Goal: Task Accomplishment & Management: Manage account settings

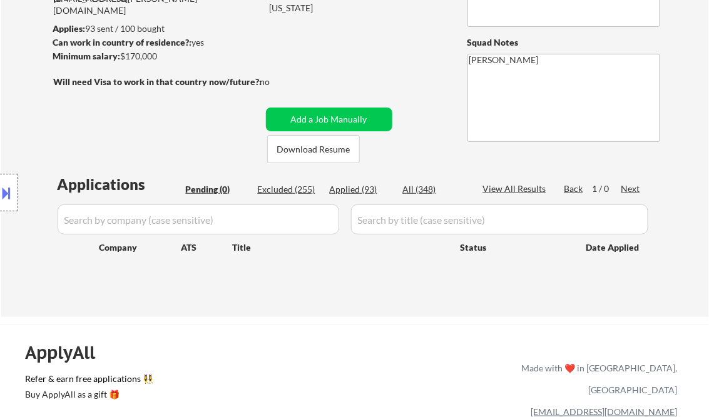
scroll to position [150, 0]
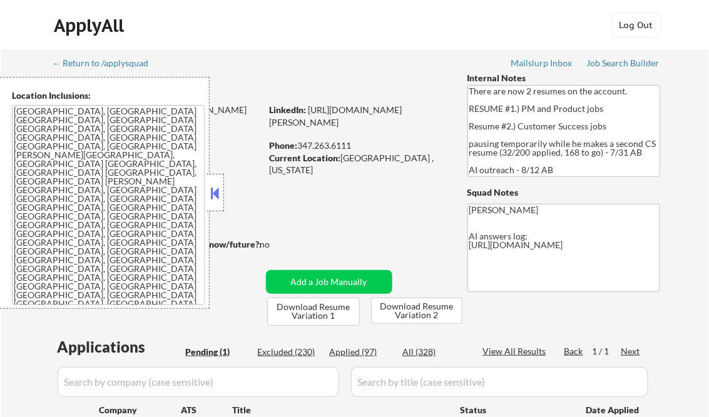
click at [215, 193] on button at bounding box center [215, 193] width 14 height 19
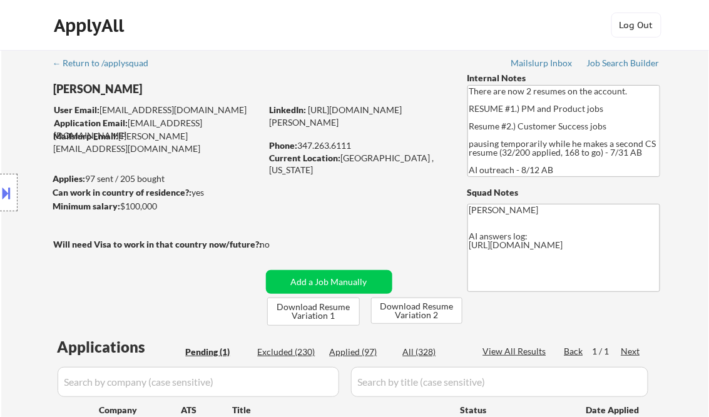
scroll to position [200, 0]
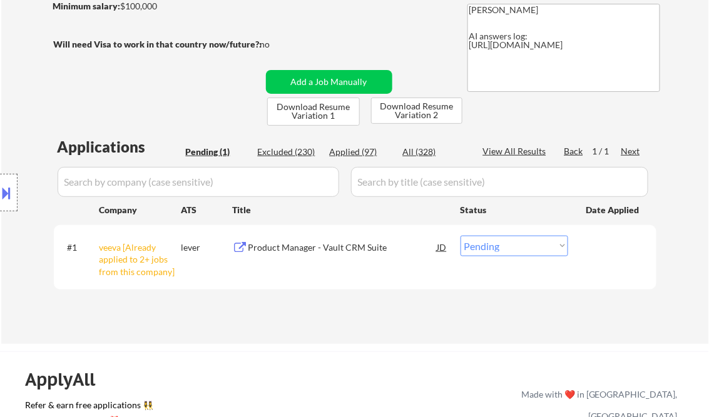
drag, startPoint x: 519, startPoint y: 248, endPoint x: 524, endPoint y: 257, distance: 10.1
click at [519, 248] on select "Choose an option... Pending Applied Excluded (Questions) Excluded (Expired) Exc…" at bounding box center [515, 246] width 108 height 21
select select ""excluded__other_""
click at [461, 236] on select "Choose an option... Pending Applied Excluded (Questions) Excluded (Expired) Exc…" at bounding box center [515, 246] width 108 height 21
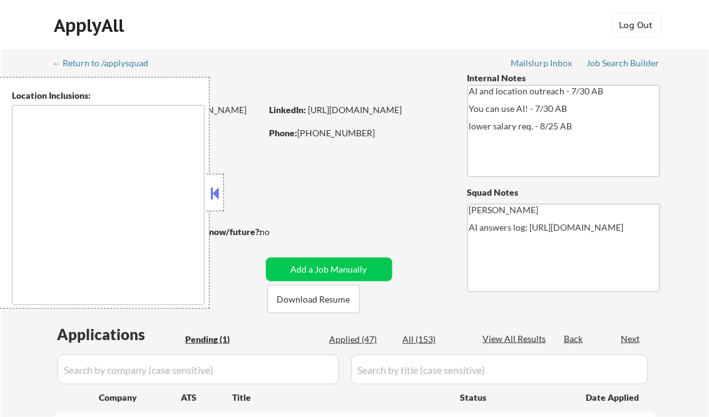
select select ""pending""
type textarea "remote"
click at [217, 187] on button at bounding box center [215, 193] width 14 height 19
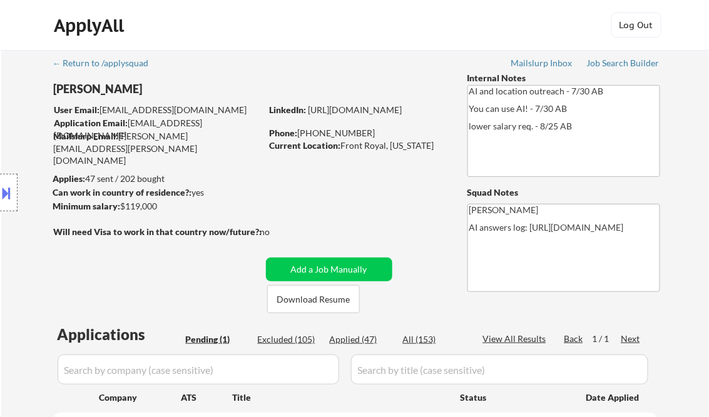
scroll to position [200, 0]
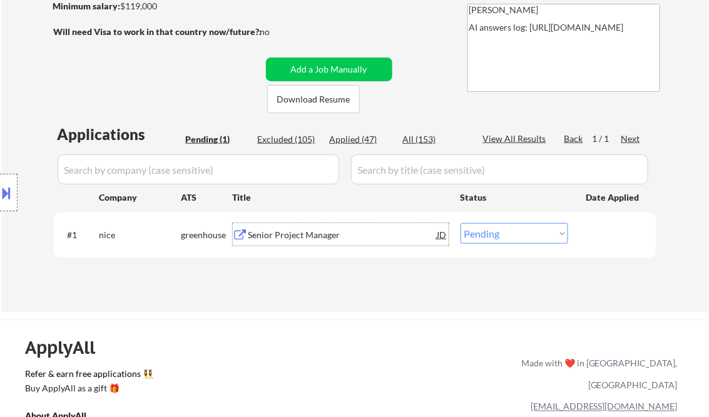
click at [303, 232] on div "Senior Project Manager" at bounding box center [342, 235] width 189 height 13
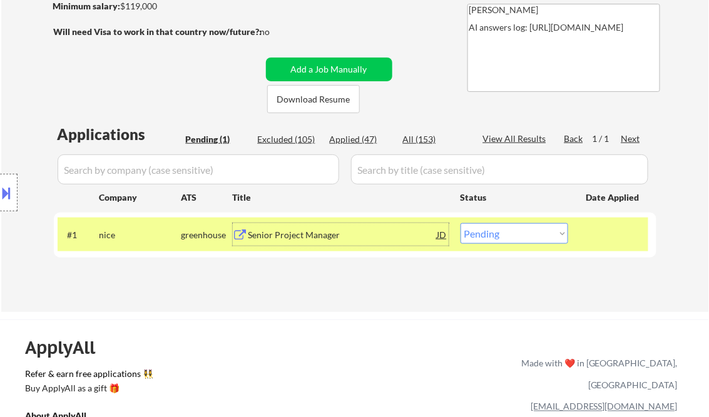
click at [506, 237] on select "Choose an option... Pending Applied Excluded (Questions) Excluded (Expired) Exc…" at bounding box center [515, 233] width 108 height 21
select select ""applied""
click at [461, 223] on select "Choose an option... Pending Applied Excluded (Questions) Excluded (Expired) Exc…" at bounding box center [515, 233] width 108 height 21
click at [362, 284] on div "Applications Pending (1) Excluded (105) Applied (47) All (153) View All Results…" at bounding box center [355, 206] width 603 height 164
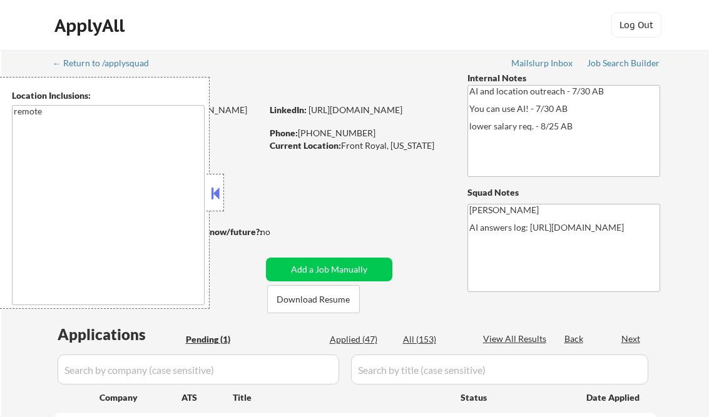
scroll to position [250, 0]
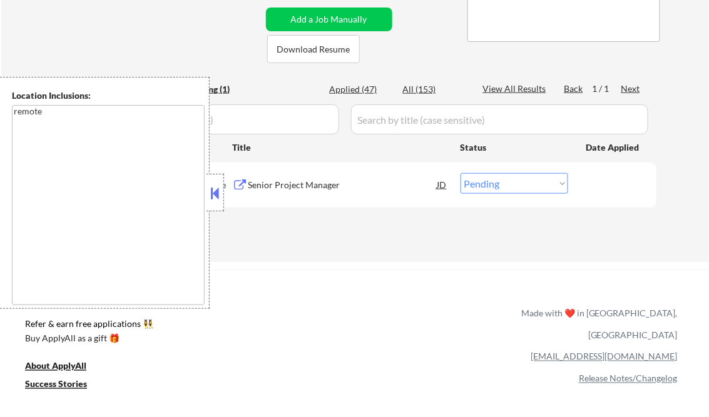
click at [215, 193] on button at bounding box center [215, 193] width 14 height 19
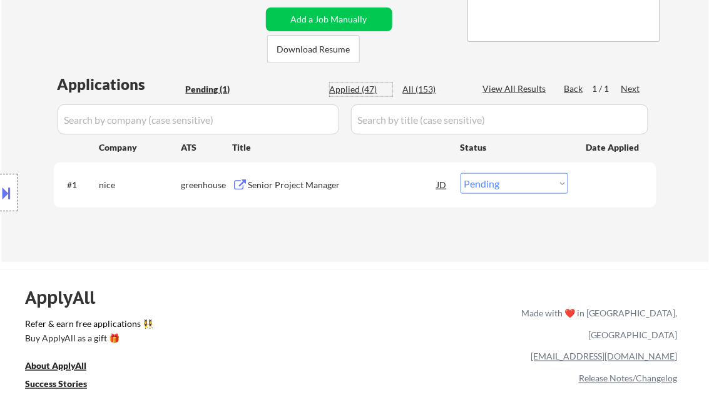
drag, startPoint x: 349, startPoint y: 85, endPoint x: 375, endPoint y: 104, distance: 32.3
click at [350, 85] on div "Applied (47)" at bounding box center [361, 89] width 63 height 13
select select ""applied""
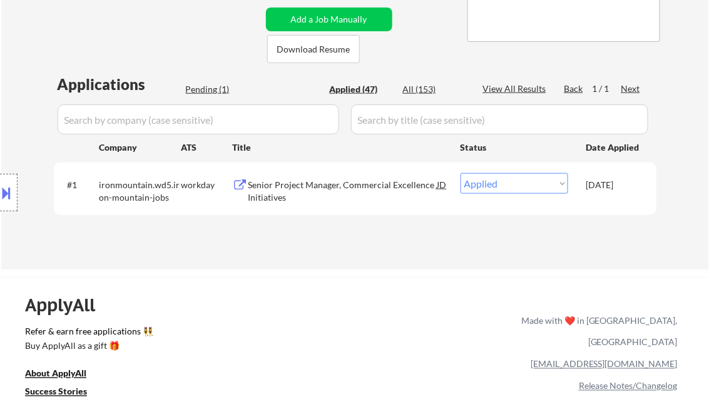
scroll to position [200, 0]
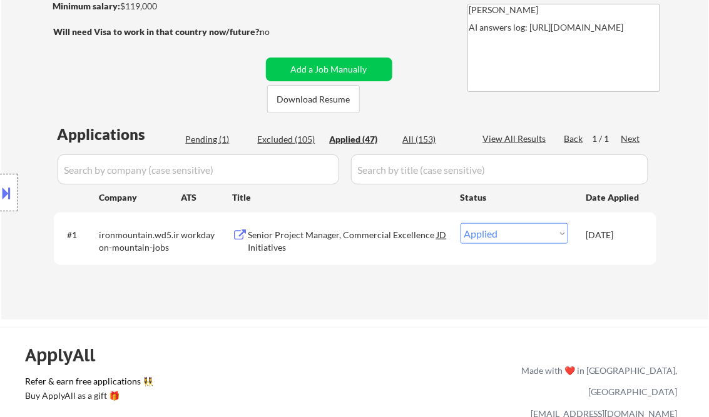
select select ""applied""
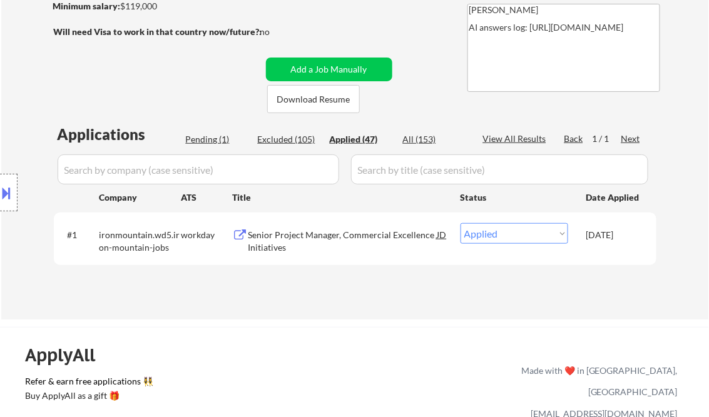
select select ""applied""
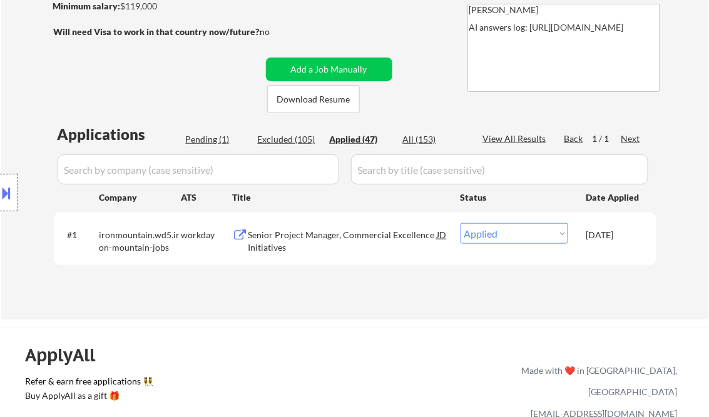
select select ""applied""
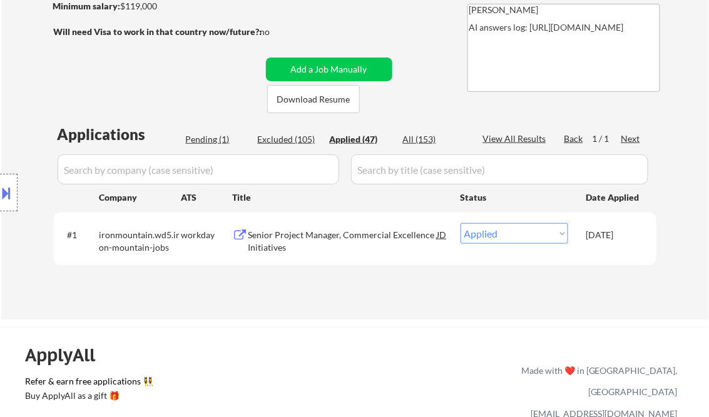
select select ""applied""
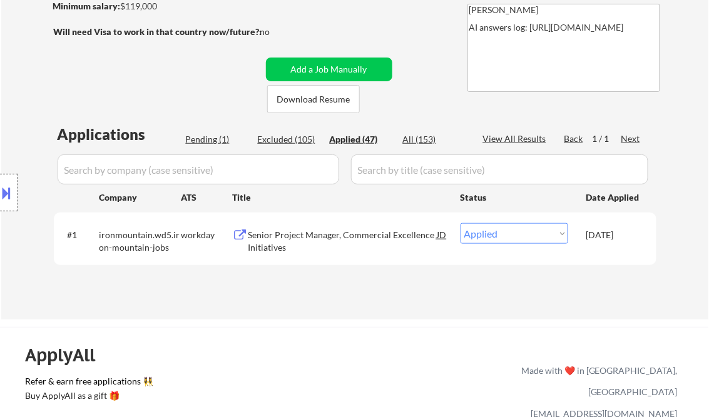
select select ""applied""
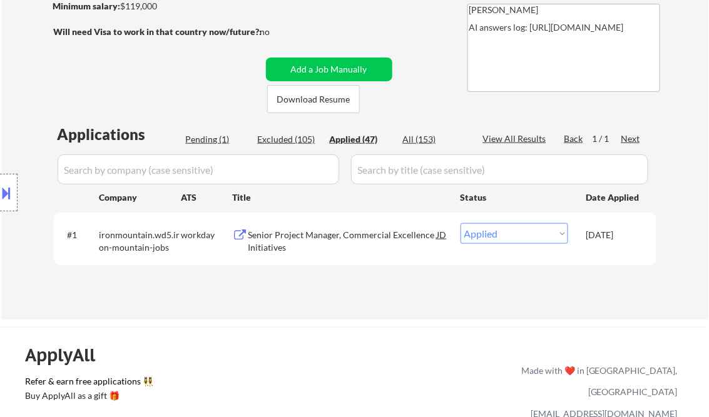
select select ""applied""
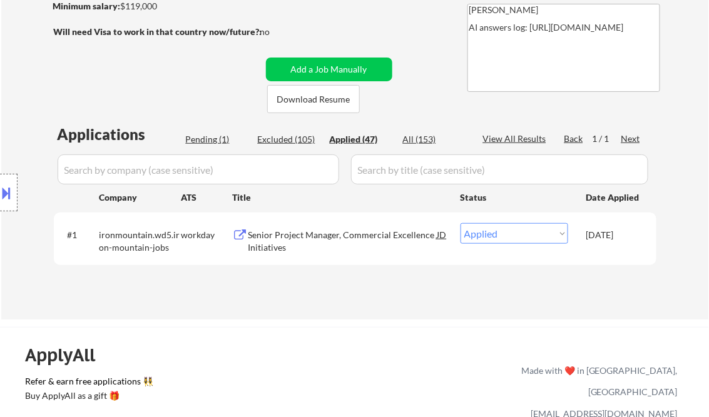
select select ""applied""
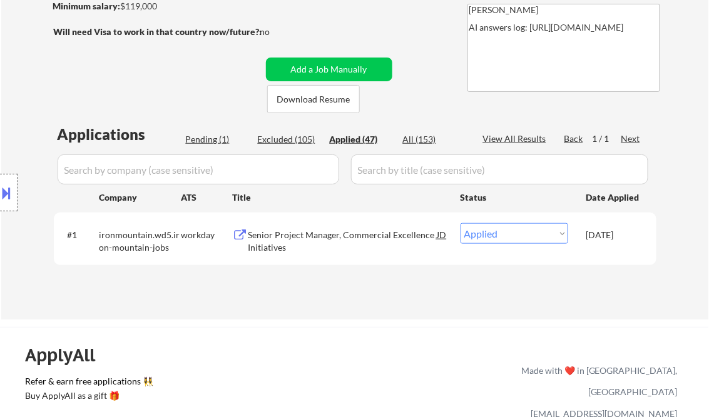
select select ""applied""
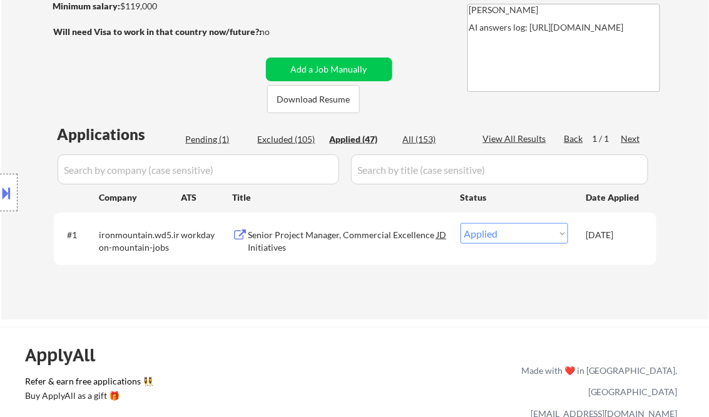
select select ""applied""
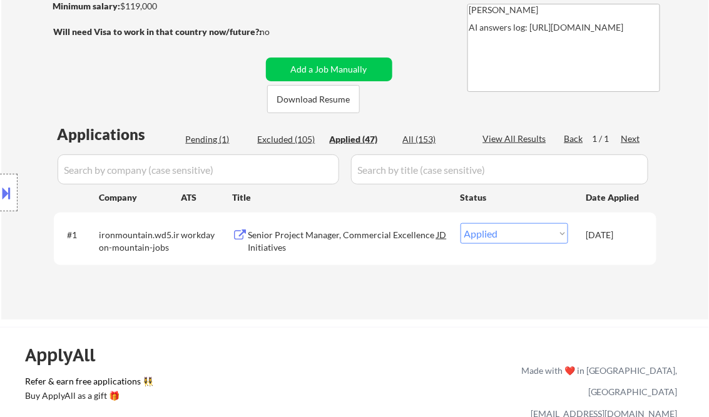
select select ""applied""
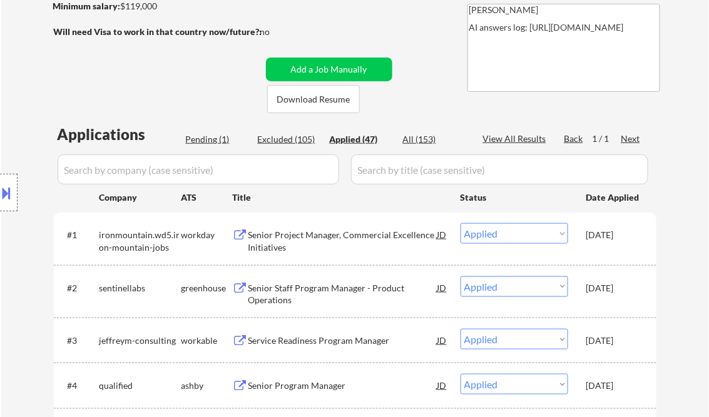
select select ""applied""
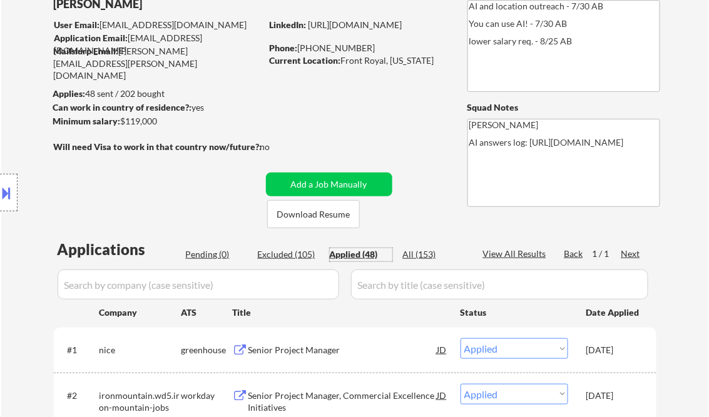
scroll to position [50, 0]
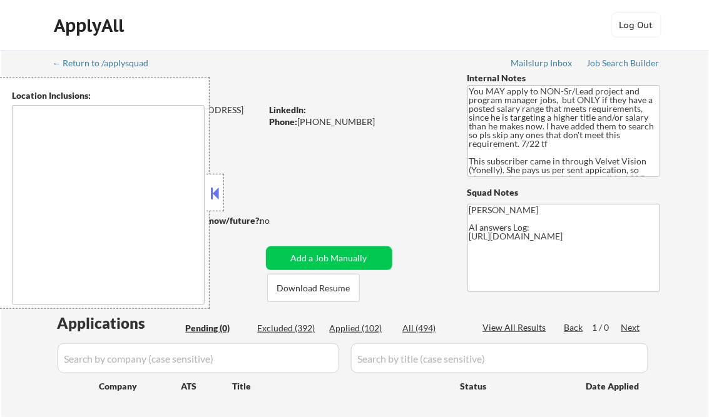
type textarea "Dallas, TX University Park, TX Highland Park, TX Irving, TX Addison, TX Farmers…"
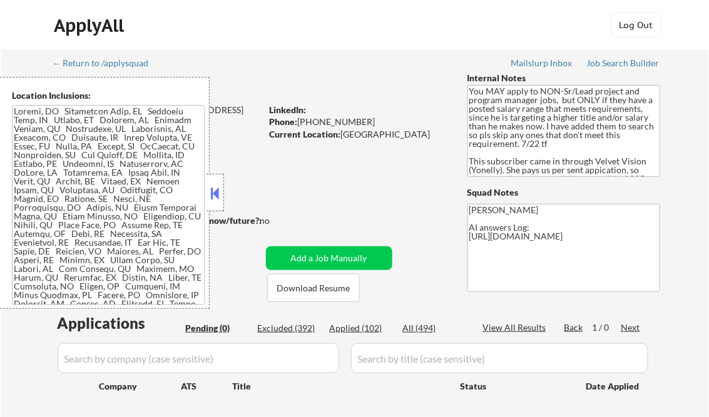
click at [215, 196] on button at bounding box center [215, 193] width 14 height 19
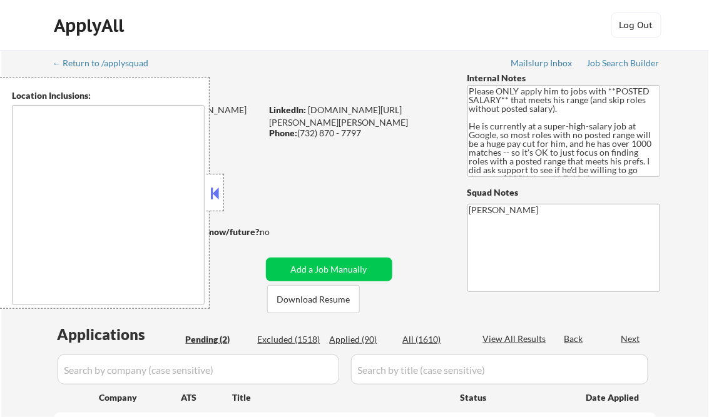
select select ""pending""
type textarea "Brooklyn, NY New York, NY Queens, NY Manhattan, NY Staten Island, NY Jersey Cit…"
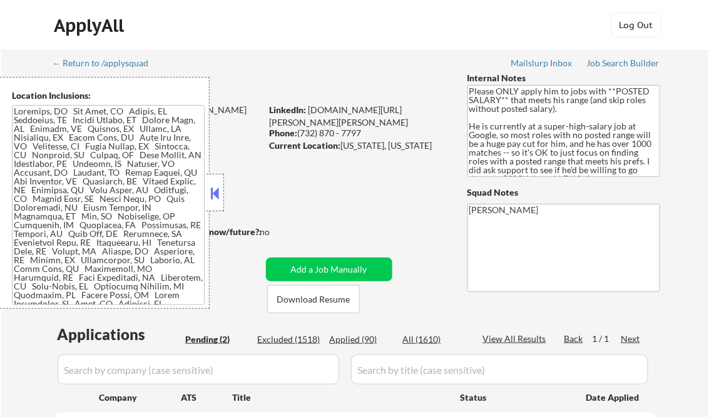
click at [214, 195] on button at bounding box center [215, 193] width 14 height 19
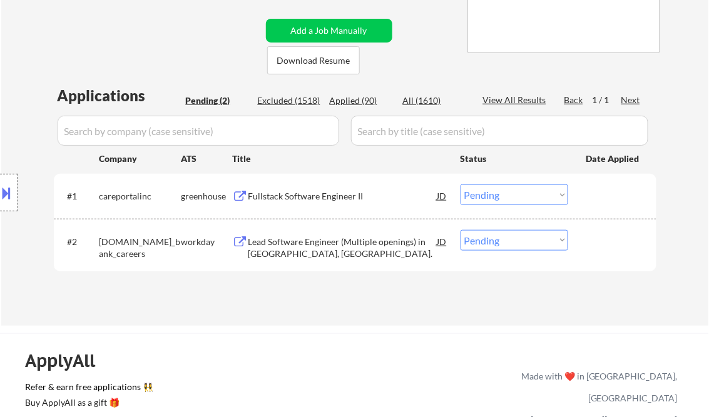
scroll to position [250, 0]
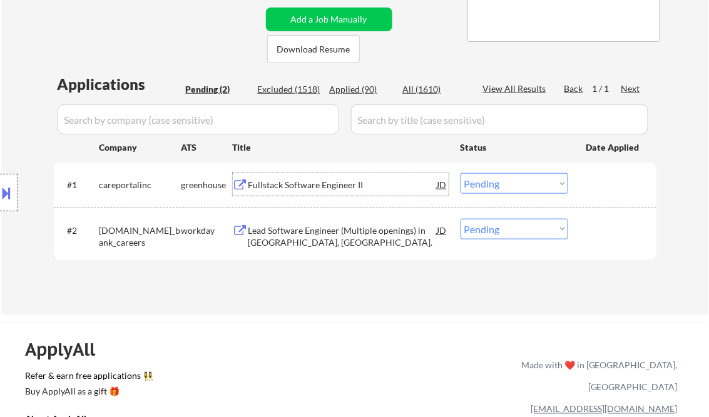
click at [337, 184] on div "Fullstack Software Engineer II" at bounding box center [342, 185] width 189 height 13
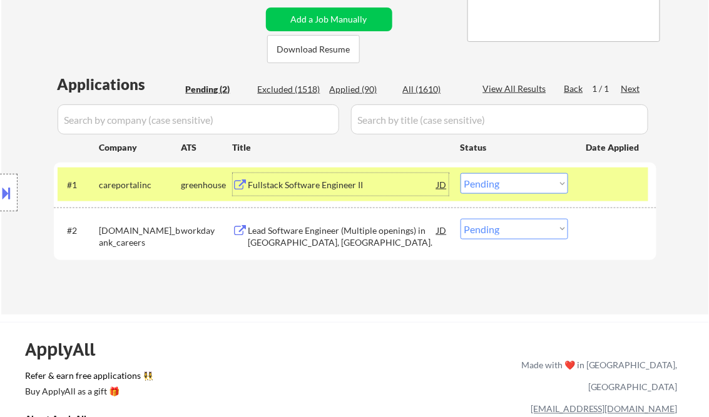
click at [488, 181] on select "Choose an option... Pending Applied Excluded (Questions) Excluded (Expired) Exc…" at bounding box center [515, 183] width 108 height 21
click at [461, 173] on select "Choose an option... Pending Applied Excluded (Questions) Excluded (Expired) Exc…" at bounding box center [515, 183] width 108 height 21
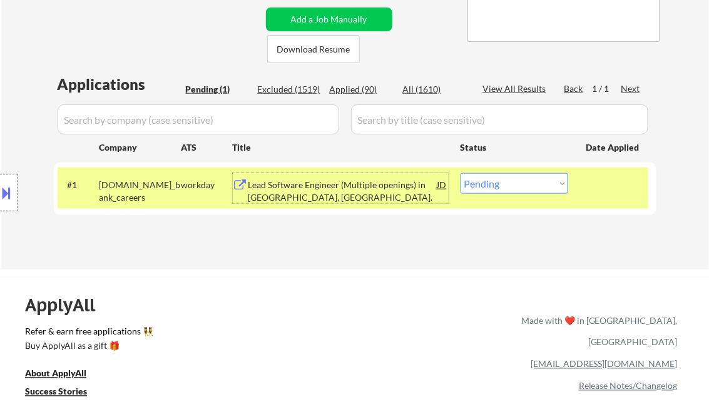
click at [322, 194] on div "Lead Software Engineer (Multiple openings) in Hackensack, NJ." at bounding box center [342, 191] width 189 height 24
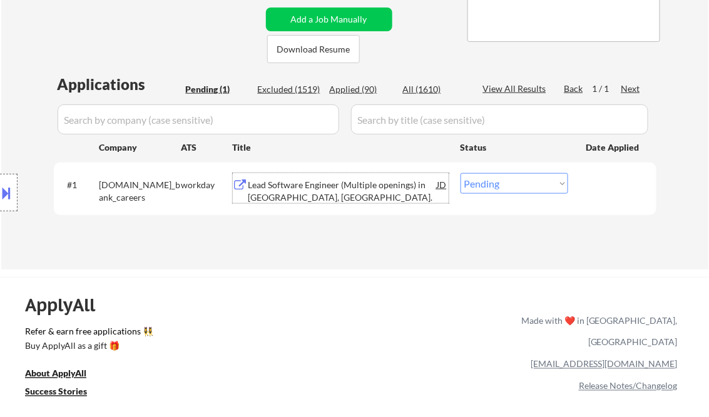
click at [509, 188] on select "Choose an option... Pending Applied Excluded (Questions) Excluded (Expired) Exc…" at bounding box center [515, 183] width 108 height 21
select select ""excluded__salary_""
click at [461, 173] on select "Choose an option... Pending Applied Excluded (Questions) Excluded (Expired) Exc…" at bounding box center [515, 183] width 108 height 21
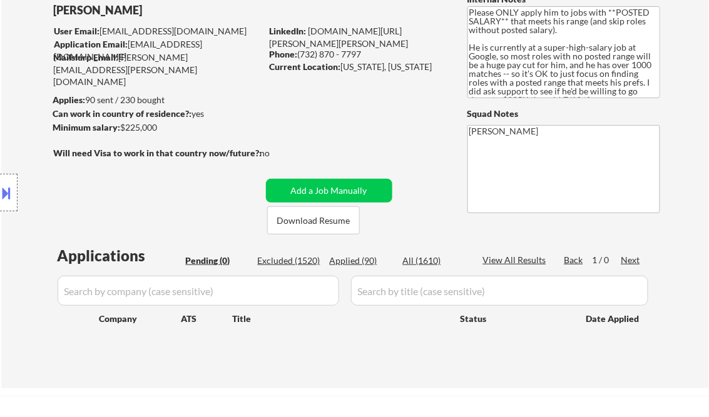
scroll to position [50, 0]
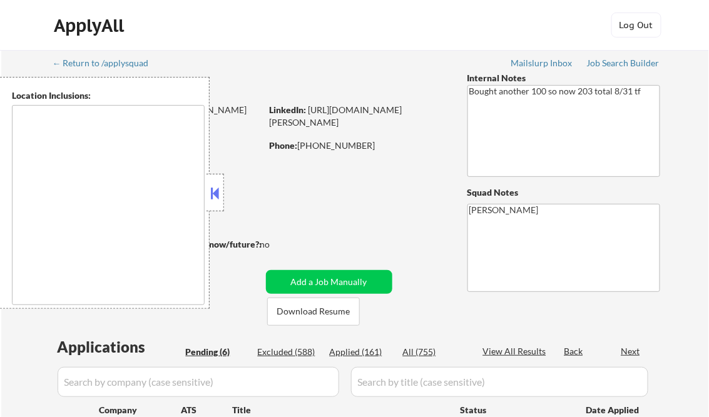
type textarea "[GEOGRAPHIC_DATA], [GEOGRAPHIC_DATA] [GEOGRAPHIC_DATA], [GEOGRAPHIC_DATA] [GEOG…"
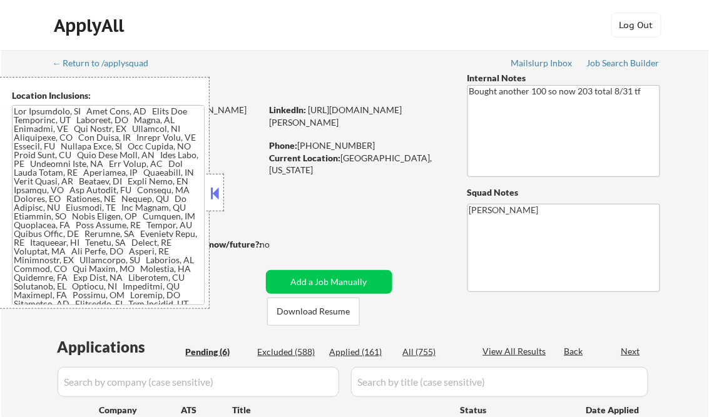
select select ""pending""
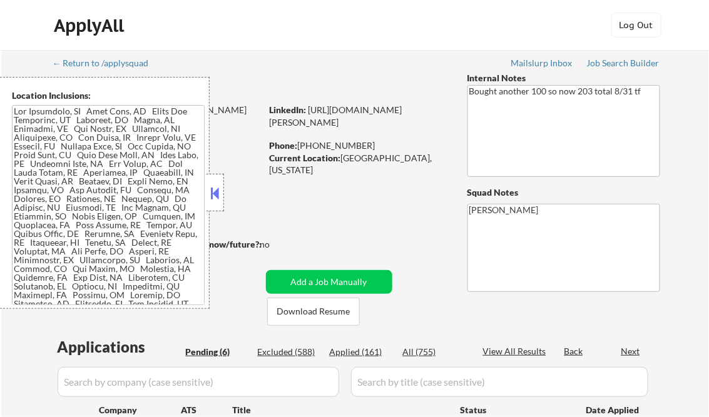
select select ""pending""
click at [208, 189] on button at bounding box center [215, 193] width 14 height 19
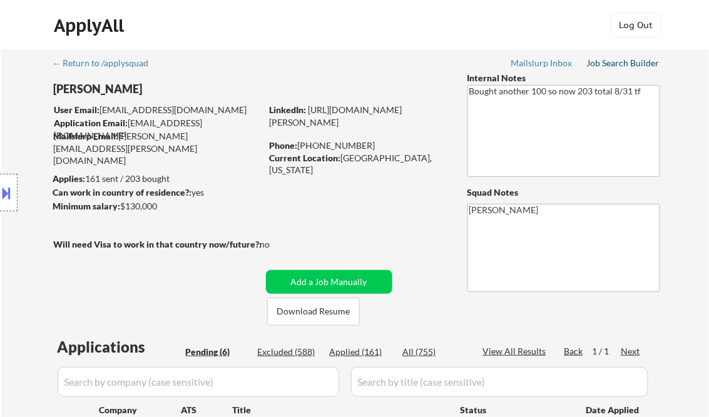
click at [606, 60] on div "Job Search Builder" at bounding box center [623, 63] width 73 height 9
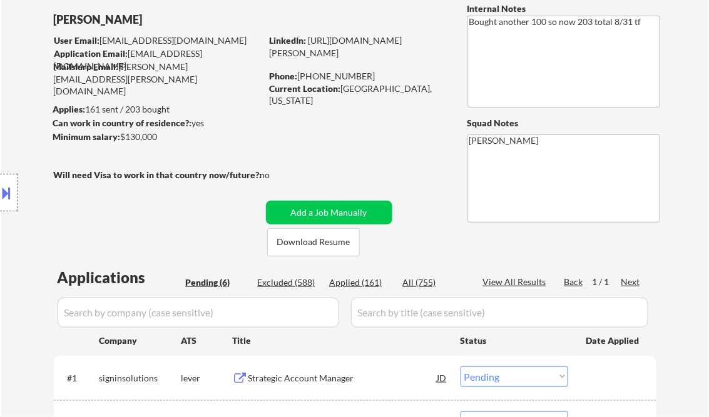
scroll to position [200, 0]
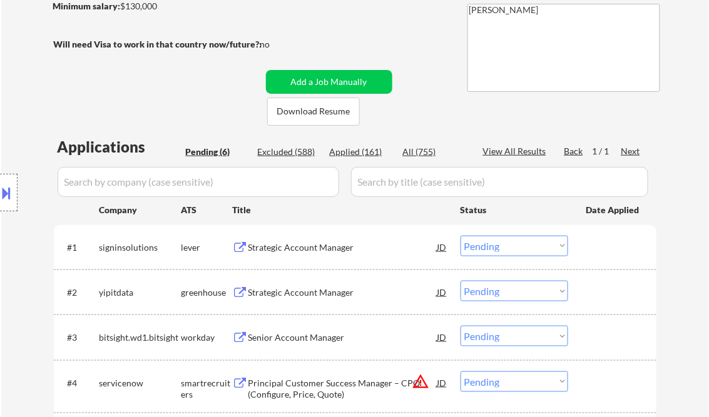
click at [312, 247] on div "Strategic Account Manager" at bounding box center [342, 248] width 189 height 13
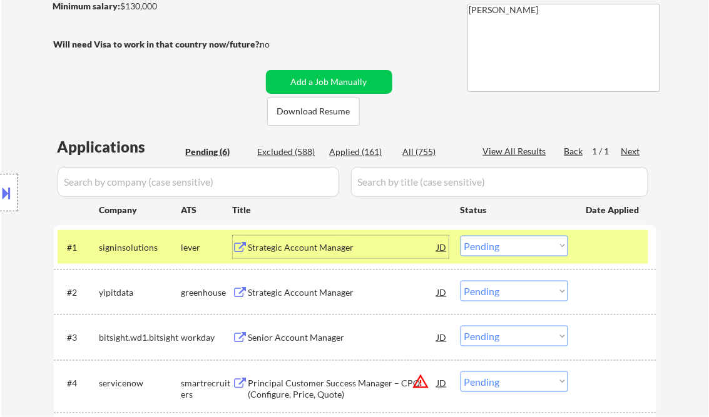
click at [8, 190] on button at bounding box center [7, 193] width 14 height 21
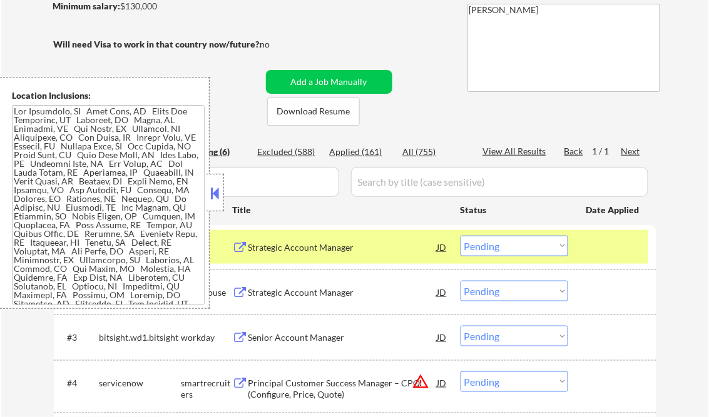
click at [220, 195] on button at bounding box center [215, 193] width 14 height 19
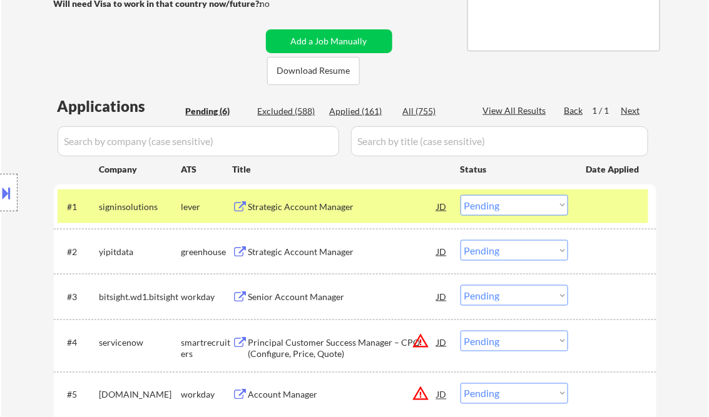
scroll to position [250, 0]
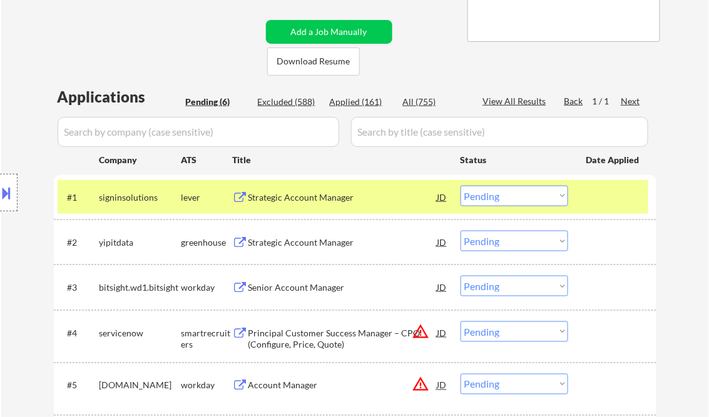
drag, startPoint x: 511, startPoint y: 188, endPoint x: 527, endPoint y: 191, distance: 16.0
click at [512, 188] on select "Choose an option... Pending Applied Excluded (Questions) Excluded (Expired) Exc…" at bounding box center [515, 196] width 108 height 21
click at [461, 186] on select "Choose an option... Pending Applied Excluded (Questions) Excluded (Expired) Exc…" at bounding box center [515, 196] width 108 height 21
click at [293, 238] on div "Strategic Account Manager" at bounding box center [342, 243] width 189 height 13
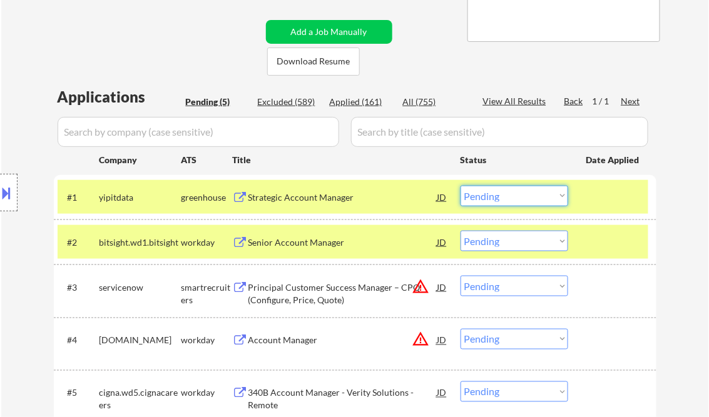
drag, startPoint x: 494, startPoint y: 195, endPoint x: 512, endPoint y: 205, distance: 20.2
click at [494, 195] on select "Choose an option... Pending Applied Excluded (Questions) Excluded (Expired) Exc…" at bounding box center [515, 196] width 108 height 21
click at [461, 186] on select "Choose an option... Pending Applied Excluded (Questions) Excluded (Expired) Exc…" at bounding box center [515, 196] width 108 height 21
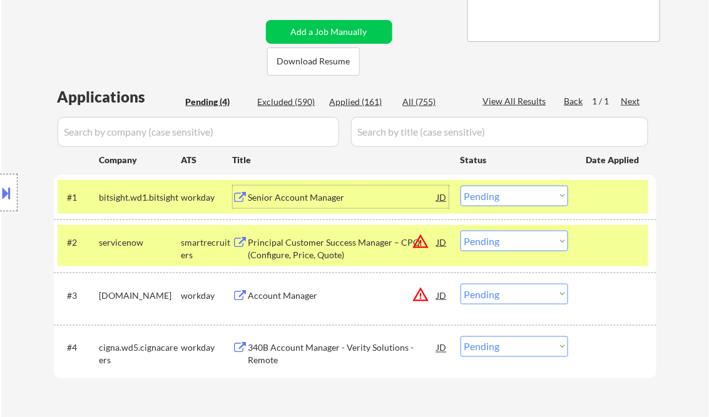
click at [334, 195] on div "Senior Account Manager" at bounding box center [342, 197] width 189 height 13
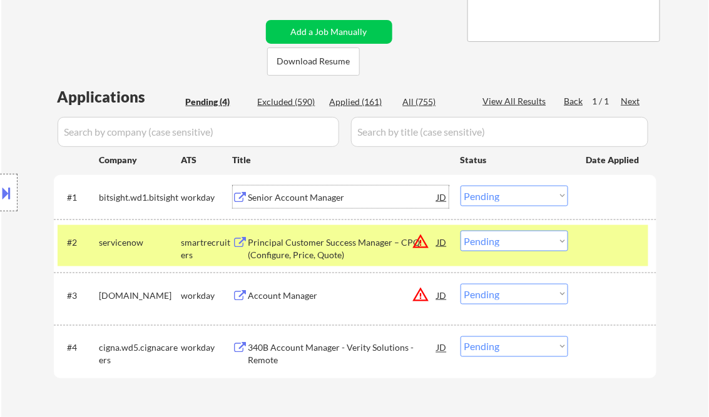
click at [494, 189] on select "Choose an option... Pending Applied Excluded (Questions) Excluded (Expired) Exc…" at bounding box center [515, 196] width 108 height 21
click at [461, 186] on select "Choose an option... Pending Applied Excluded (Questions) Excluded (Expired) Exc…" at bounding box center [515, 196] width 108 height 21
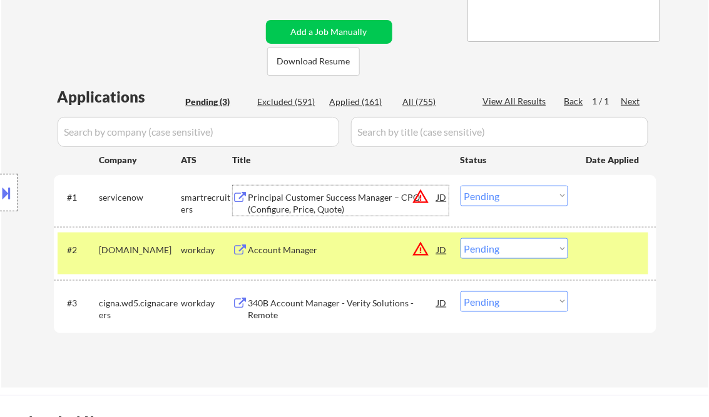
click at [323, 206] on div "Principal Customer Success Manager – CPQ (Configure, Price, Quote)" at bounding box center [342, 203] width 189 height 24
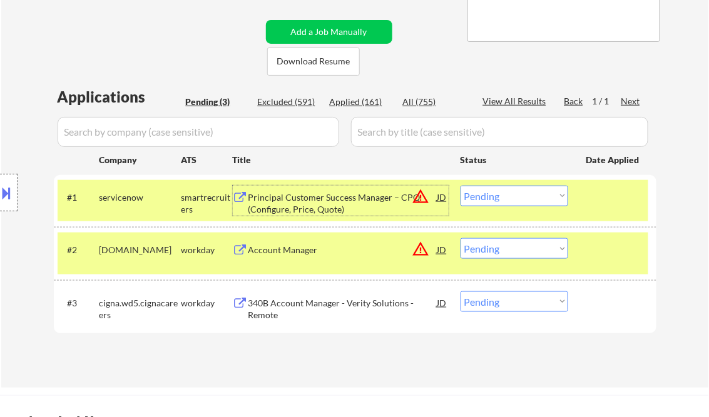
click at [490, 185] on div "#1 servicenow smartrecruiters Principal Customer Success Manager – CPQ (Configu…" at bounding box center [353, 200] width 591 height 41
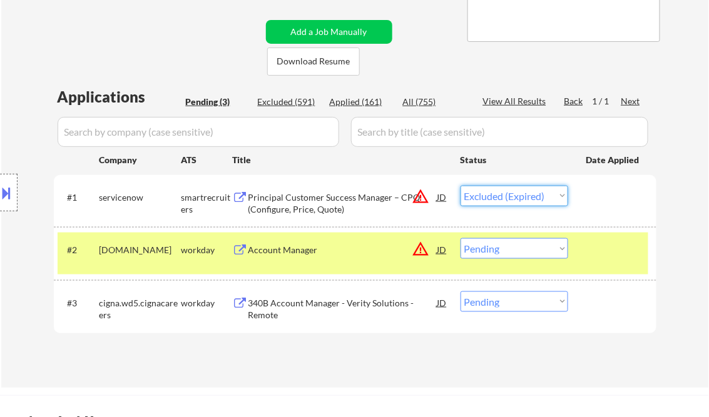
click at [461, 186] on select "Choose an option... Pending Applied Excluded (Questions) Excluded (Expired) Exc…" at bounding box center [515, 196] width 108 height 21
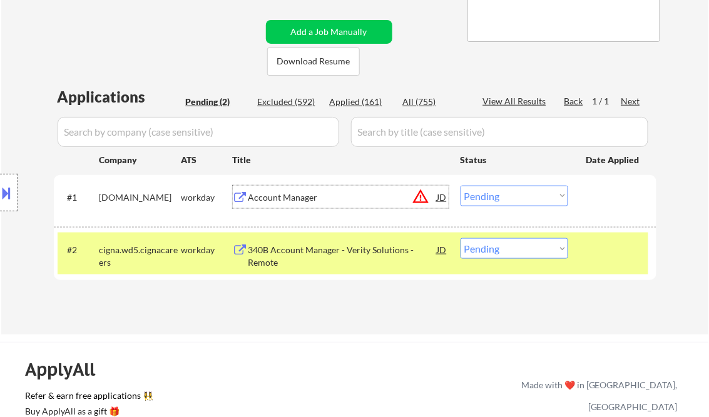
click at [285, 196] on div "Account Manager" at bounding box center [342, 197] width 189 height 13
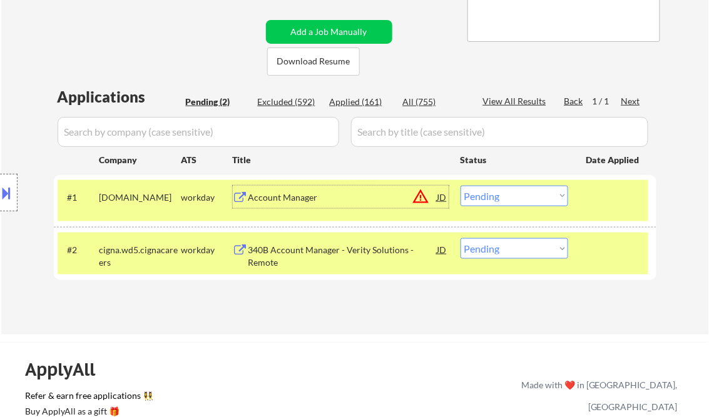
drag, startPoint x: 512, startPoint y: 193, endPoint x: 530, endPoint y: 208, distance: 23.1
click at [512, 193] on select "Choose an option... Pending Applied Excluded (Questions) Excluded (Expired) Exc…" at bounding box center [515, 196] width 108 height 21
click at [461, 186] on select "Choose an option... Pending Applied Excluded (Questions) Excluded (Expired) Exc…" at bounding box center [515, 196] width 108 height 21
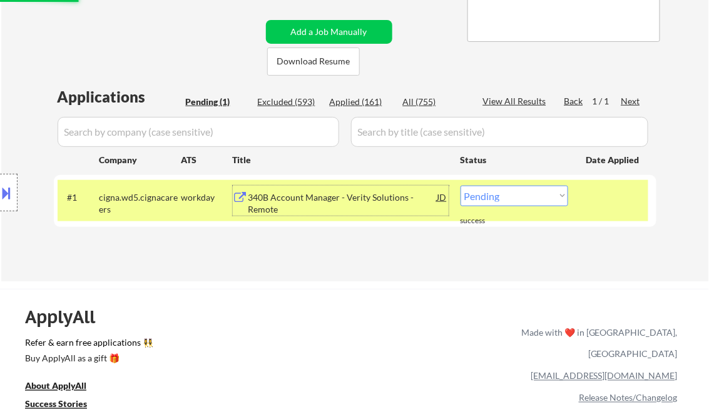
click at [322, 209] on div "340B Account Manager - Verity Solutions - Remote" at bounding box center [342, 203] width 189 height 24
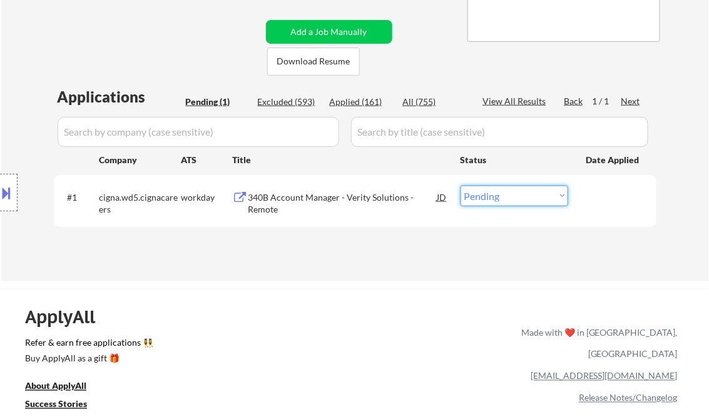
drag, startPoint x: 496, startPoint y: 201, endPoint x: 502, endPoint y: 205, distance: 6.8
click at [496, 201] on select "Choose an option... Pending Applied Excluded (Questions) Excluded (Expired) Exc…" at bounding box center [515, 196] width 108 height 21
click at [350, 196] on div "340B Account Manager - Verity Solutions - Remote" at bounding box center [342, 203] width 189 height 24
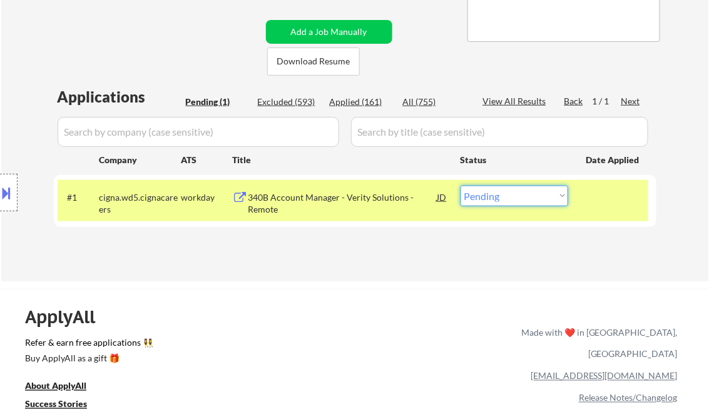
drag, startPoint x: 511, startPoint y: 191, endPoint x: 511, endPoint y: 207, distance: 15.6
click at [511, 191] on select "Choose an option... Pending Applied Excluded (Questions) Excluded (Expired) Exc…" at bounding box center [515, 196] width 108 height 21
select select ""excluded__expired_""
click at [461, 186] on select "Choose an option... Pending Applied Excluded (Questions) Excluded (Expired) Exc…" at bounding box center [515, 196] width 108 height 21
click at [395, 267] on div "← Return to /applysquad Mailslurp Inbox Job Search Builder Christopher Schreibe…" at bounding box center [355, 36] width 624 height 472
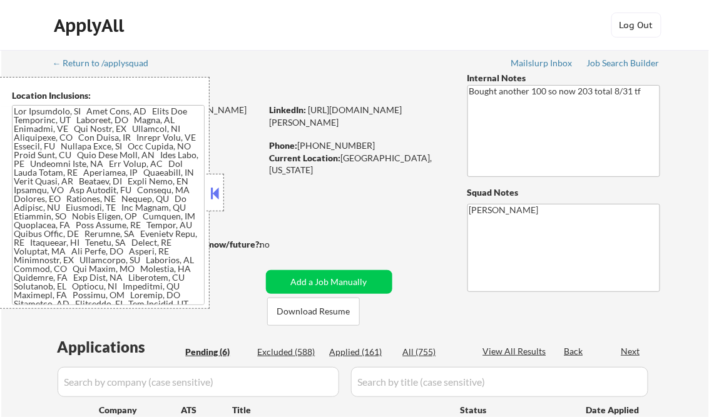
select select ""pending""
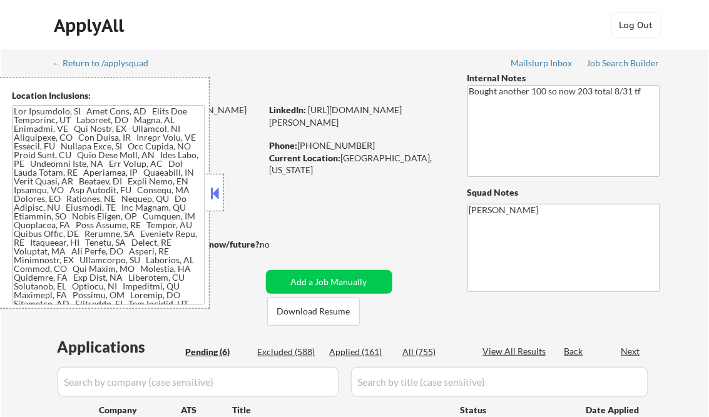
select select ""pending""
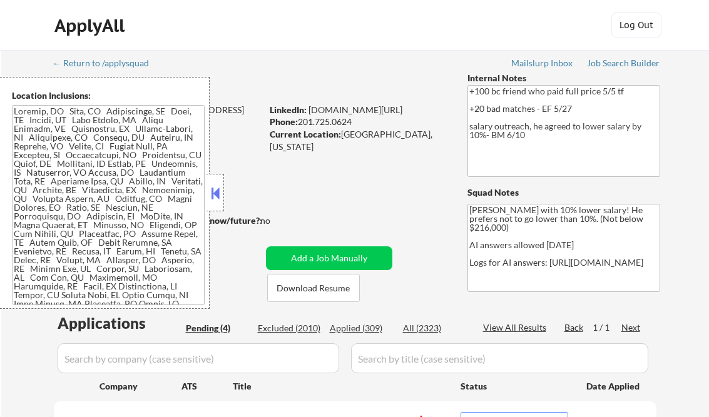
select select ""pending""
click at [218, 201] on button at bounding box center [215, 193] width 14 height 19
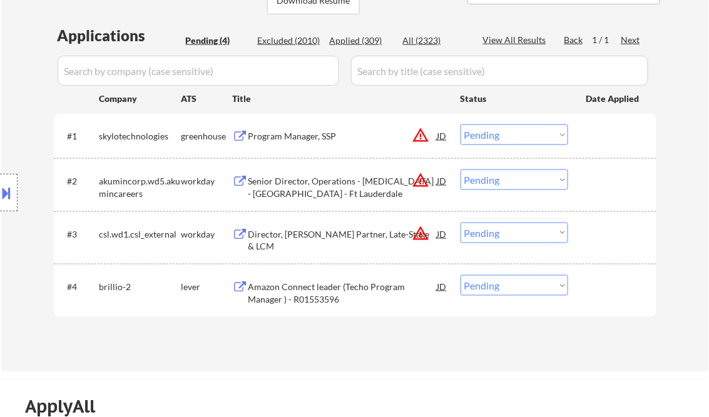
scroll to position [250, 0]
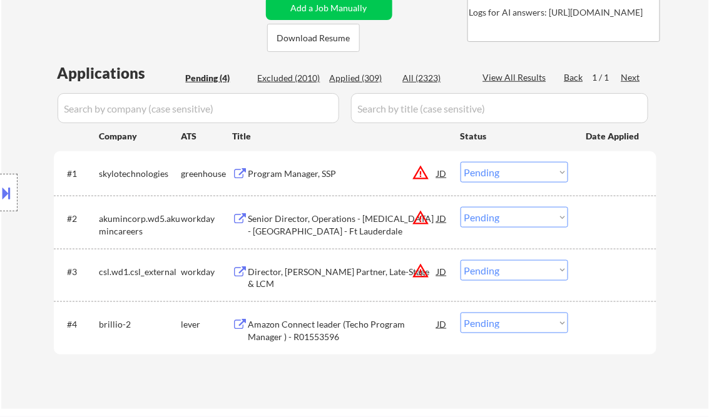
click at [297, 178] on div "Program Manager, SSP" at bounding box center [342, 174] width 189 height 13
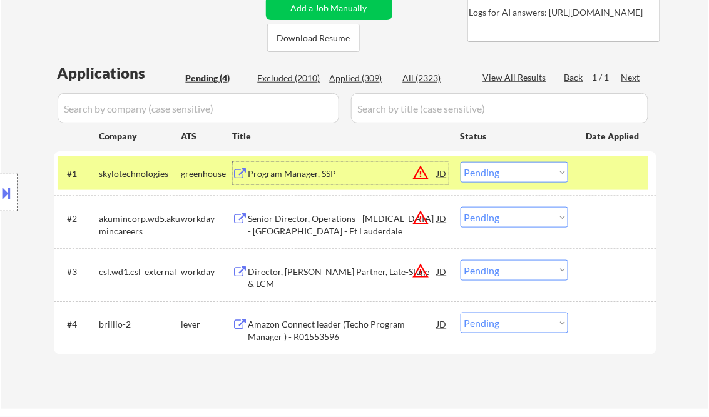
click at [533, 173] on select "Choose an option... Pending Applied Excluded (Questions) Excluded (Expired) Exc…" at bounding box center [515, 172] width 108 height 21
click at [461, 162] on select "Choose an option... Pending Applied Excluded (Questions) Excluded (Expired) Exc…" at bounding box center [515, 172] width 108 height 21
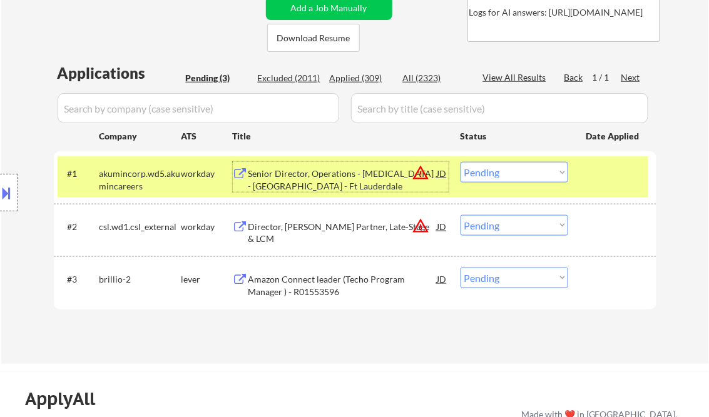
click at [310, 180] on div "Senior Director, Operations - Radiology - Miami - Ft Lauderdale" at bounding box center [342, 180] width 189 height 24
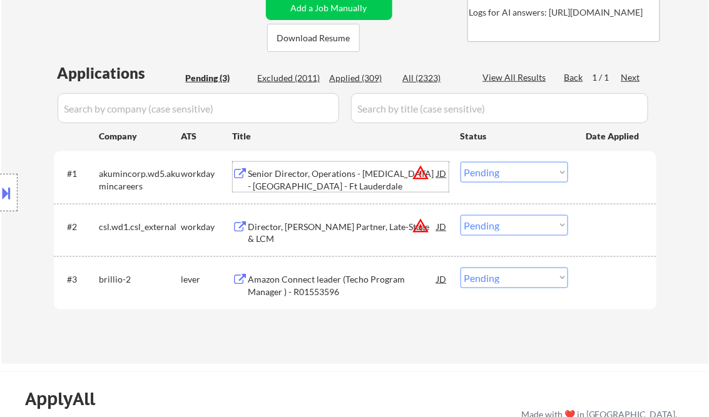
click at [11, 197] on button at bounding box center [7, 193] width 14 height 21
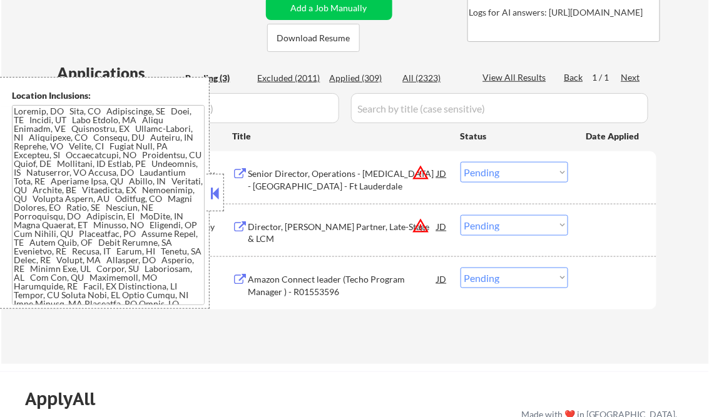
click at [215, 195] on button at bounding box center [215, 193] width 14 height 19
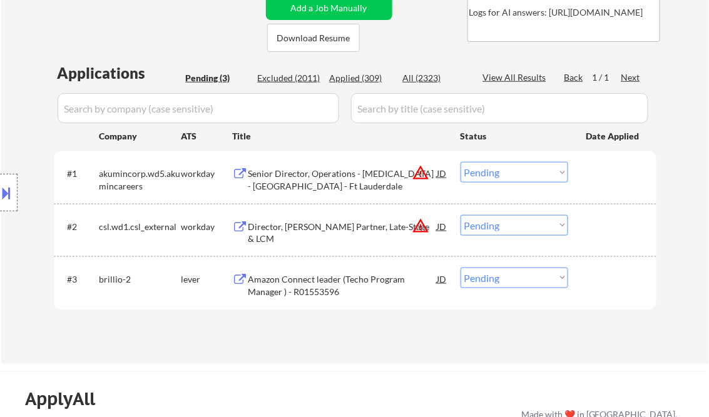
click at [548, 172] on select "Choose an option... Pending Applied Excluded (Questions) Excluded (Expired) Exc…" at bounding box center [515, 172] width 108 height 21
click at [461, 162] on select "Choose an option... Pending Applied Excluded (Questions) Excluded (Expired) Exc…" at bounding box center [515, 172] width 108 height 21
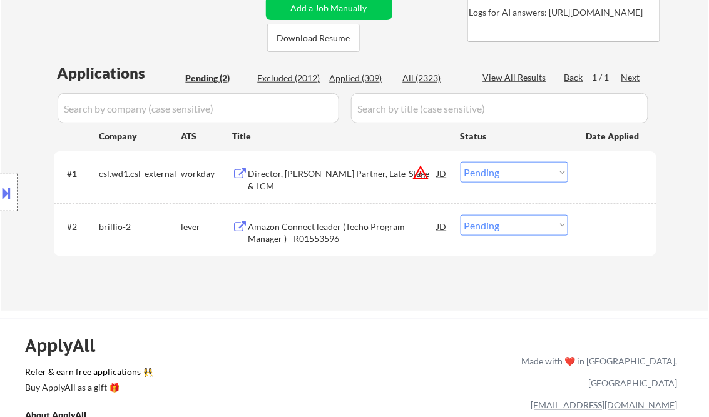
click at [362, 176] on div "Director, Portfolio Busienss Partner, Late-Stage & LCM" at bounding box center [342, 180] width 189 height 24
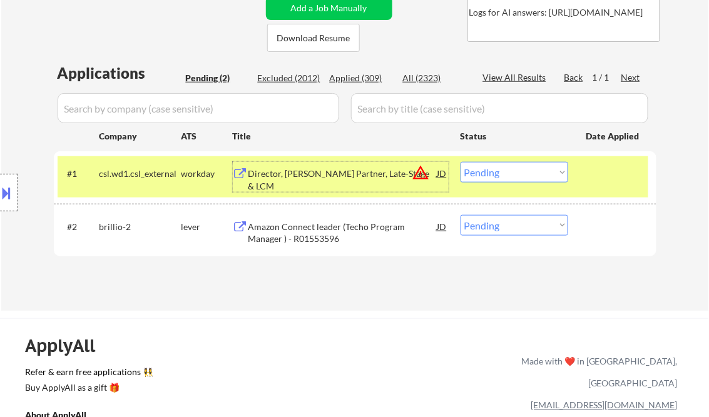
click at [0, 188] on button at bounding box center [7, 193] width 14 height 21
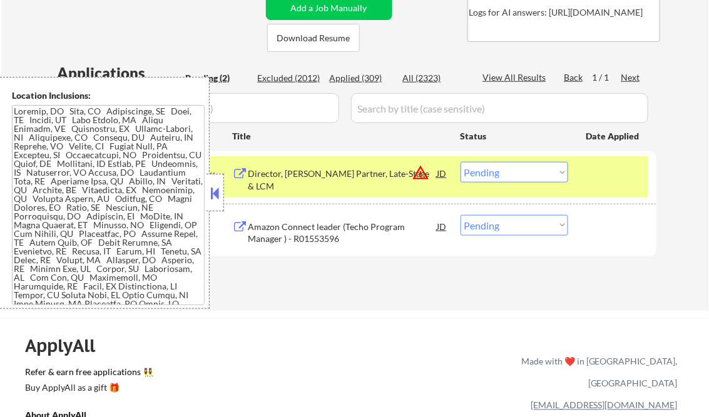
scroll to position [230, 0]
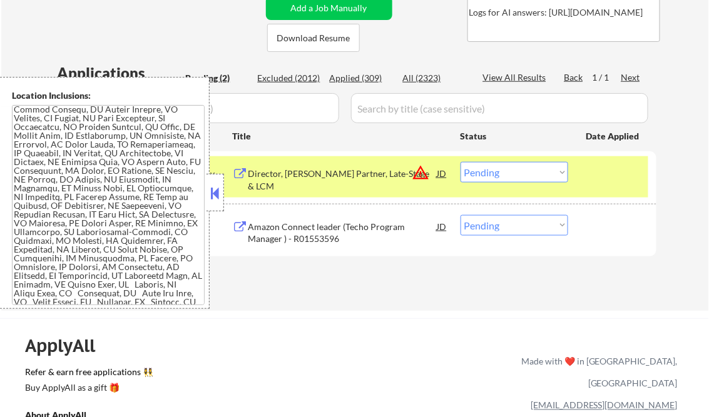
click at [206, 197] on div at bounding box center [215, 193] width 18 height 38
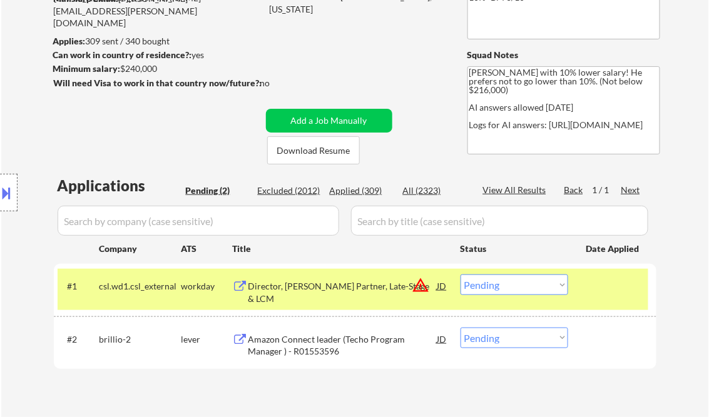
scroll to position [150, 0]
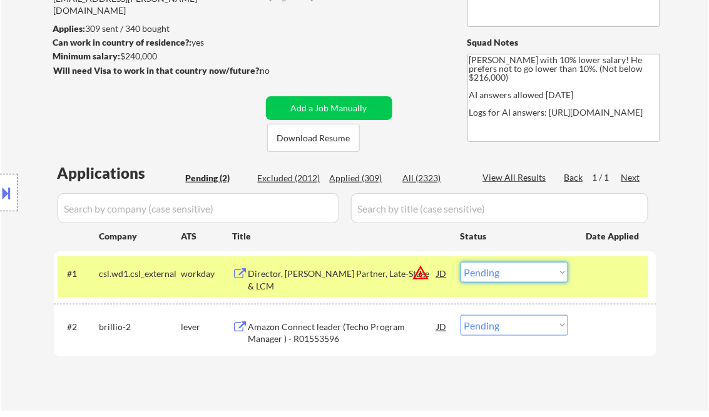
click at [498, 273] on select "Choose an option... Pending Applied Excluded (Questions) Excluded (Expired) Exc…" at bounding box center [515, 272] width 108 height 21
click at [461, 262] on select "Choose an option... Pending Applied Excluded (Questions) Excluded (Expired) Exc…" at bounding box center [515, 272] width 108 height 21
click at [342, 321] on div "Amazon Connect leader (Techo Program Manager ) - R01553596" at bounding box center [342, 333] width 189 height 24
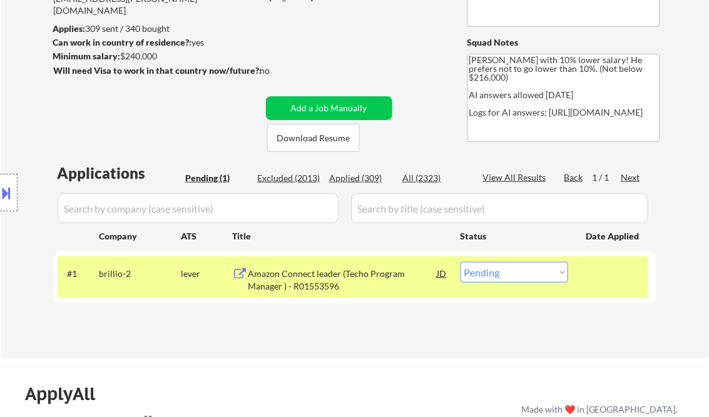
drag, startPoint x: 519, startPoint y: 272, endPoint x: 550, endPoint y: 323, distance: 59.8
click at [519, 272] on select "Choose an option... Pending Applied Excluded (Questions) Excluded (Expired) Exc…" at bounding box center [515, 272] width 108 height 21
click at [314, 276] on div "Amazon Connect leader (Techo Program Manager ) - R01553596" at bounding box center [342, 280] width 189 height 24
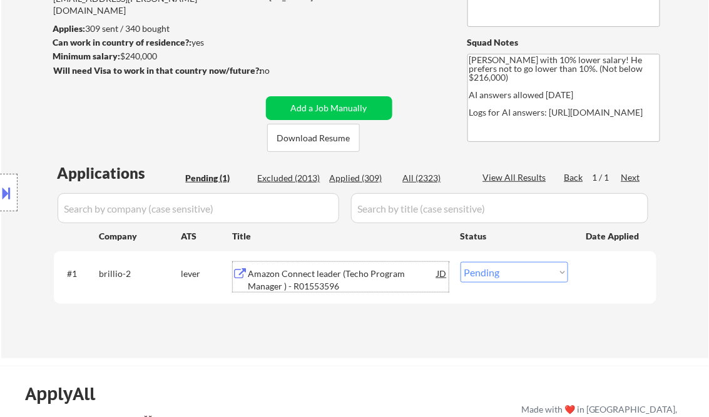
drag, startPoint x: 495, startPoint y: 275, endPoint x: 542, endPoint y: 328, distance: 71.3
click at [495, 275] on select "Choose an option... Pending Applied Excluded (Questions) Excluded (Expired) Exc…" at bounding box center [515, 272] width 108 height 21
select select ""excluded__salary_""
click at [461, 262] on select "Choose an option... Pending Applied Excluded (Questions) Excluded (Expired) Exc…" at bounding box center [515, 272] width 108 height 21
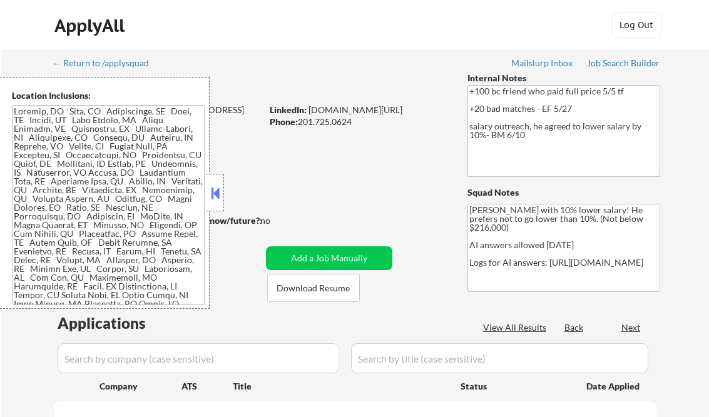
scroll to position [300, 0]
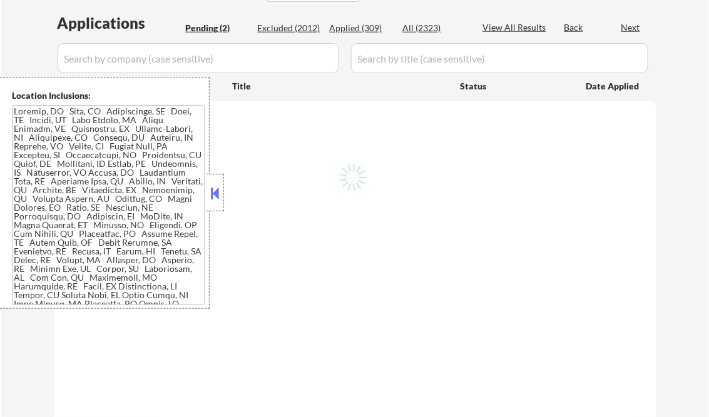
select select ""pending""
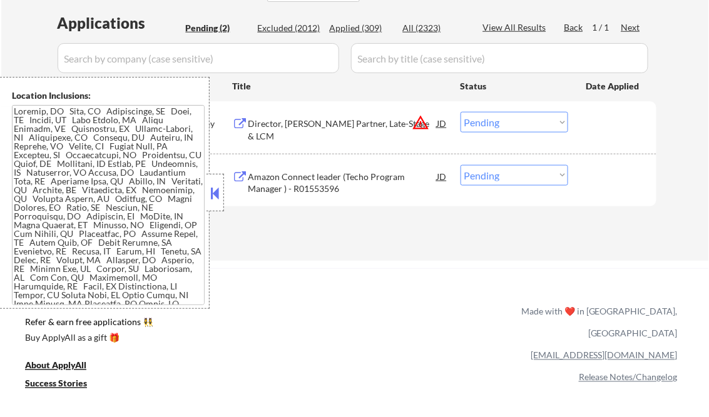
click at [364, 29] on div "Applied (309)" at bounding box center [361, 28] width 63 height 13
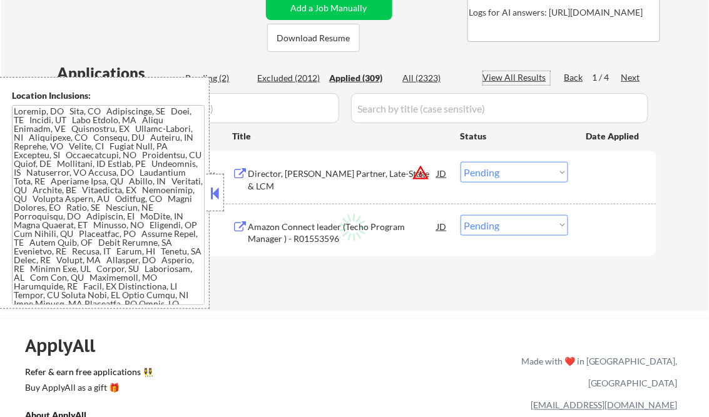
click at [512, 79] on div "View All Results" at bounding box center [516, 77] width 67 height 13
select select ""applied""
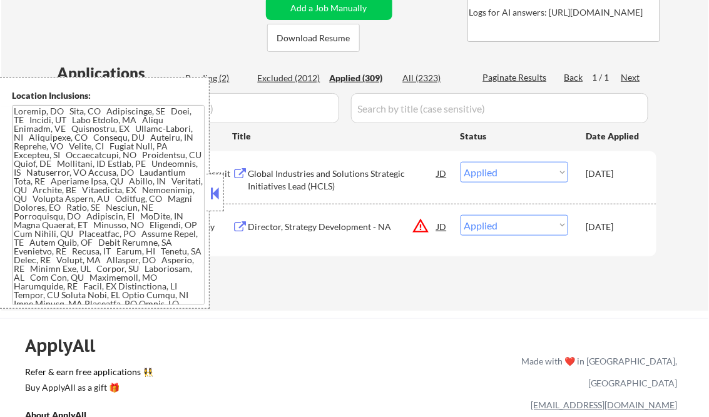
select select ""applied""
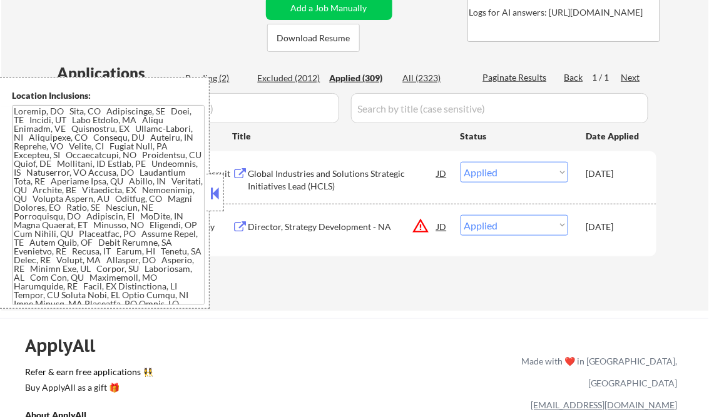
select select ""applied""
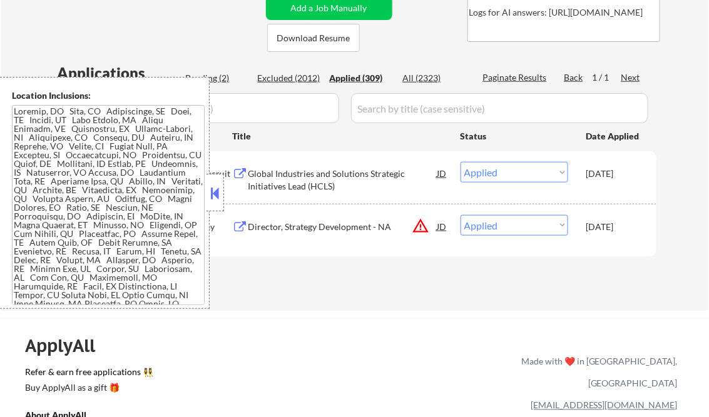
select select ""applied""
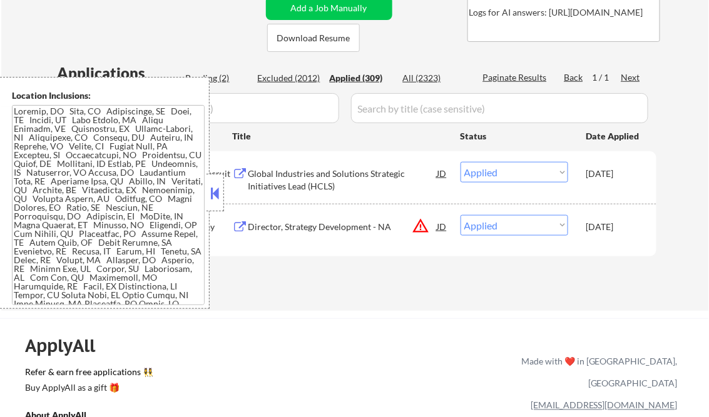
select select ""applied""
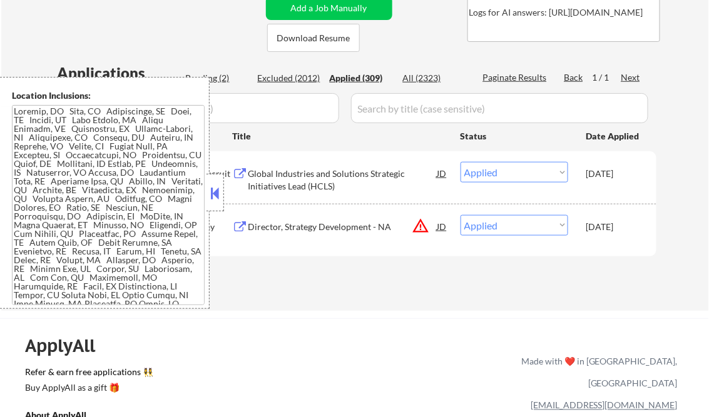
select select ""applied""
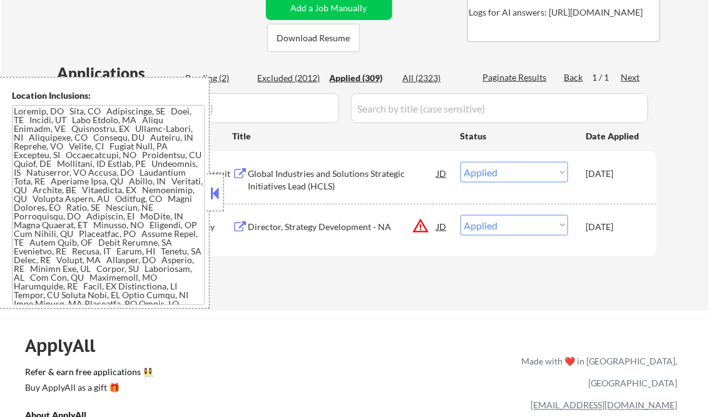
select select ""applied""
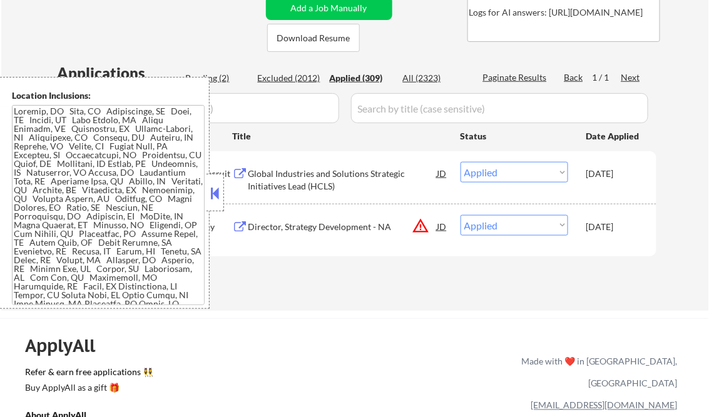
select select ""applied""
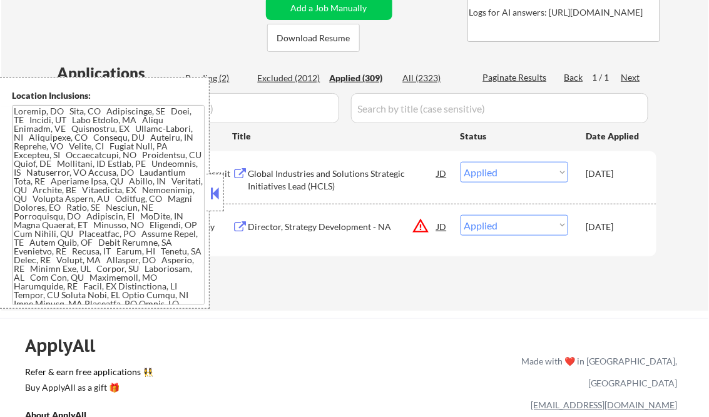
select select ""applied""
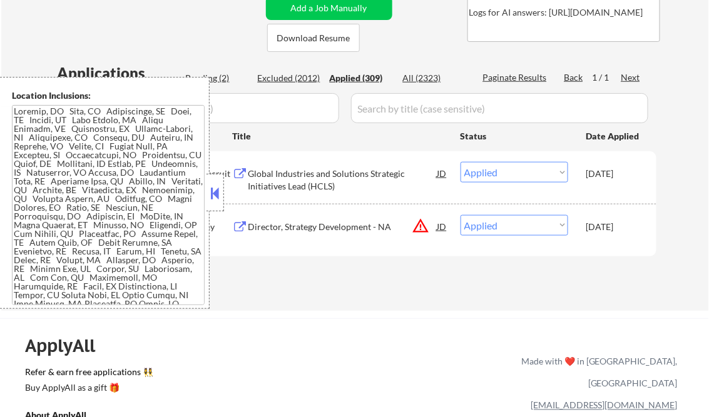
select select ""applied""
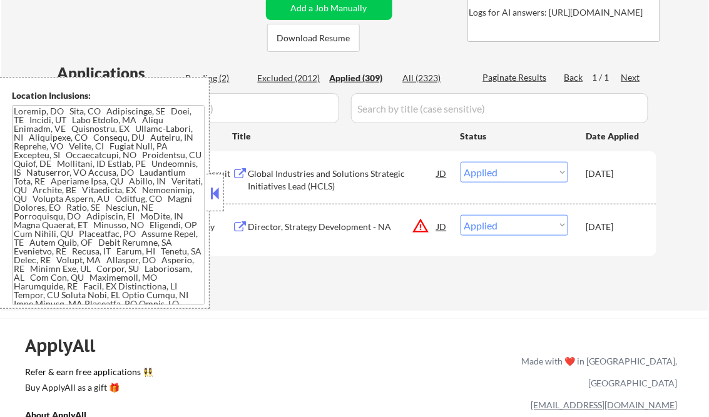
select select ""applied""
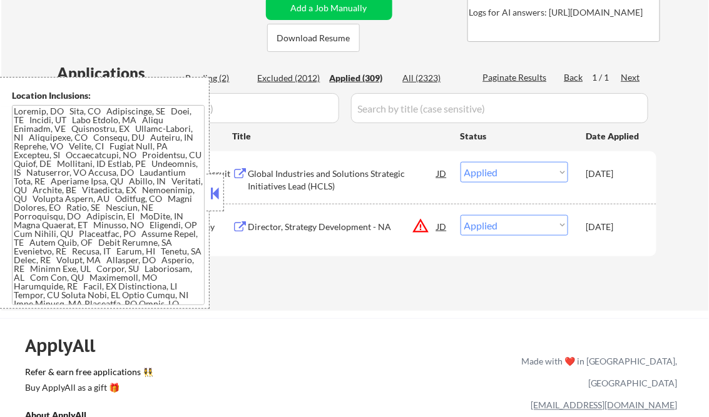
select select ""applied""
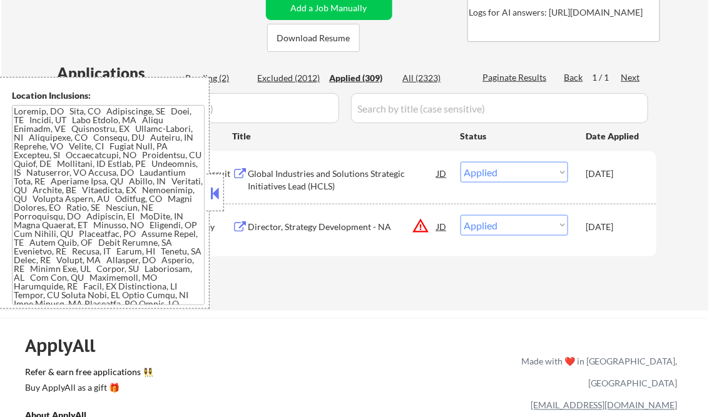
select select ""applied""
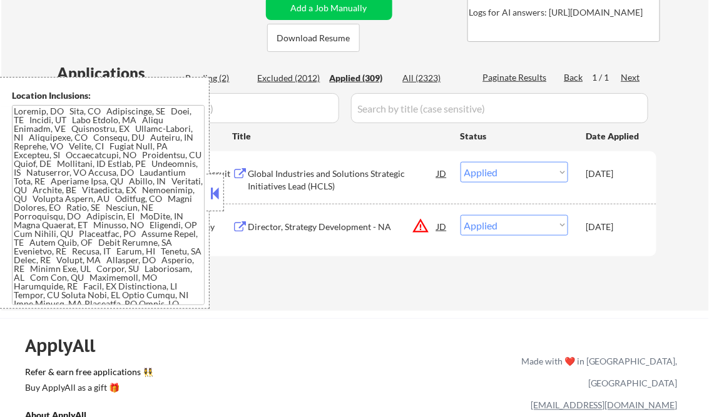
select select ""applied""
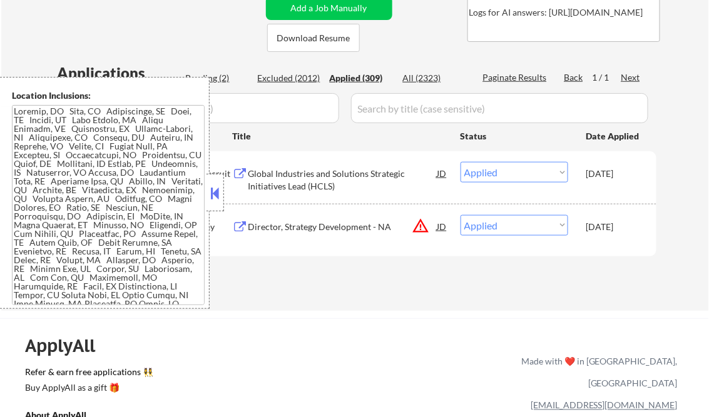
select select ""applied""
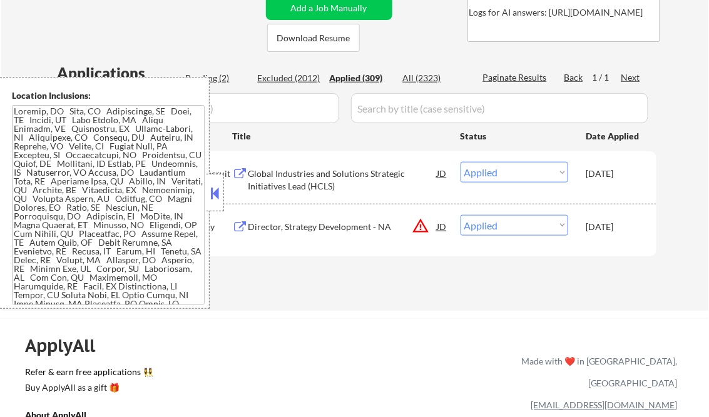
select select ""applied""
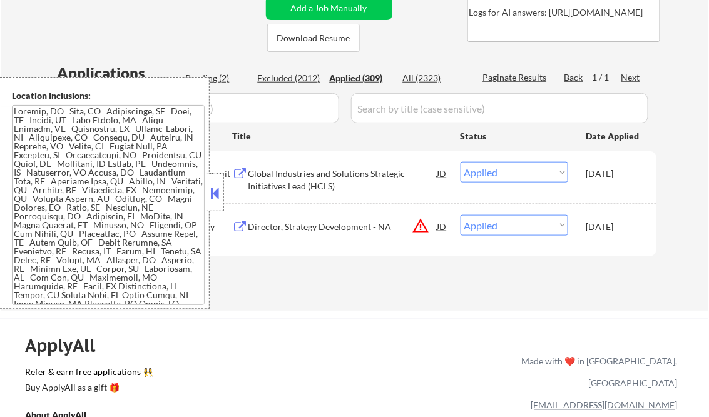
select select ""applied""
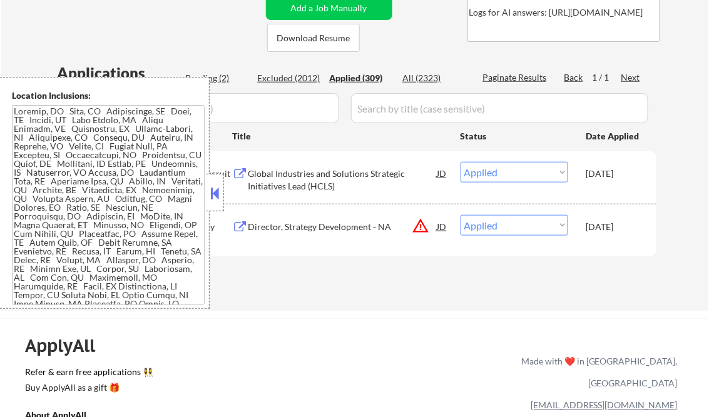
select select ""applied""
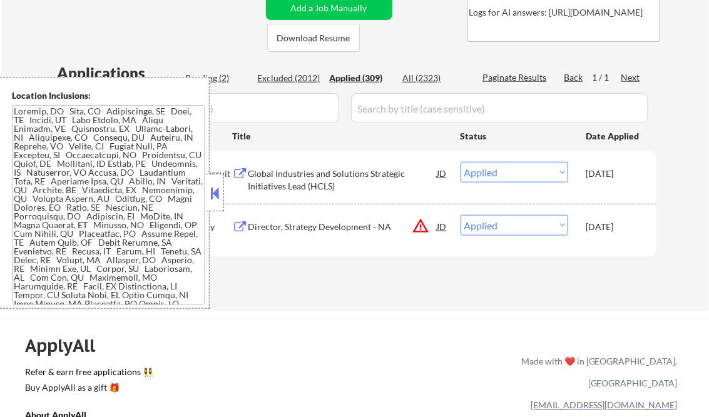
select select ""applied""
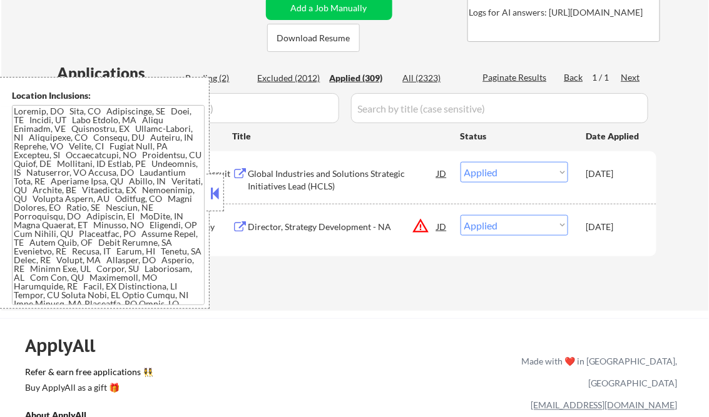
select select ""applied""
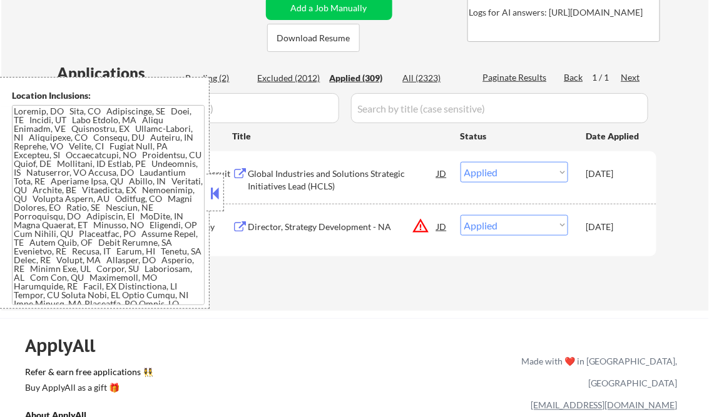
select select ""applied""
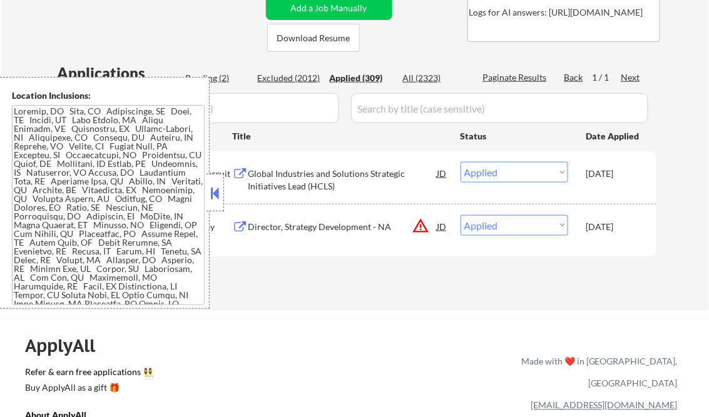
select select ""applied""
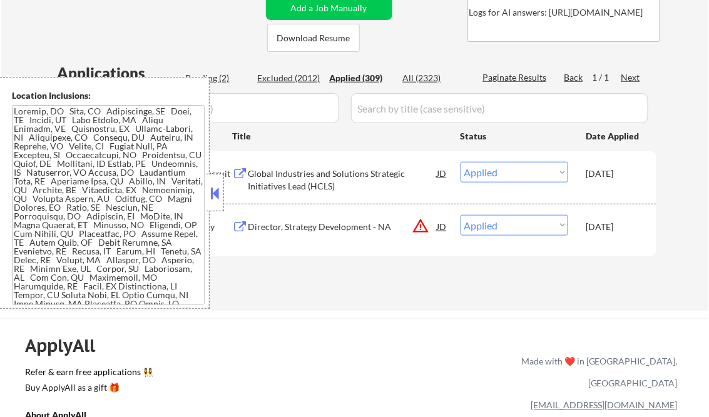
select select ""applied""
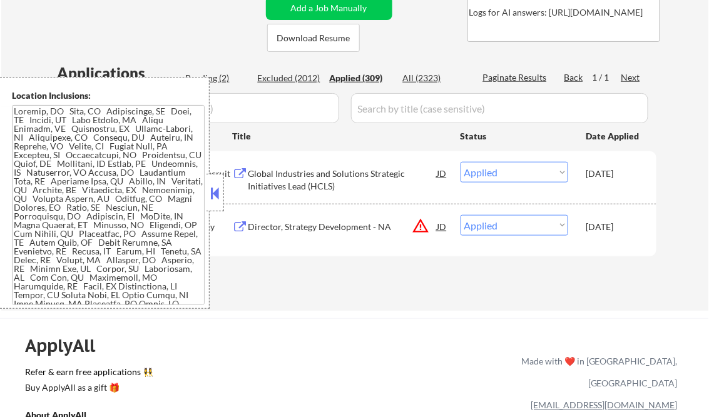
select select ""applied""
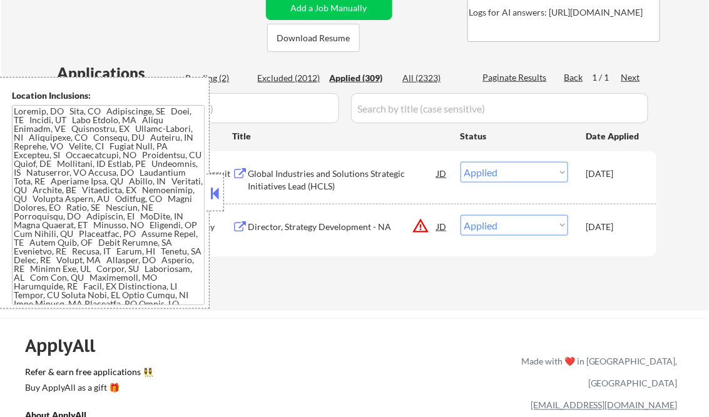
select select ""applied""
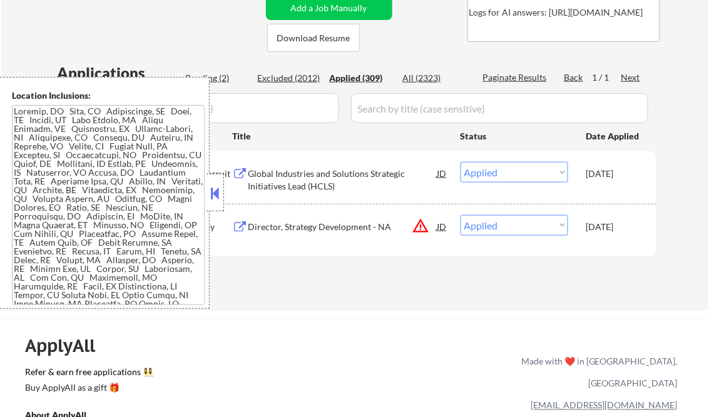
select select ""applied""
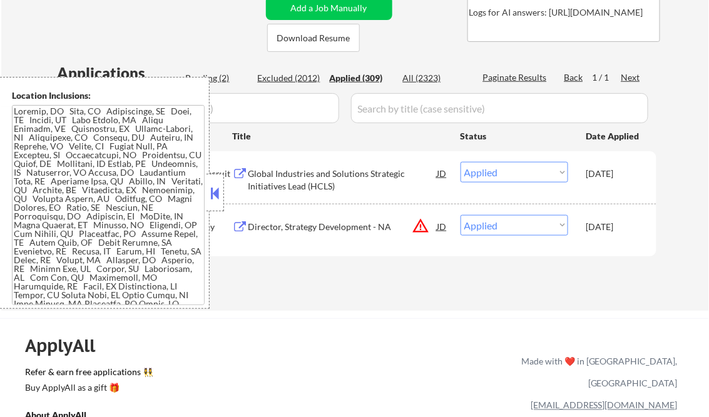
select select ""applied""
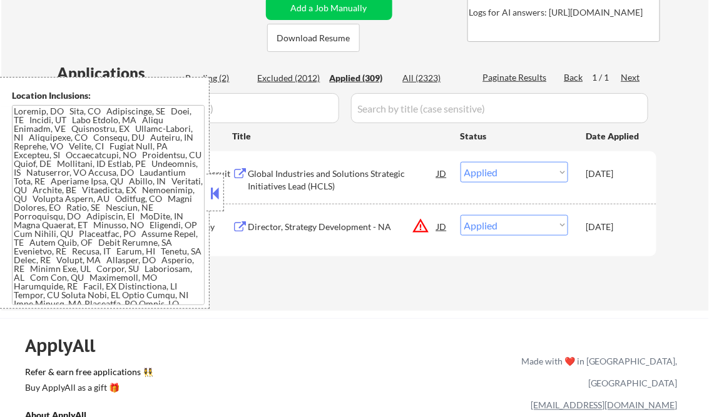
select select ""applied""
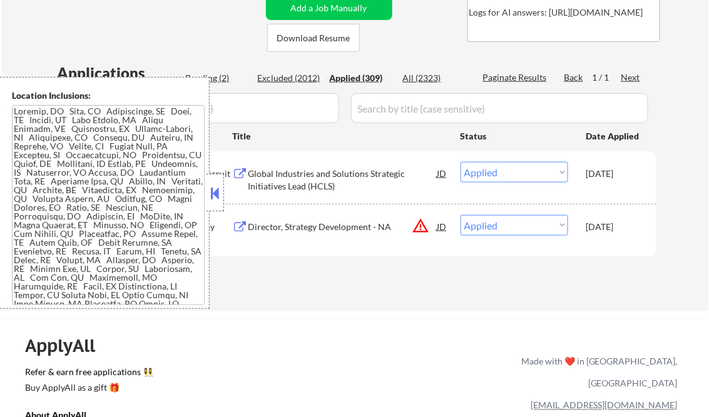
select select ""applied""
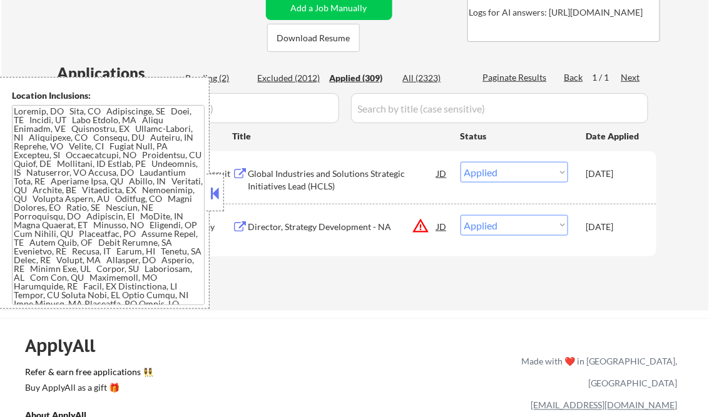
select select ""applied""
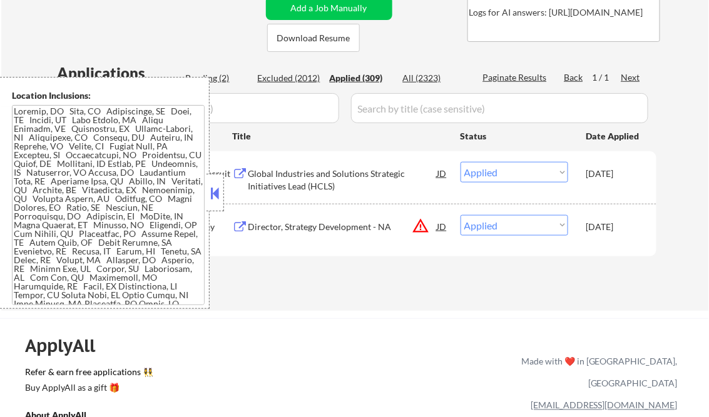
select select ""applied""
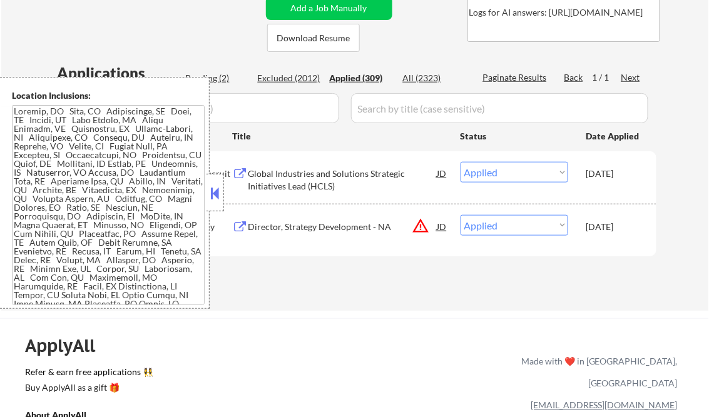
select select ""applied""
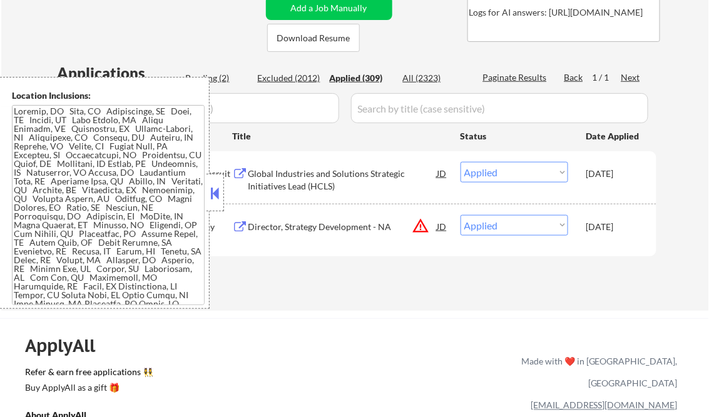
select select ""applied""
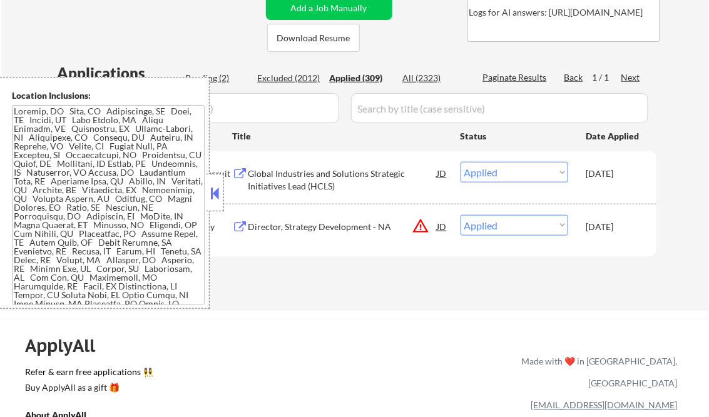
select select ""applied""
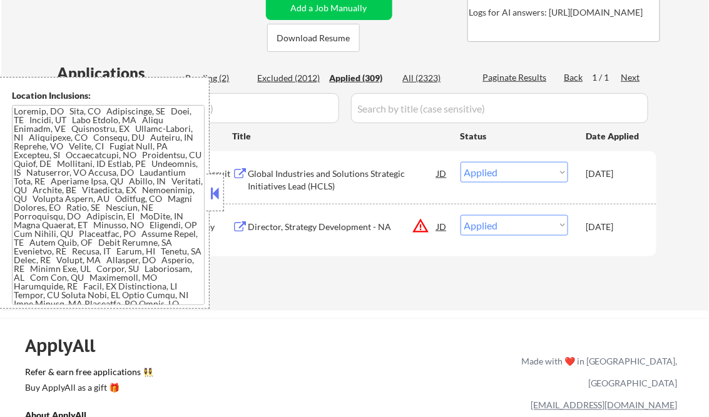
select select ""applied""
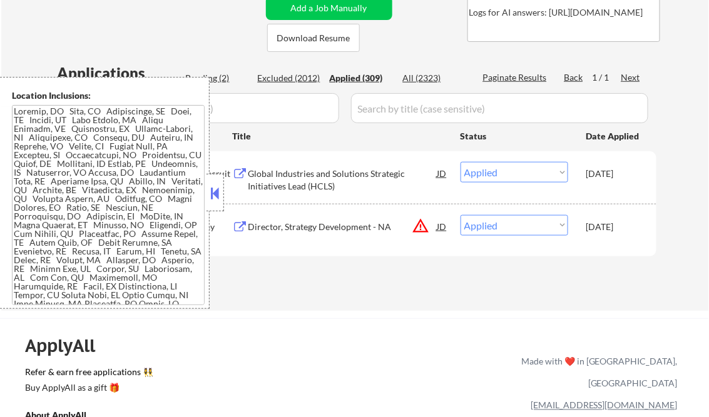
select select ""applied""
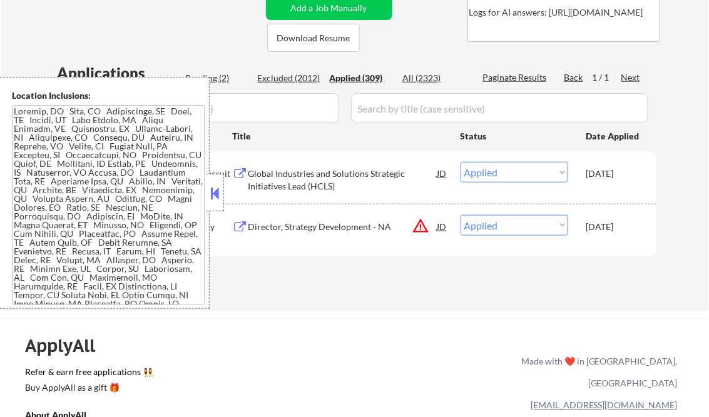
select select ""applied""
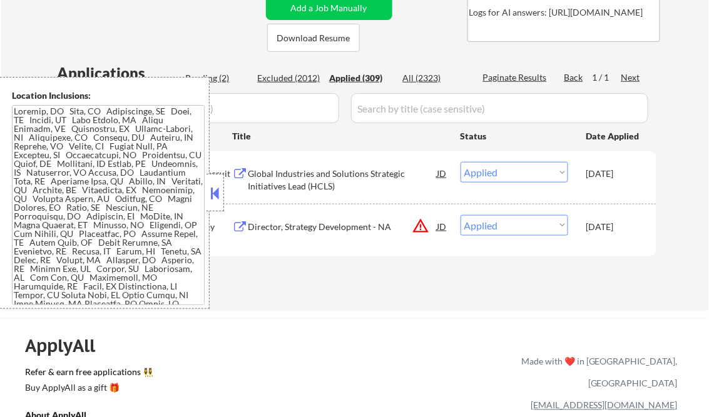
select select ""applied""
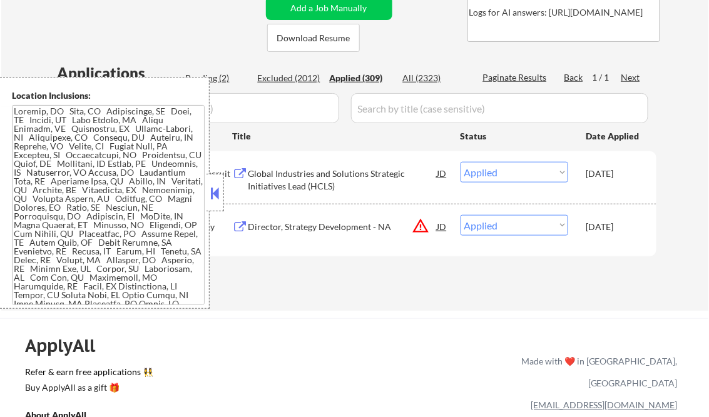
select select ""applied""
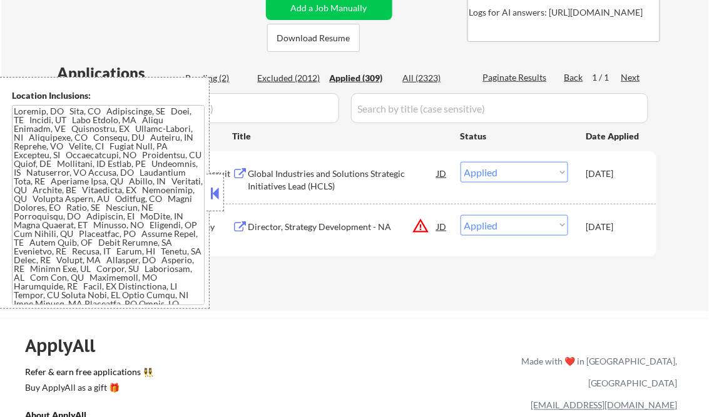
select select ""applied""
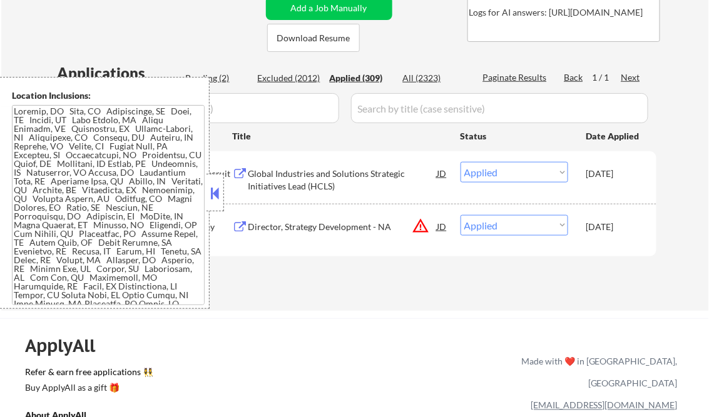
select select ""applied""
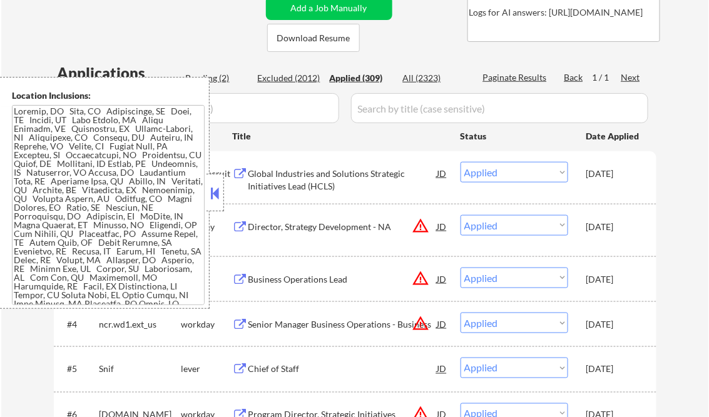
click at [219, 183] on div at bounding box center [215, 193] width 18 height 38
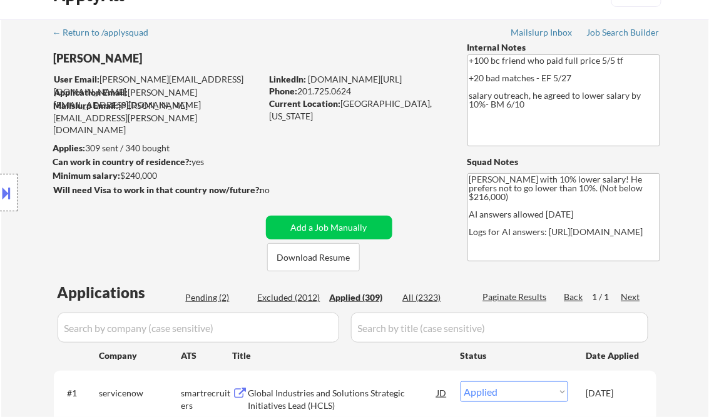
scroll to position [0, 0]
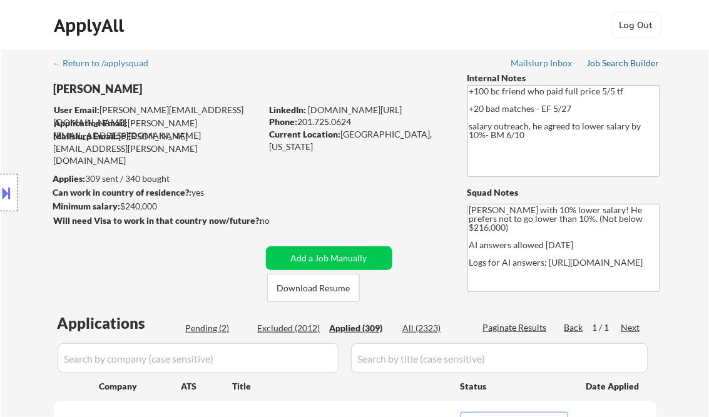
click at [623, 63] on div "Job Search Builder" at bounding box center [623, 63] width 73 height 9
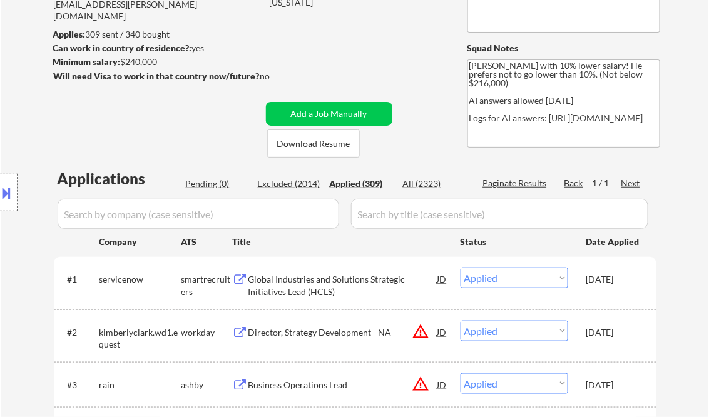
scroll to position [150, 0]
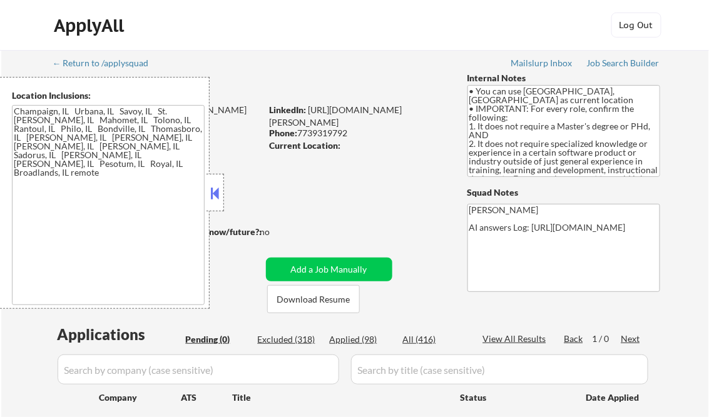
click at [210, 192] on button at bounding box center [215, 193] width 14 height 19
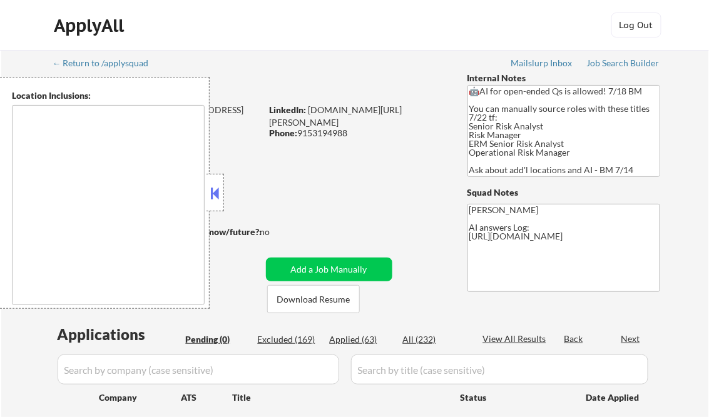
type textarea "[GEOGRAPHIC_DATA], [GEOGRAPHIC_DATA] [GEOGRAPHIC_DATA], [GEOGRAPHIC_DATA] [GEOG…"
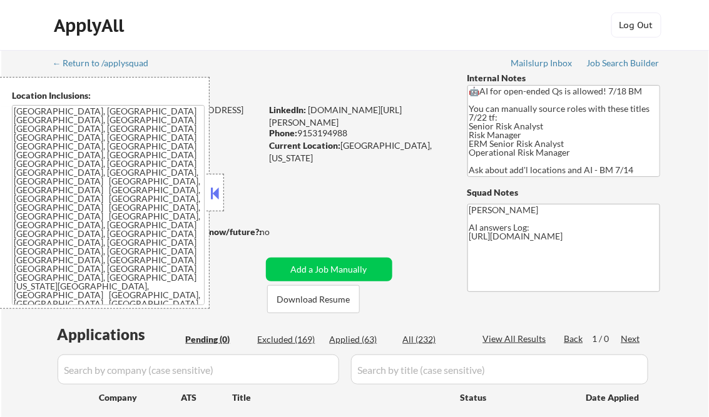
click at [210, 187] on button at bounding box center [215, 193] width 14 height 19
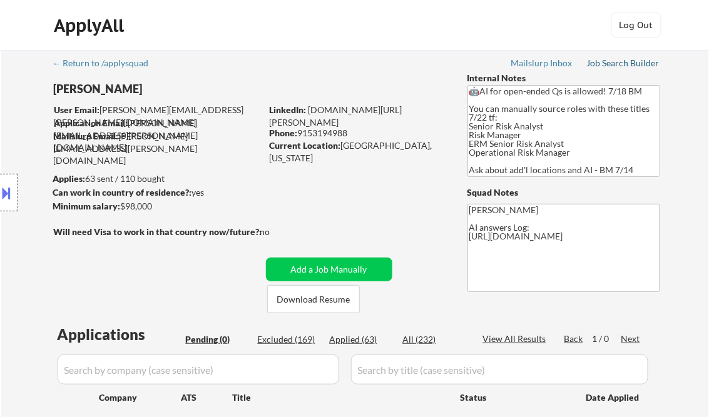
click at [607, 66] on div "Job Search Builder" at bounding box center [623, 63] width 73 height 9
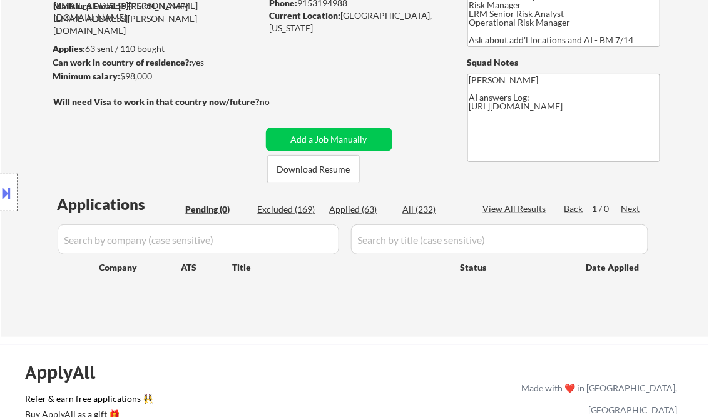
scroll to position [50, 0]
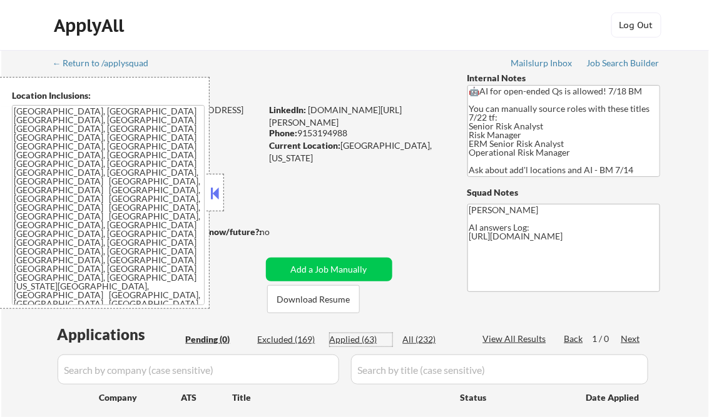
click at [369, 338] on div "Applied (63)" at bounding box center [361, 340] width 63 height 13
click at [215, 193] on button at bounding box center [215, 193] width 14 height 19
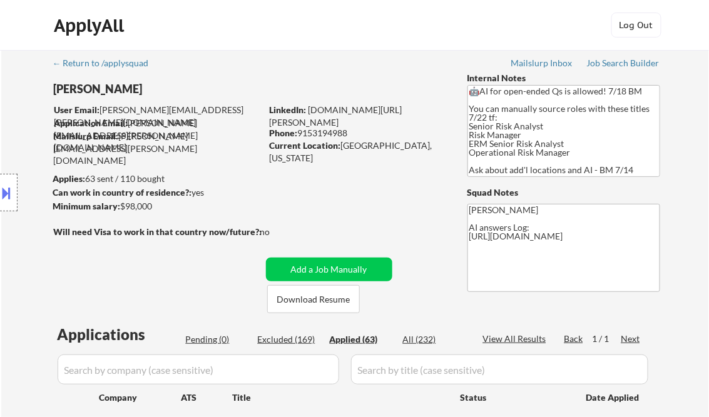
select select ""applied""
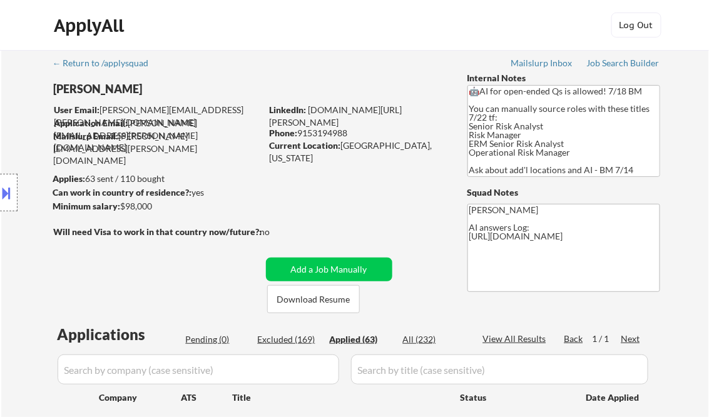
select select ""applied""
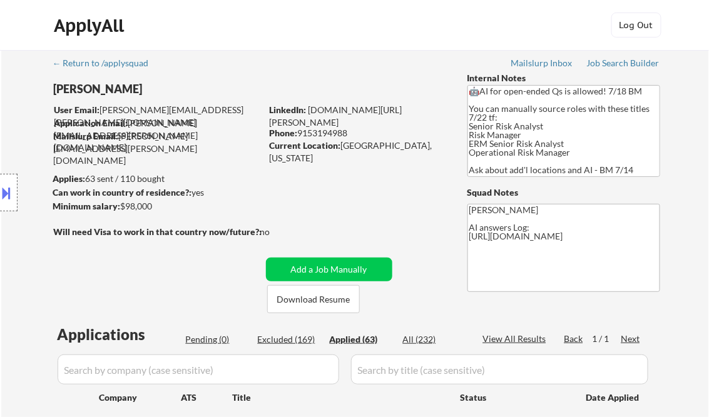
select select ""applied""
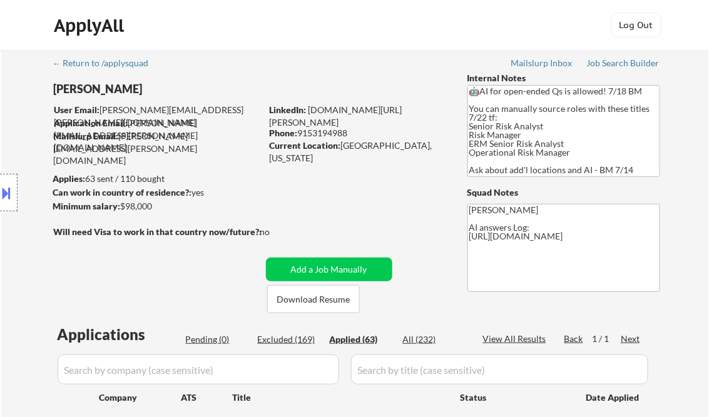
select select ""applied""
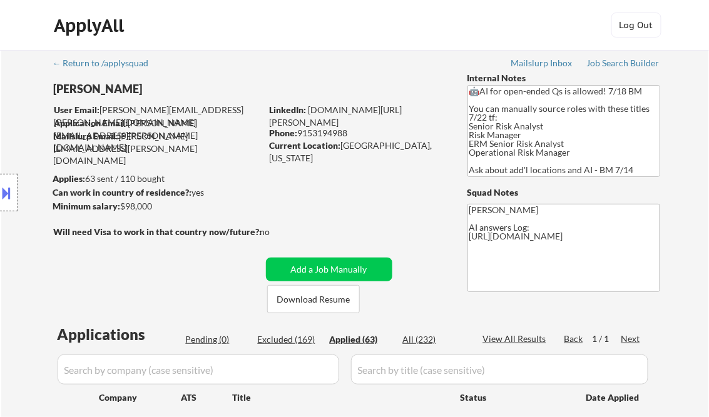
select select ""applied""
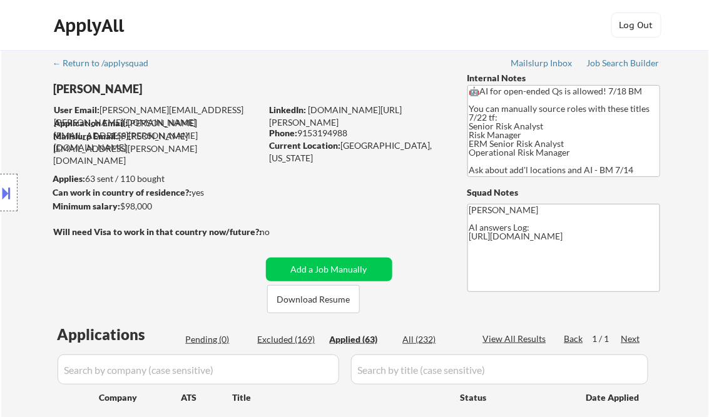
select select ""applied""
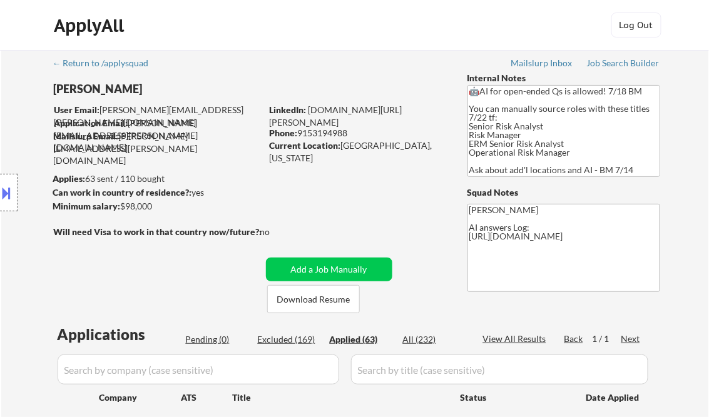
select select ""applied""
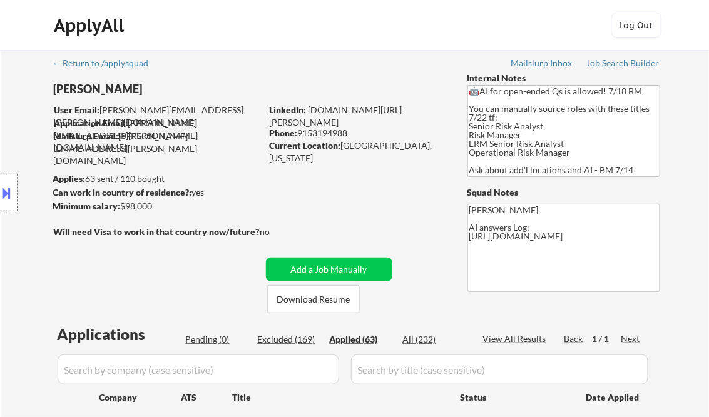
select select ""applied""
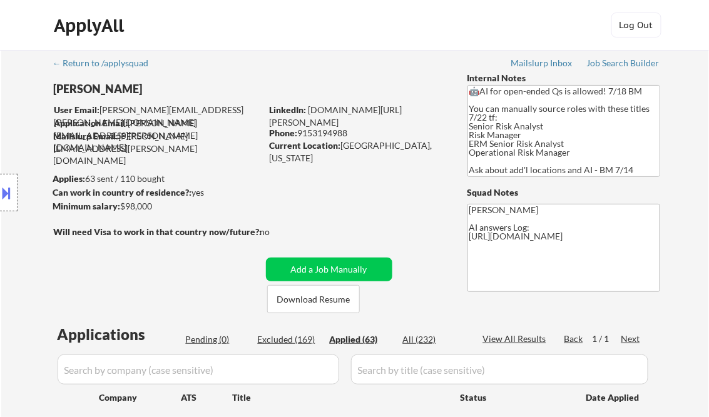
select select ""applied""
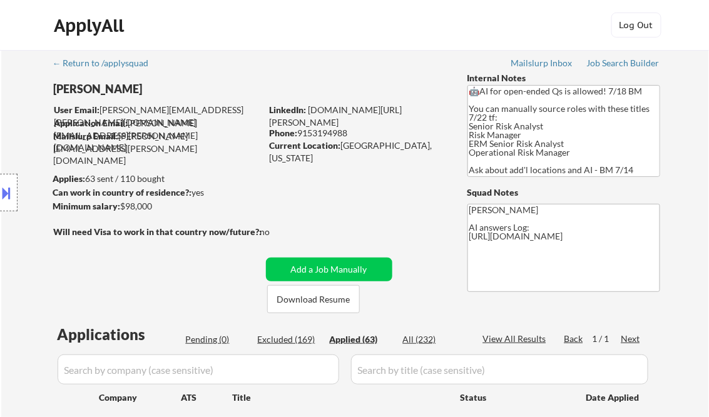
select select ""applied""
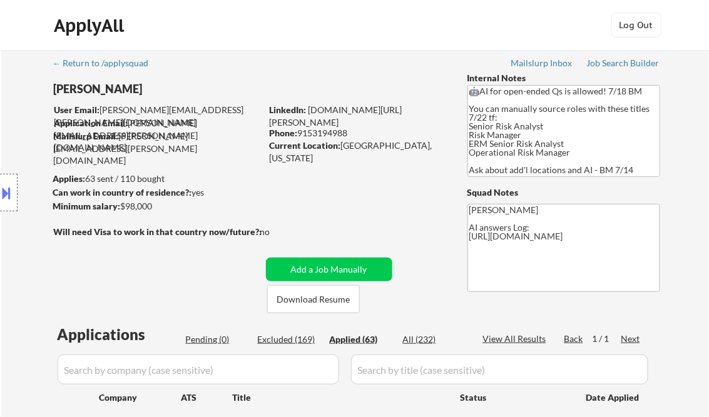
select select ""applied""
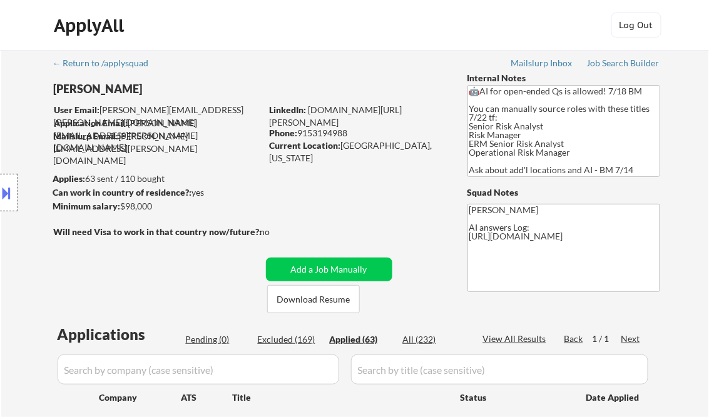
select select ""applied""
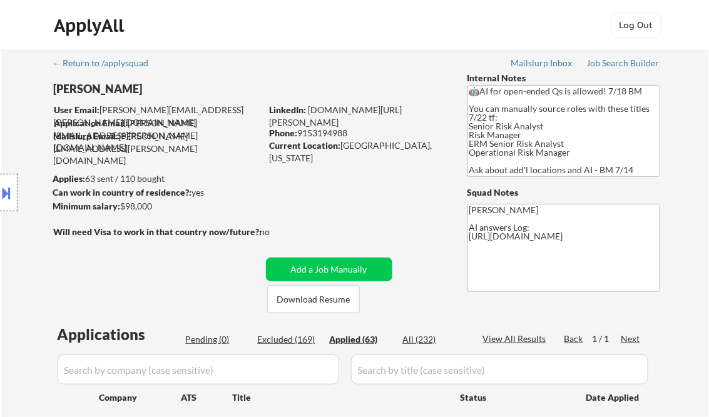
select select ""applied""
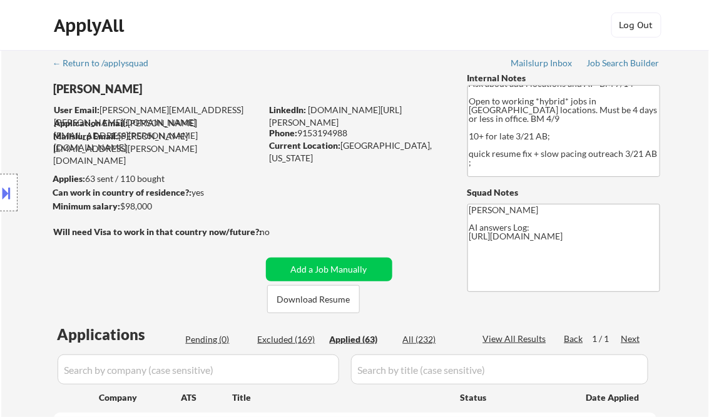
scroll to position [565, 0]
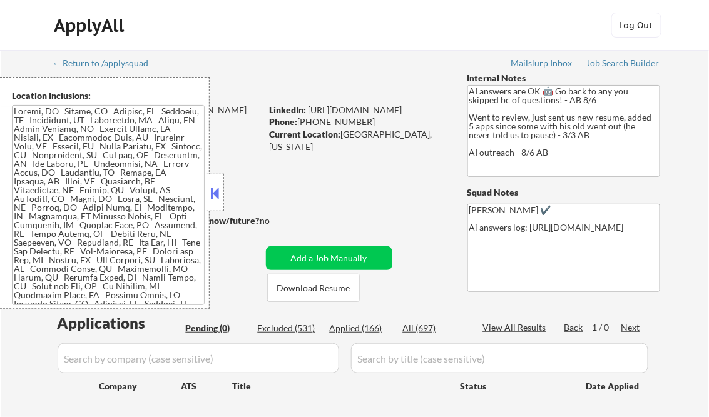
click at [310, 180] on div "← Return to /applysquad Mailslurp Inbox Job Search Builder [PERSON_NAME] User E…" at bounding box center [355, 248] width 624 height 396
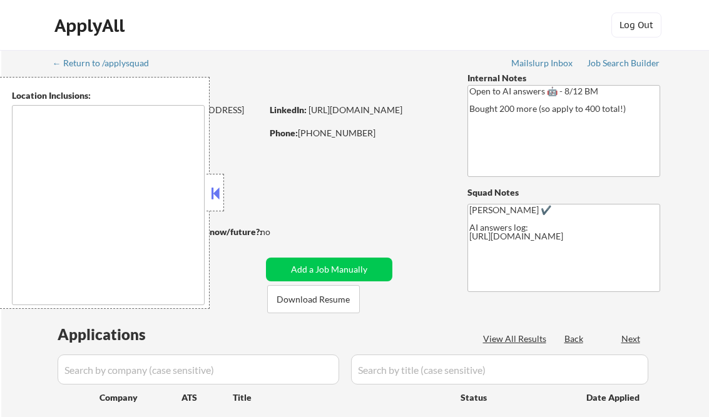
type textarea "remote"
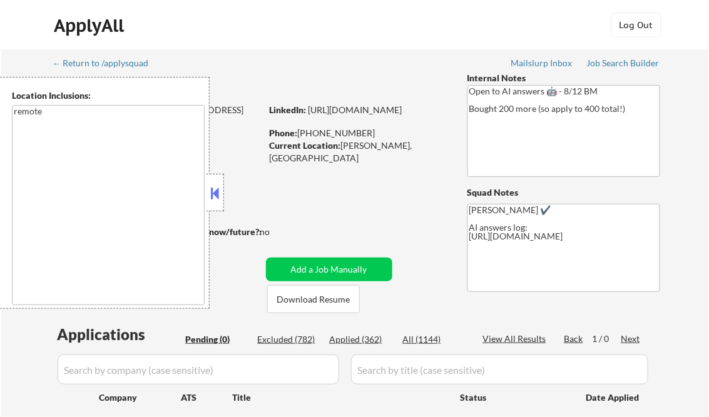
click at [313, 205] on div "← Return to /applysquad Mailslurp Inbox Job Search Builder [PERSON_NAME] User E…" at bounding box center [355, 253] width 624 height 407
click at [211, 196] on button at bounding box center [215, 193] width 14 height 19
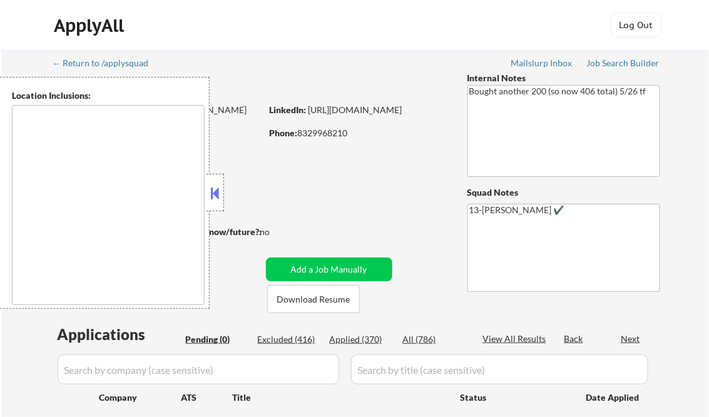
type textarea "remote"
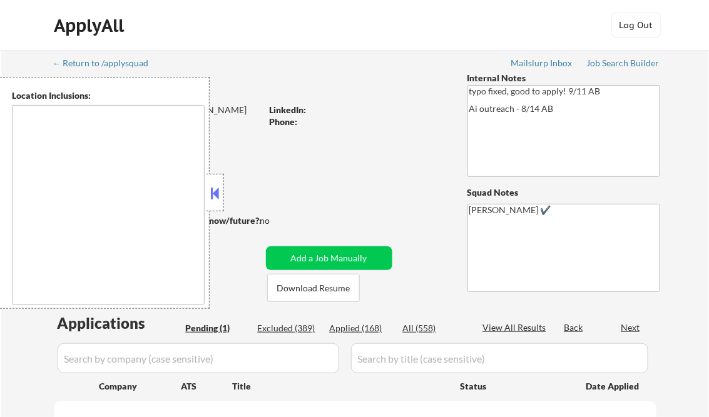
select select ""pending""
type textarea "[GEOGRAPHIC_DATA], [GEOGRAPHIC_DATA] [GEOGRAPHIC_DATA], [GEOGRAPHIC_DATA] [GEOG…"
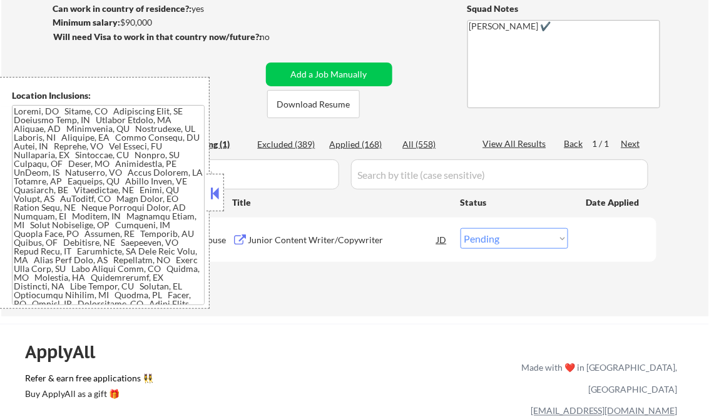
scroll to position [200, 0]
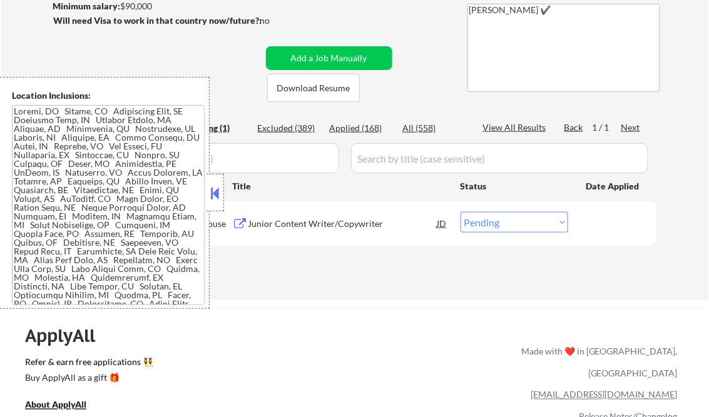
click at [213, 194] on button at bounding box center [215, 193] width 14 height 19
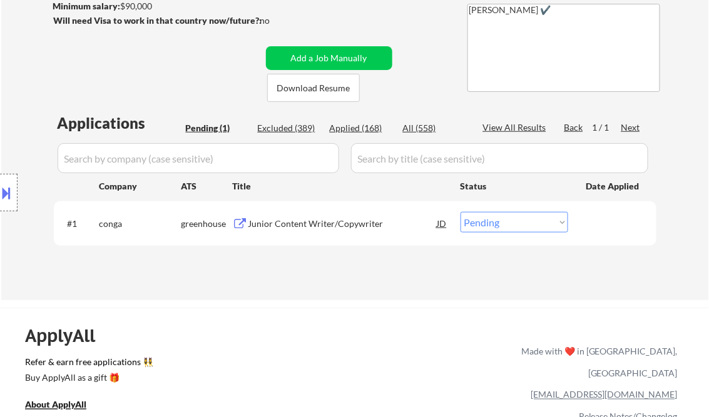
click at [298, 233] on div "Junior Content Writer/Copywriter" at bounding box center [342, 223] width 189 height 23
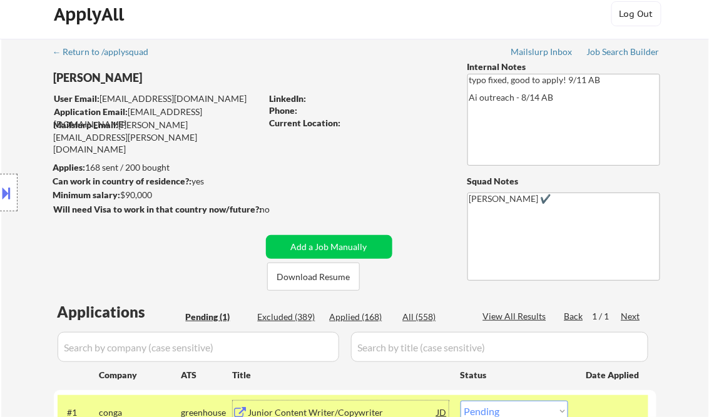
scroll to position [0, 0]
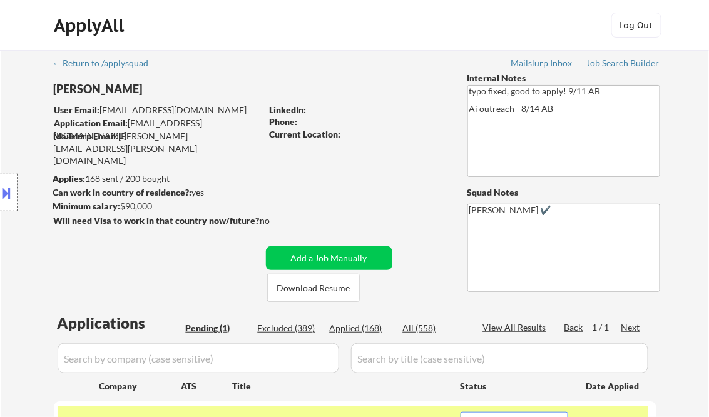
click at [617, 57] on div "← Return to /applysquad Mailslurp Inbox Job Search Builder Calley Gessel User E…" at bounding box center [355, 270] width 624 height 441
click at [608, 66] on div "Job Search Builder" at bounding box center [623, 63] width 73 height 9
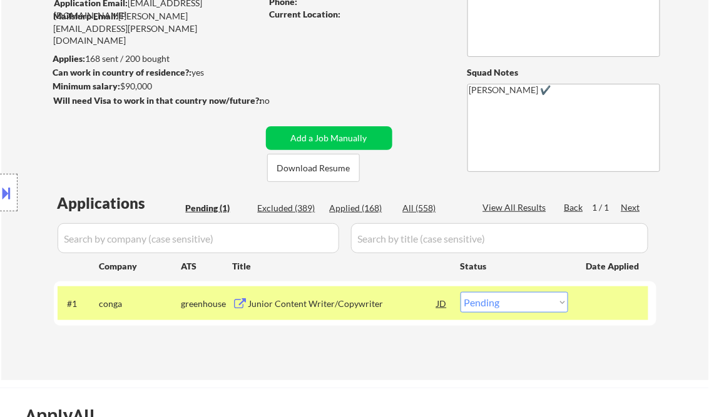
scroll to position [100, 0]
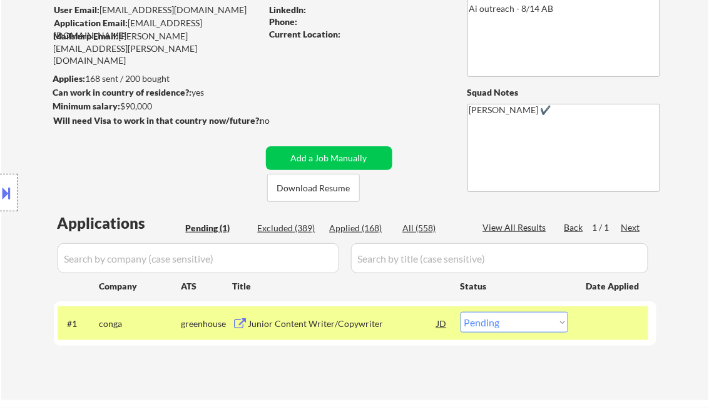
click at [518, 320] on select "Choose an option... Pending Applied Excluded (Questions) Excluded (Expired) Exc…" at bounding box center [515, 322] width 108 height 21
select select ""excluded__other_""
click at [461, 312] on select "Choose an option... Pending Applied Excluded (Questions) Excluded (Expired) Exc…" at bounding box center [515, 322] width 108 height 21
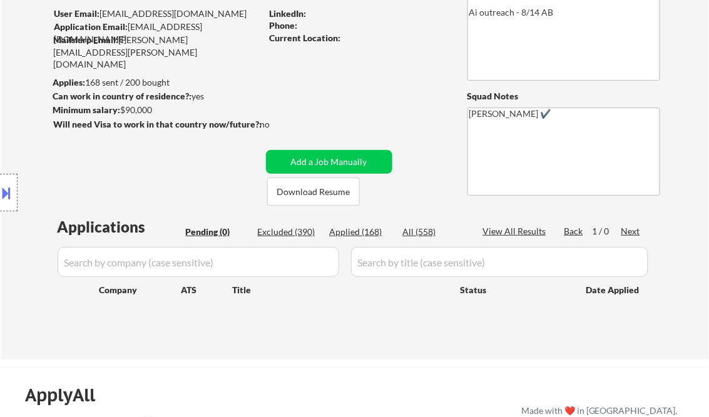
scroll to position [200, 0]
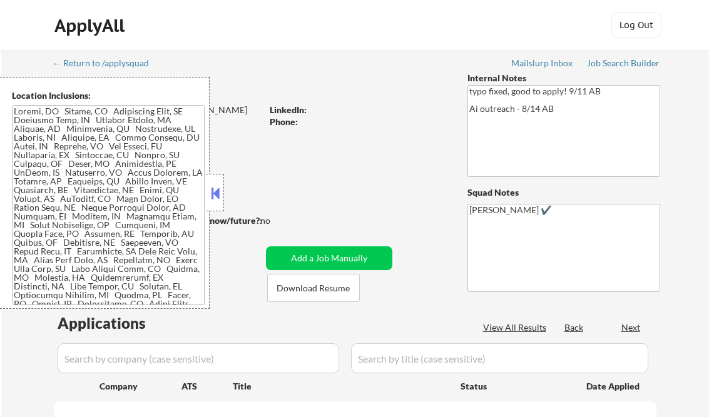
scroll to position [150, 0]
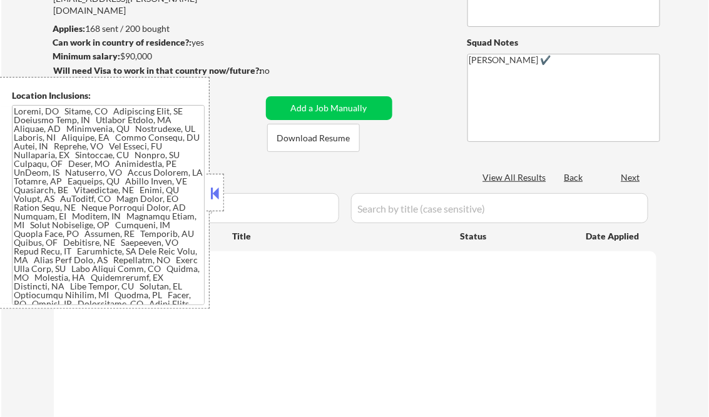
select select ""pending""
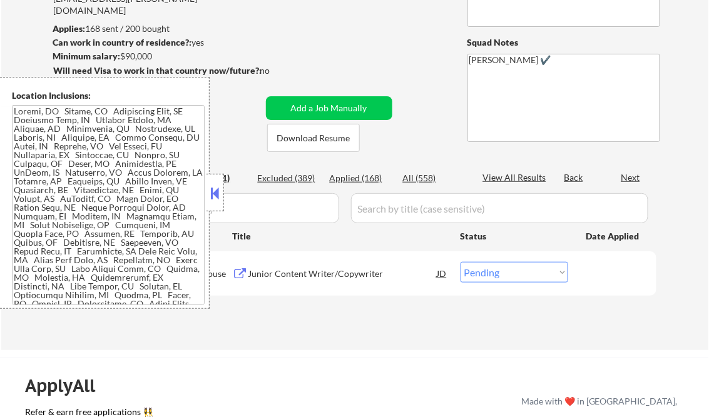
scroll to position [100, 0]
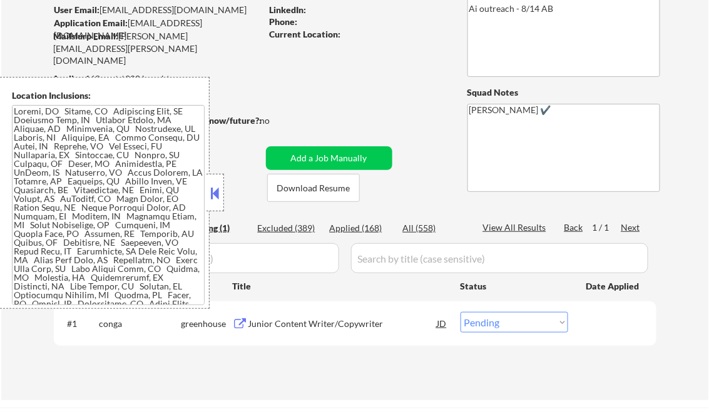
click at [213, 184] on button at bounding box center [215, 193] width 14 height 19
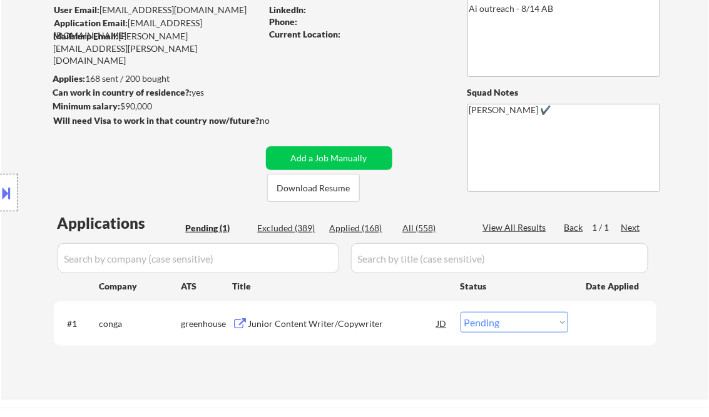
click at [354, 227] on div "Applied (168)" at bounding box center [361, 228] width 63 height 13
select select ""applied""
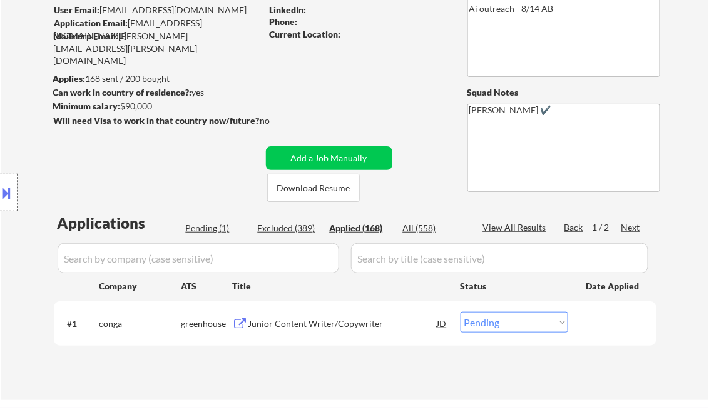
select select ""applied""
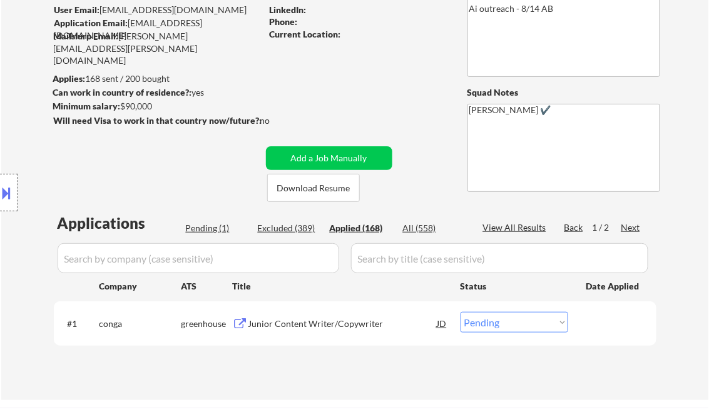
select select ""applied""
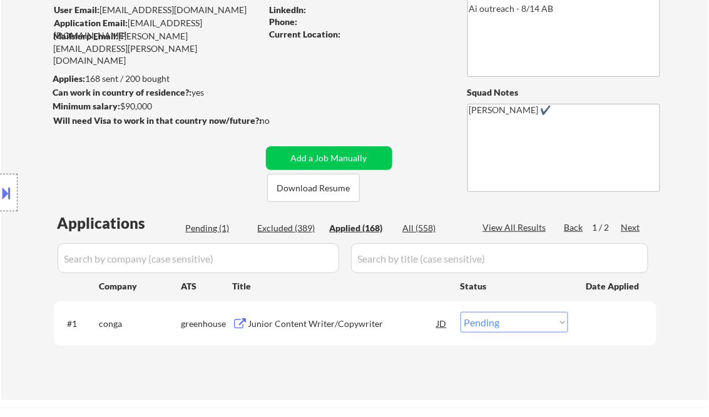
select select ""applied""
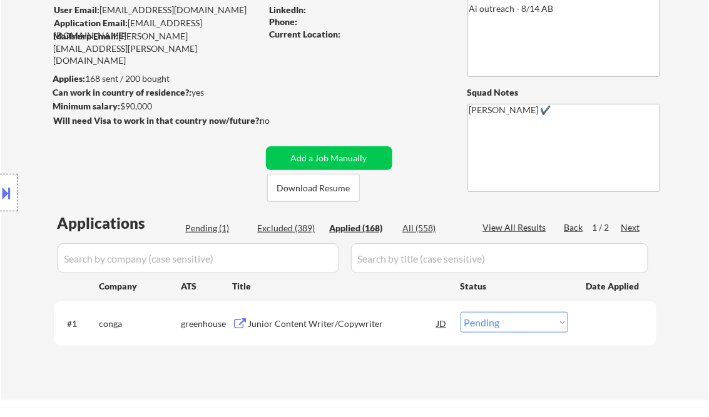
select select ""applied""
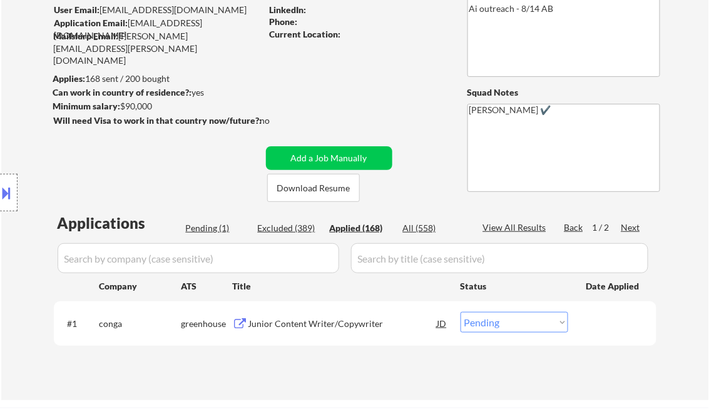
select select ""applied""
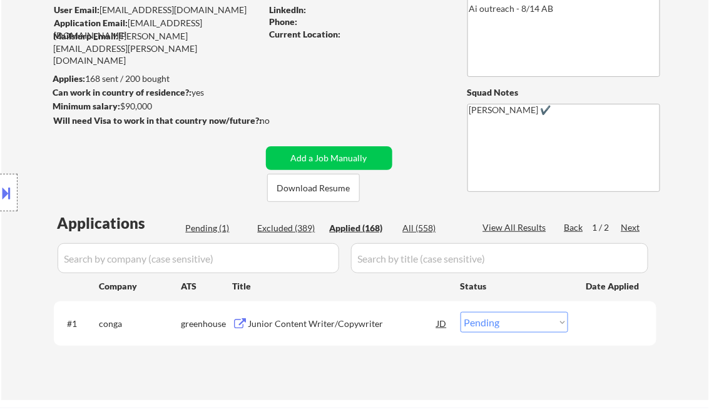
select select ""applied""
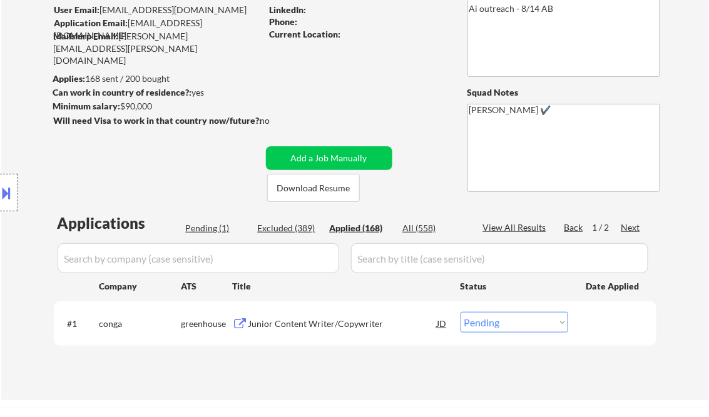
select select ""applied""
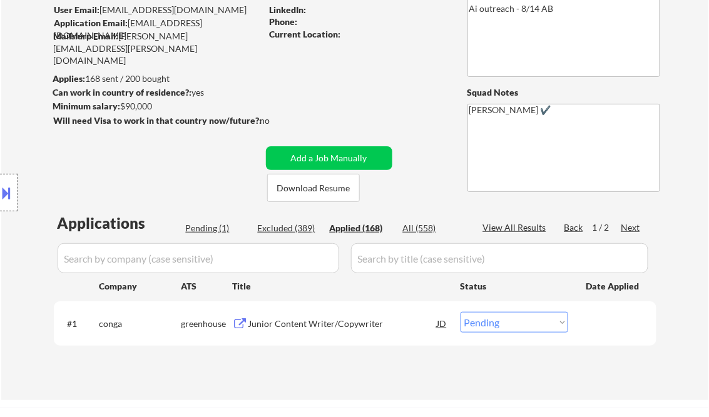
select select ""applied""
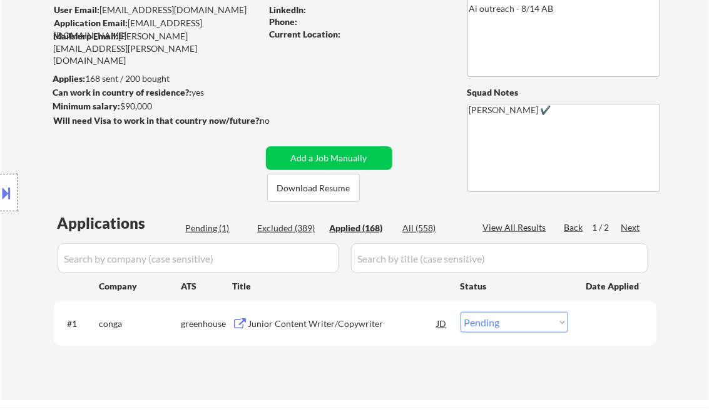
select select ""applied""
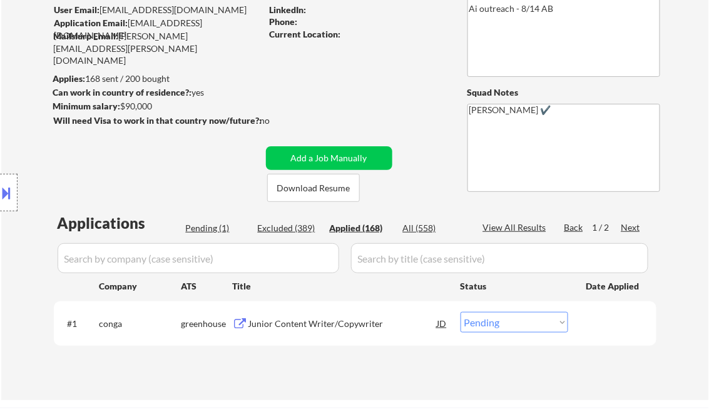
select select ""applied""
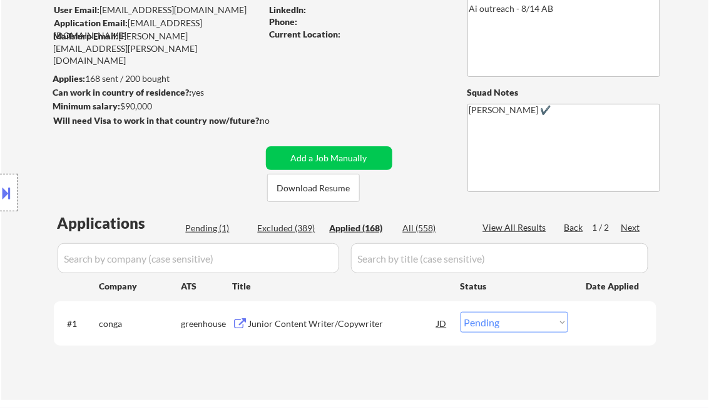
select select ""applied""
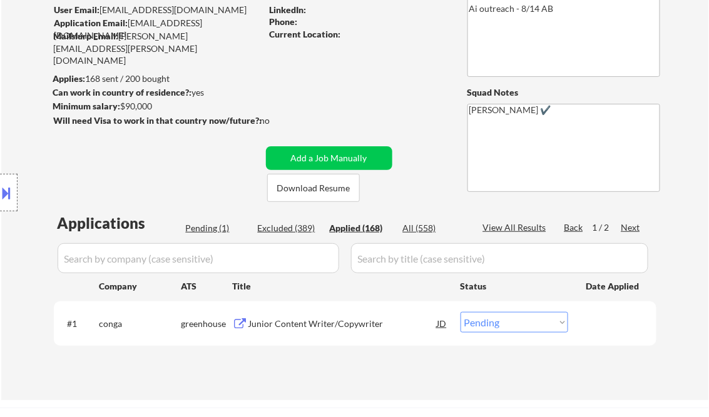
select select ""applied""
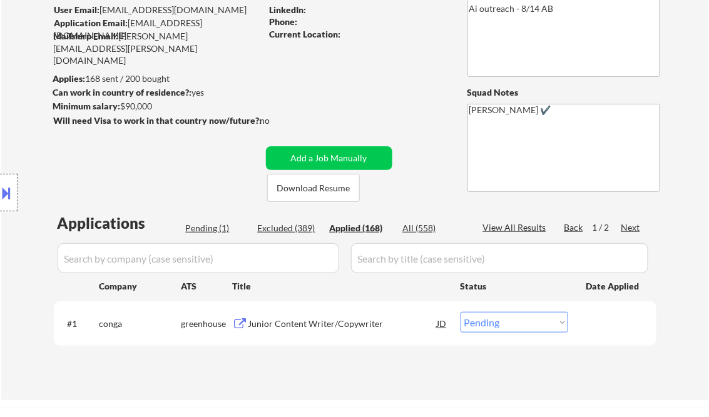
select select ""applied""
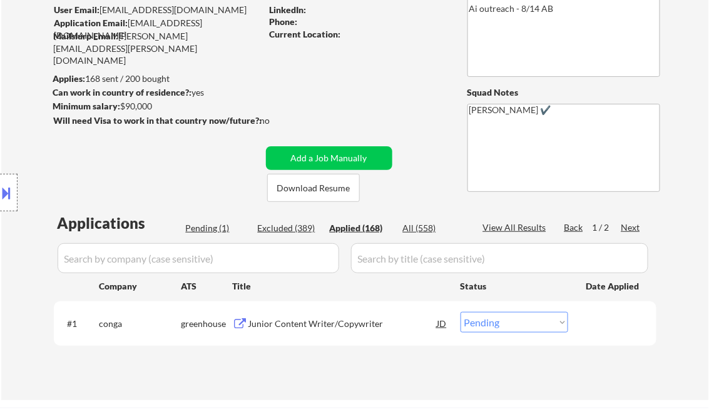
select select ""applied""
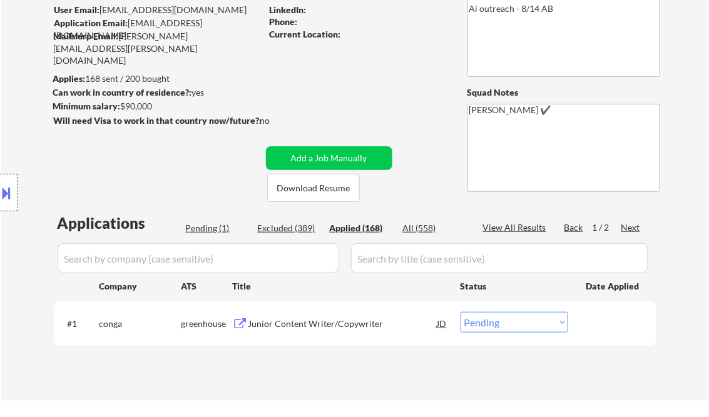
select select ""applied""
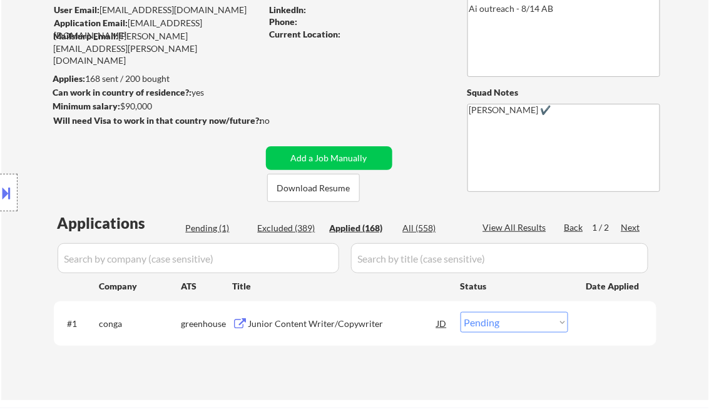
select select ""applied""
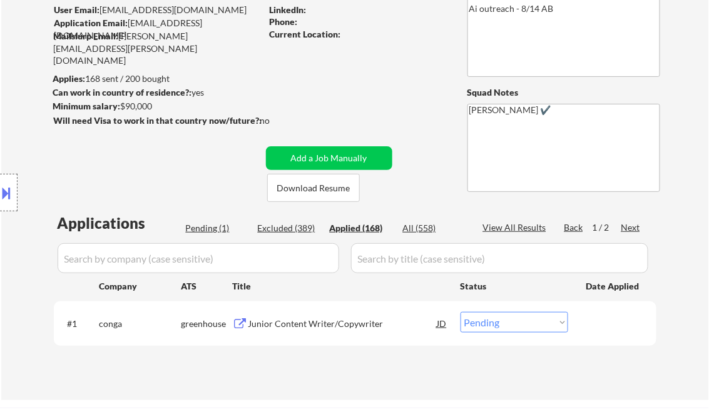
select select ""applied""
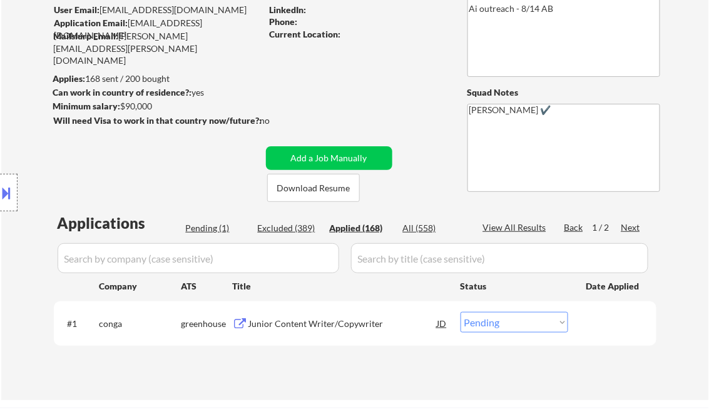
select select ""applied""
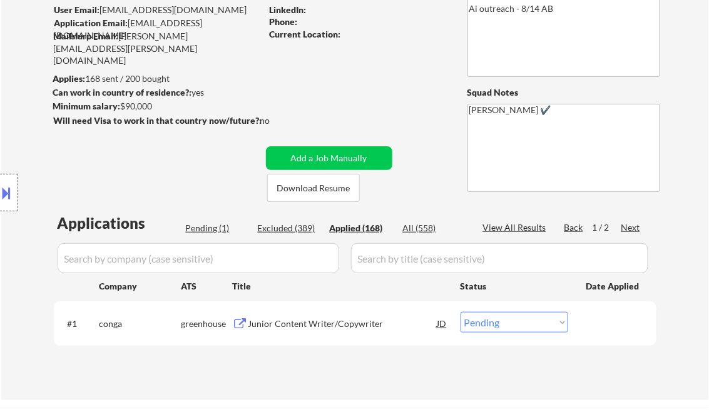
select select ""applied""
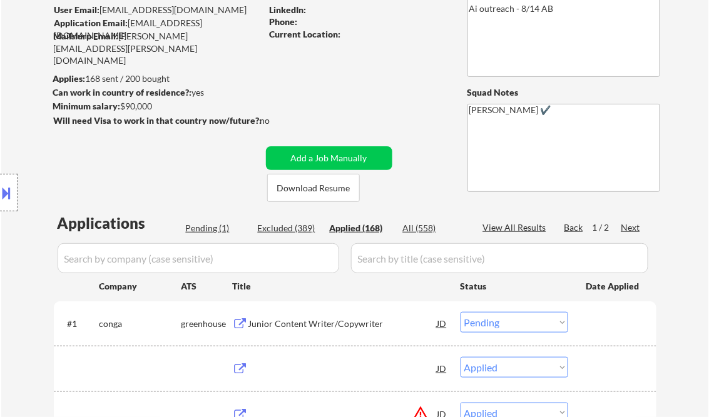
select select ""applied""
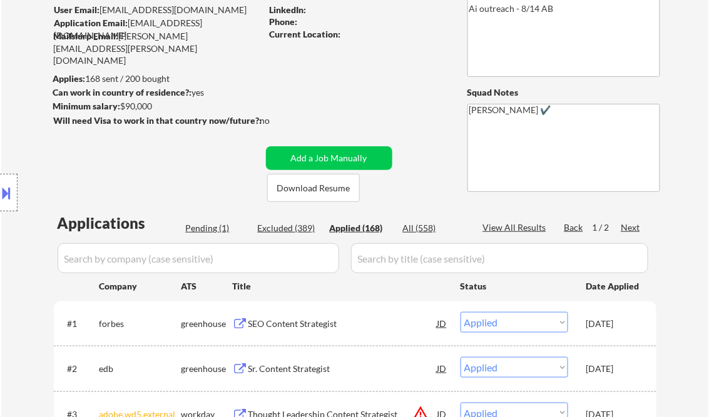
click at [523, 225] on div "View All Results" at bounding box center [516, 228] width 67 height 13
select select ""applied""
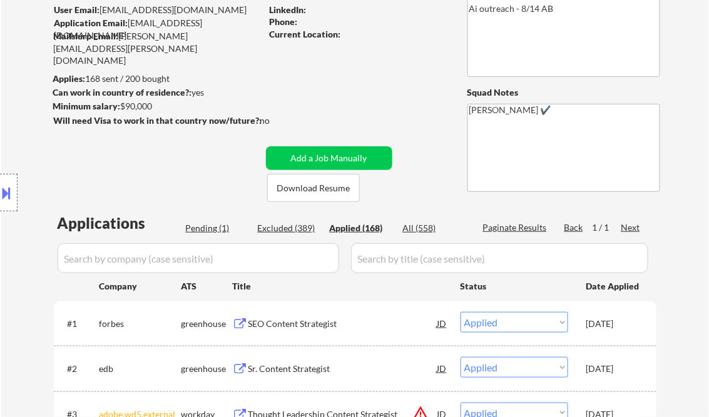
select select ""applied""
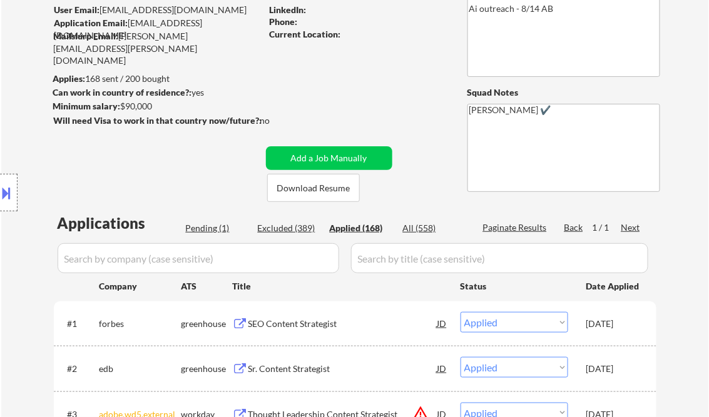
select select ""applied""
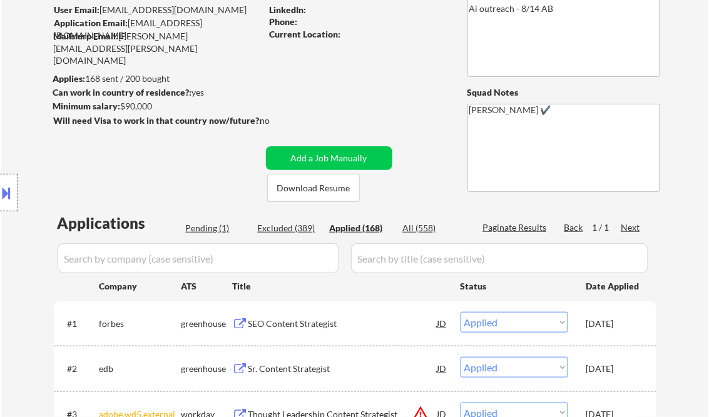
select select ""applied""
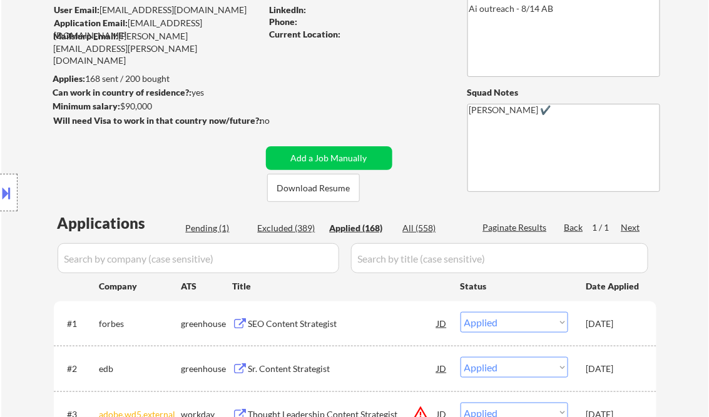
select select ""applied""
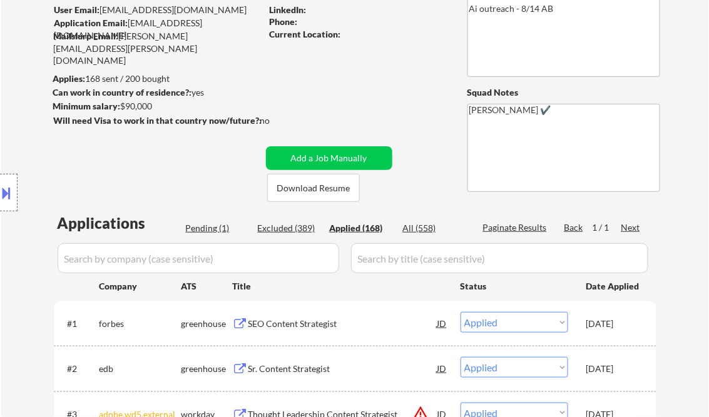
select select ""applied""
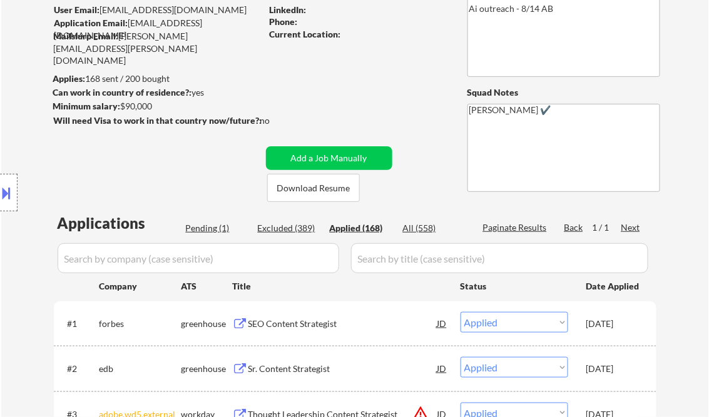
select select ""applied""
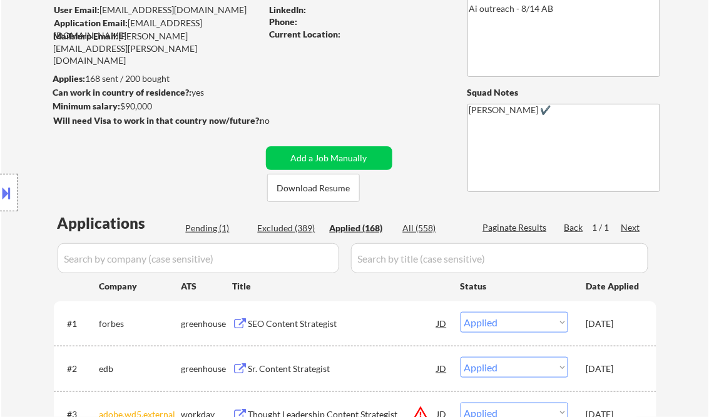
select select ""applied""
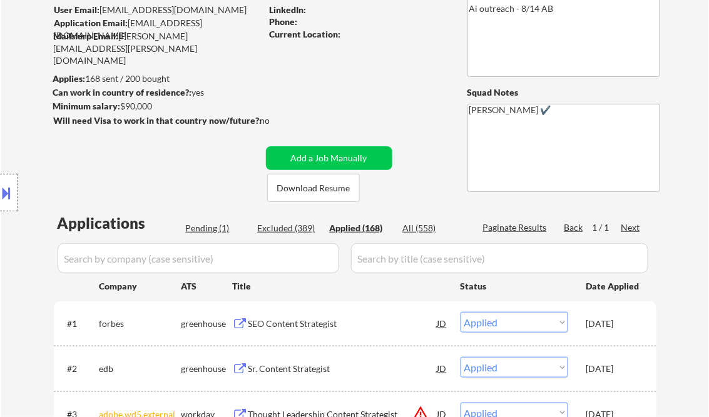
select select ""applied""
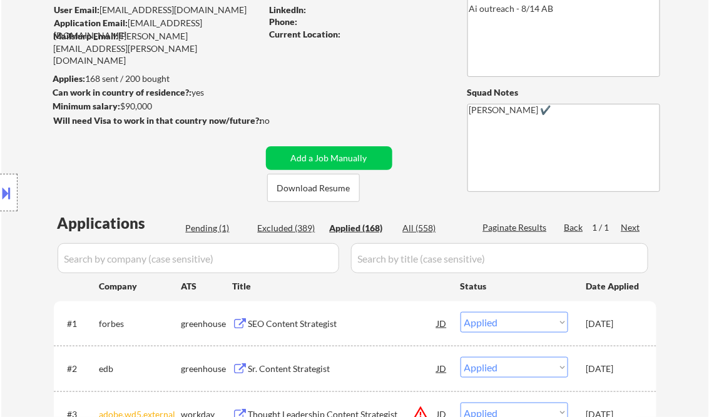
select select ""applied""
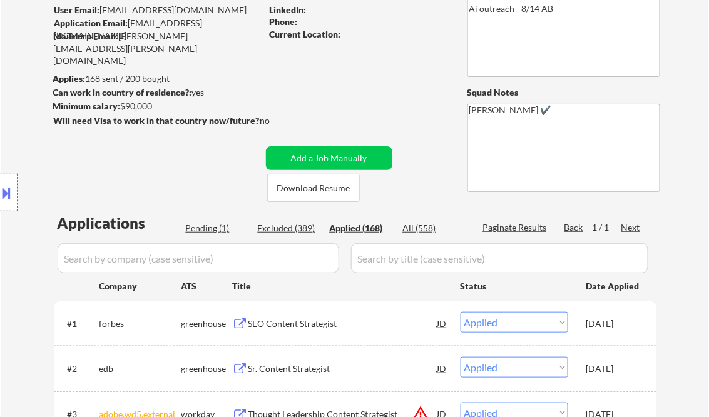
select select ""applied""
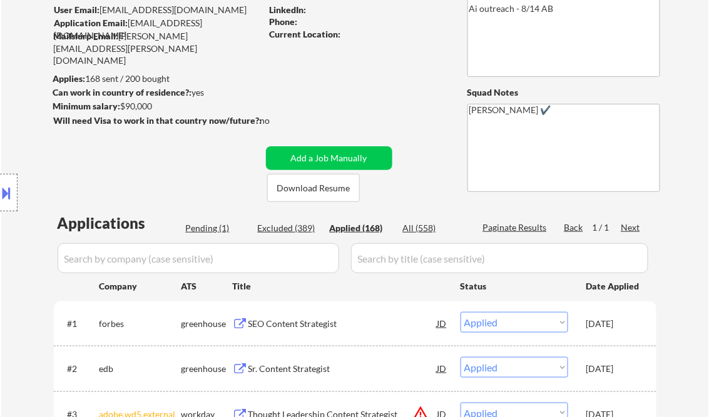
select select ""applied""
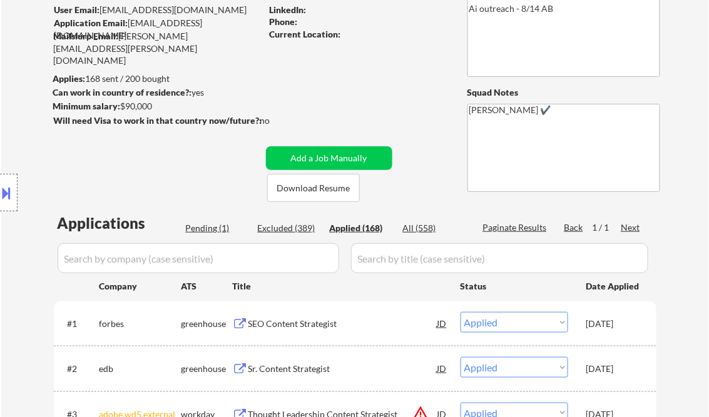
select select ""applied""
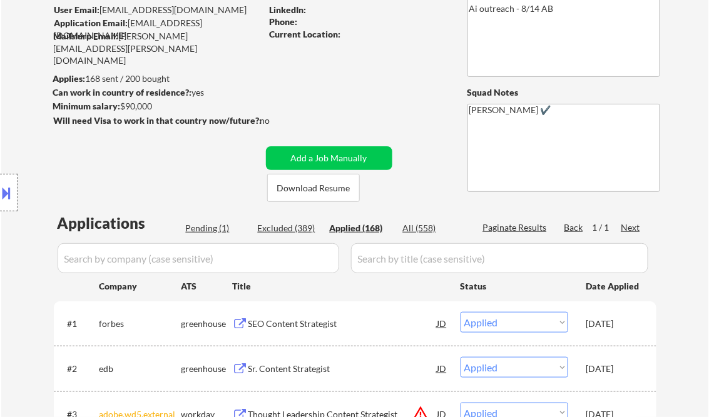
select select ""applied""
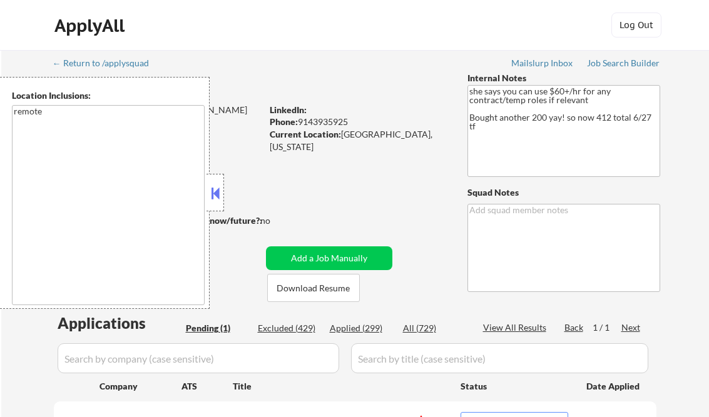
select select ""pending""
click at [213, 189] on button at bounding box center [215, 193] width 14 height 19
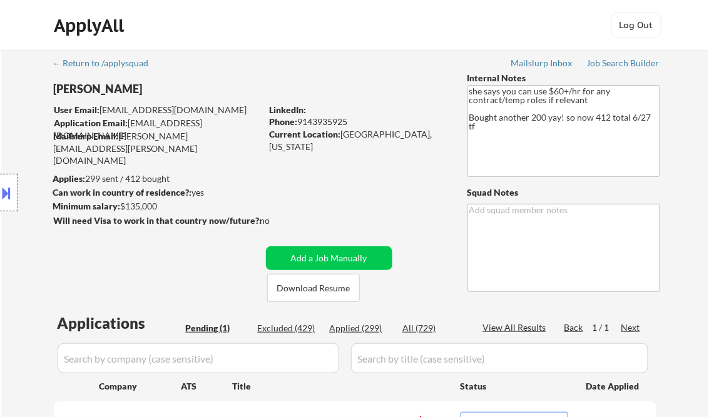
scroll to position [150, 0]
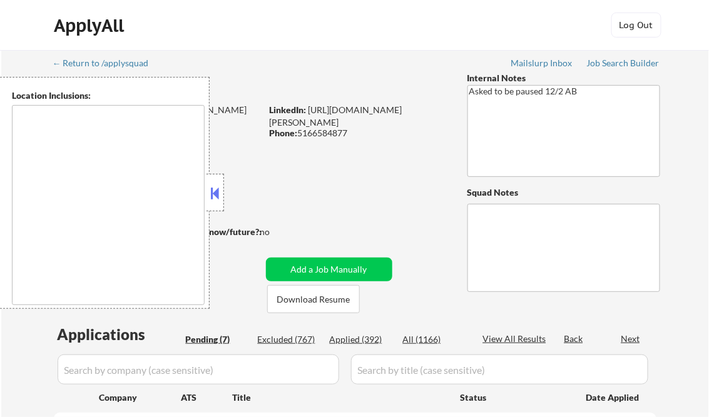
type textarea "[GEOGRAPHIC_DATA], [GEOGRAPHIC_DATA] [GEOGRAPHIC_DATA], [GEOGRAPHIC_DATA] [GEOG…"
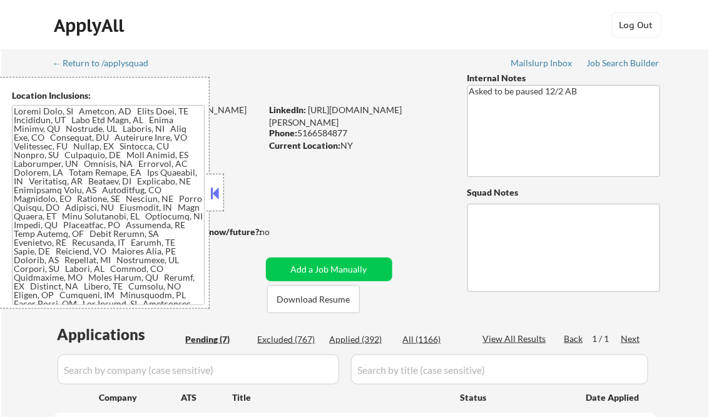
click at [216, 188] on button at bounding box center [215, 193] width 14 height 19
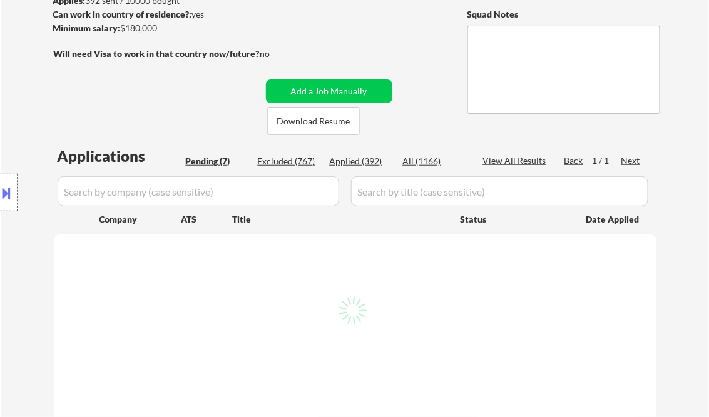
scroll to position [200, 0]
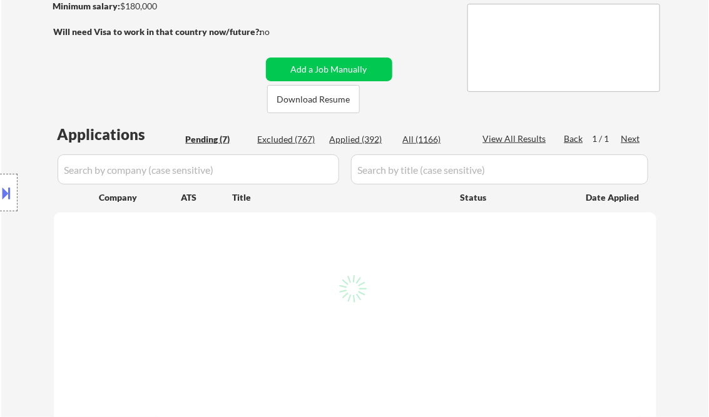
select select ""pending""
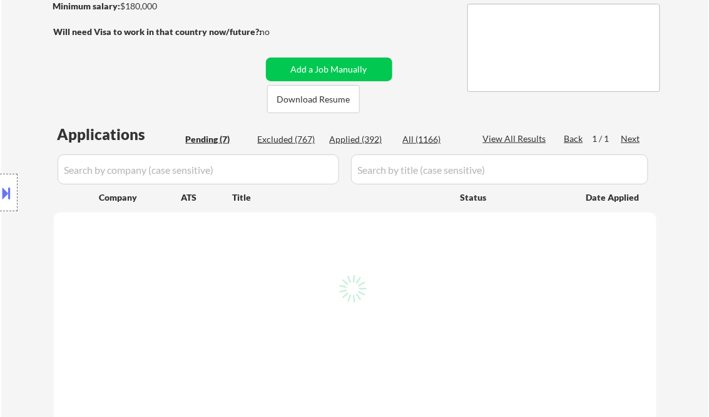
select select ""pending""
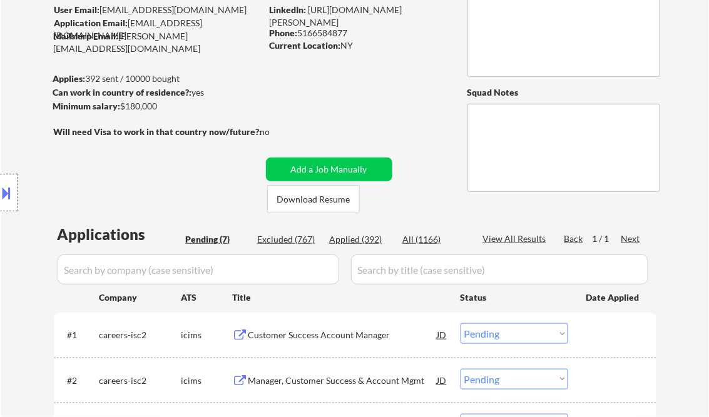
scroll to position [0, 0]
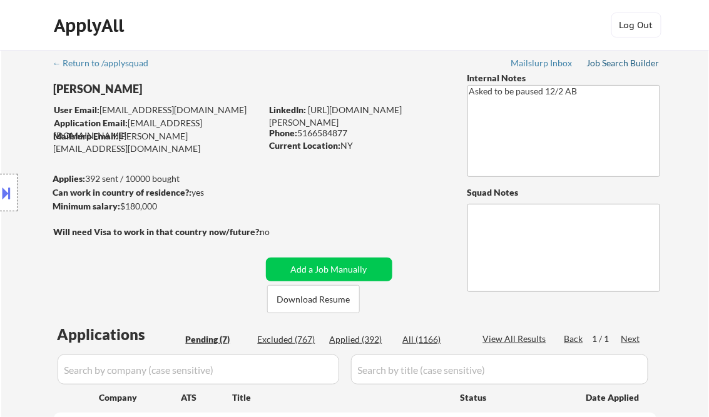
click at [631, 65] on div "Job Search Builder" at bounding box center [623, 63] width 73 height 9
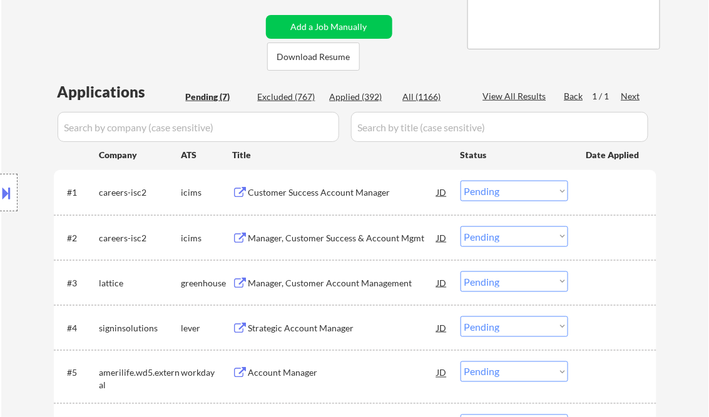
scroll to position [300, 0]
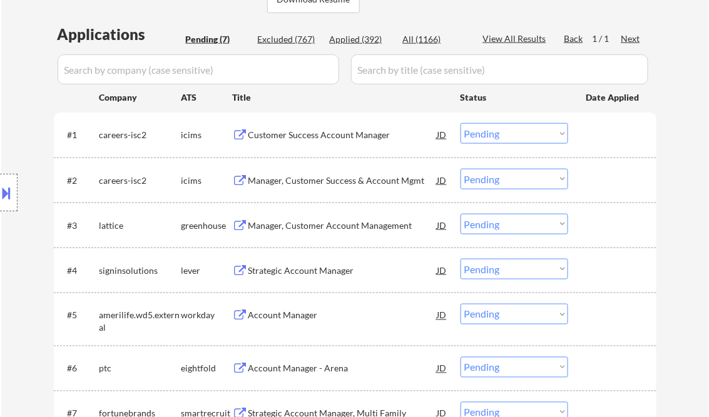
click at [351, 134] on div "Customer Success Account Manager" at bounding box center [342, 135] width 189 height 13
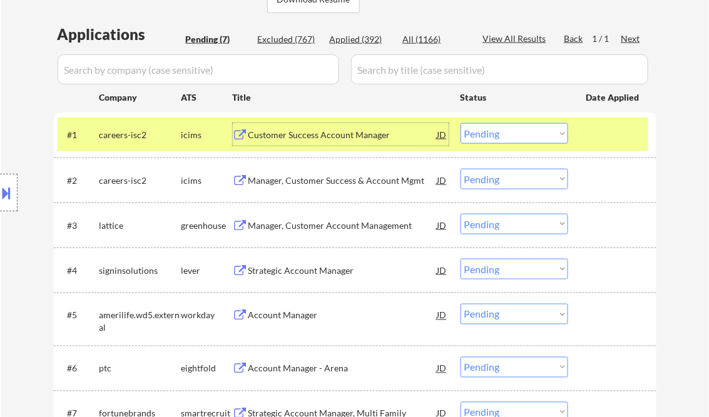
click at [483, 138] on select "Choose an option... Pending Applied Excluded (Questions) Excluded (Expired) Exc…" at bounding box center [515, 133] width 108 height 21
click at [461, 123] on select "Choose an option... Pending Applied Excluded (Questions) Excluded (Expired) Exc…" at bounding box center [515, 133] width 108 height 21
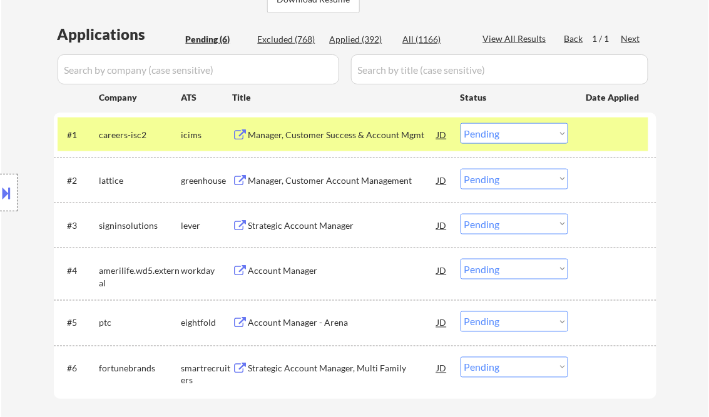
click at [408, 131] on div "Manager, Customer Success & Account Mgmt" at bounding box center [342, 135] width 189 height 13
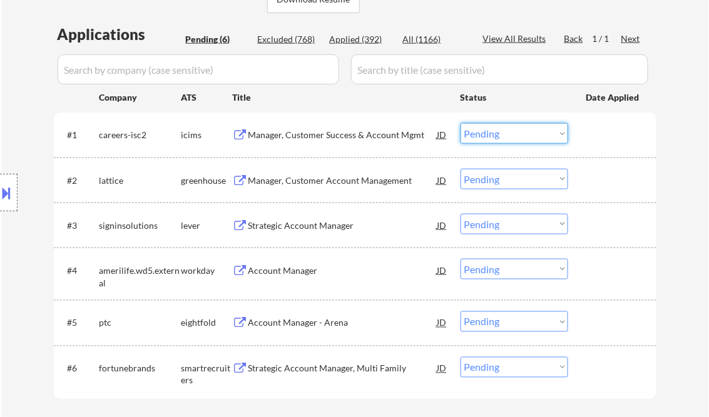
drag, startPoint x: 509, startPoint y: 127, endPoint x: 522, endPoint y: 143, distance: 20.0
click at [509, 127] on select "Choose an option... Pending Applied Excluded (Questions) Excluded (Expired) Exc…" at bounding box center [515, 133] width 108 height 21
click at [461, 123] on select "Choose an option... Pending Applied Excluded (Questions) Excluded (Expired) Exc…" at bounding box center [515, 133] width 108 height 21
click at [321, 177] on div "Manager, Customer Account Management" at bounding box center [342, 181] width 189 height 13
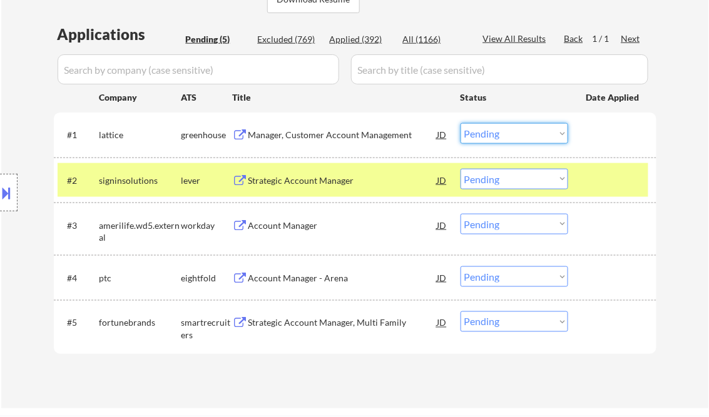
drag, startPoint x: 491, startPoint y: 138, endPoint x: 500, endPoint y: 144, distance: 11.3
click at [491, 138] on select "Choose an option... Pending Applied Excluded (Questions) Excluded (Expired) Exc…" at bounding box center [515, 133] width 108 height 21
click at [461, 123] on select "Choose an option... Pending Applied Excluded (Questions) Excluded (Expired) Exc…" at bounding box center [515, 133] width 108 height 21
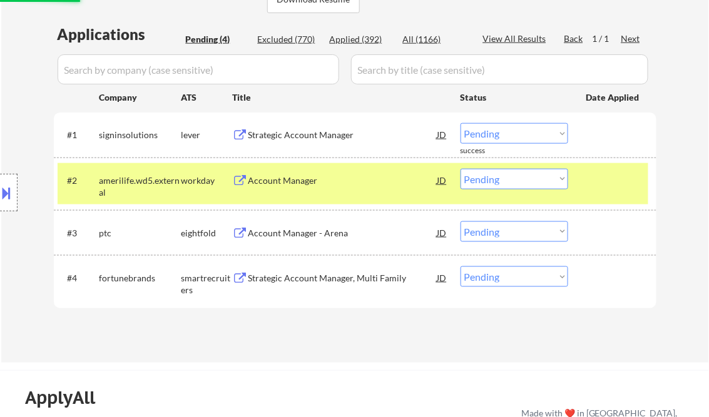
click at [310, 138] on div "Strategic Account Manager" at bounding box center [342, 135] width 189 height 13
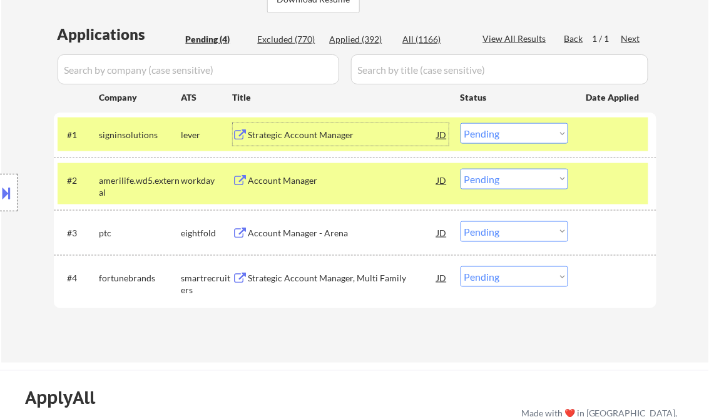
click at [11, 192] on button at bounding box center [7, 193] width 14 height 21
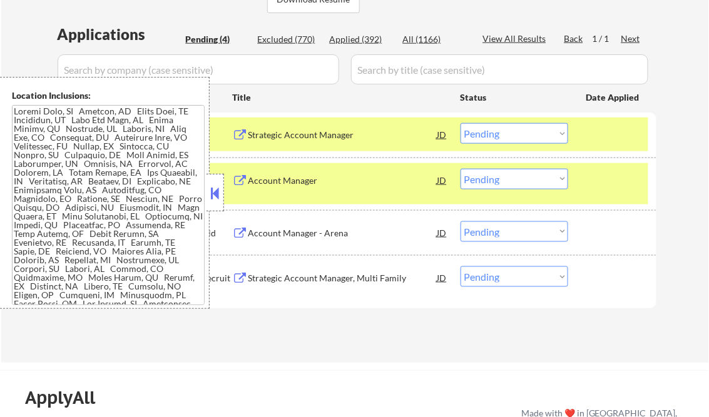
click at [217, 188] on button at bounding box center [215, 193] width 14 height 19
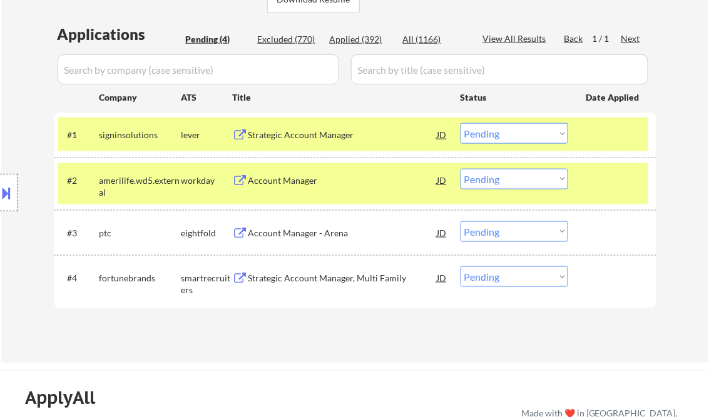
drag, startPoint x: 513, startPoint y: 131, endPoint x: 522, endPoint y: 141, distance: 13.3
click at [514, 131] on select "Choose an option... Pending Applied Excluded (Questions) Excluded (Expired) Exc…" at bounding box center [515, 133] width 108 height 21
click at [461, 123] on select "Choose an option... Pending Applied Excluded (Questions) Excluded (Expired) Exc…" at bounding box center [515, 133] width 108 height 21
click at [300, 179] on div "Account Manager" at bounding box center [342, 181] width 189 height 13
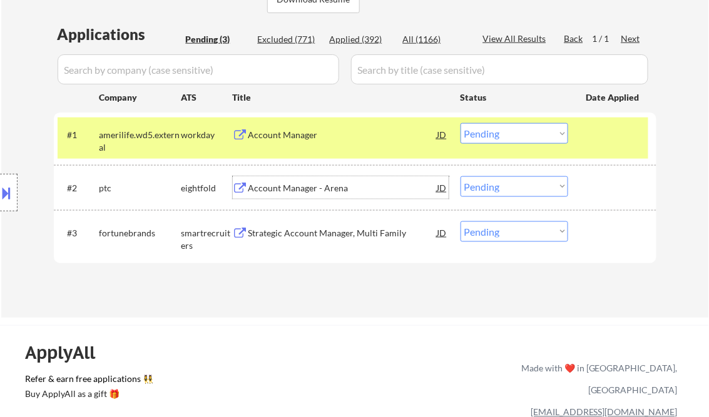
drag, startPoint x: 482, startPoint y: 137, endPoint x: 486, endPoint y: 143, distance: 7.1
click at [482, 137] on select "Choose an option... Pending Applied Excluded (Questions) Excluded (Expired) Exc…" at bounding box center [515, 133] width 108 height 21
click at [461, 123] on select "Choose an option... Pending Applied Excluded (Questions) Excluded (Expired) Exc…" at bounding box center [515, 133] width 108 height 21
click at [356, 196] on div "Account Manager - Arena" at bounding box center [342, 187] width 189 height 23
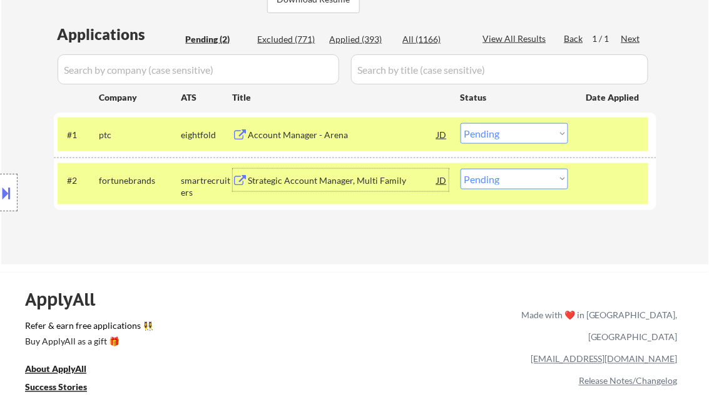
click at [497, 133] on select "Choose an option... Pending Applied Excluded (Questions) Excluded (Expired) Exc…" at bounding box center [515, 133] width 108 height 21
click at [461, 123] on select "Choose an option... Pending Applied Excluded (Questions) Excluded (Expired) Exc…" at bounding box center [515, 133] width 108 height 21
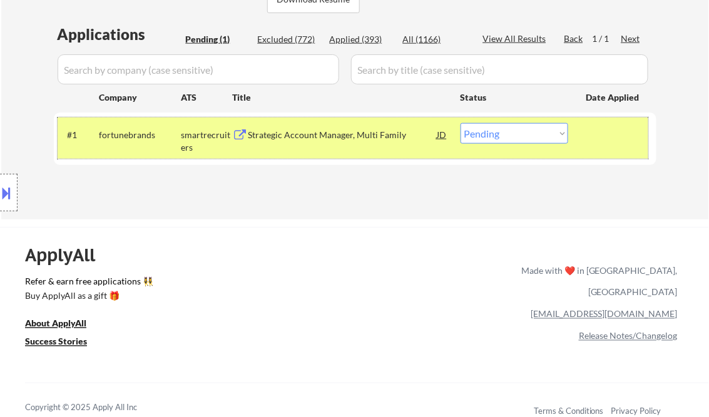
click at [313, 148] on div "#1 fortunebrands smartrecruiters Strategic Account Manager, Multi Family JD Cho…" at bounding box center [353, 138] width 591 height 41
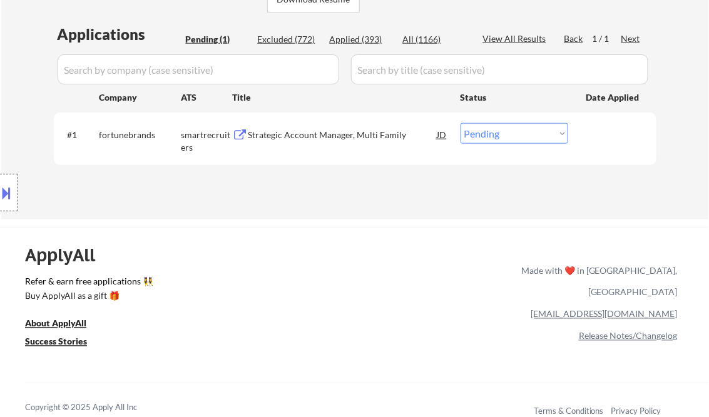
click at [313, 134] on div "Strategic Account Manager, Multi Family" at bounding box center [342, 135] width 189 height 13
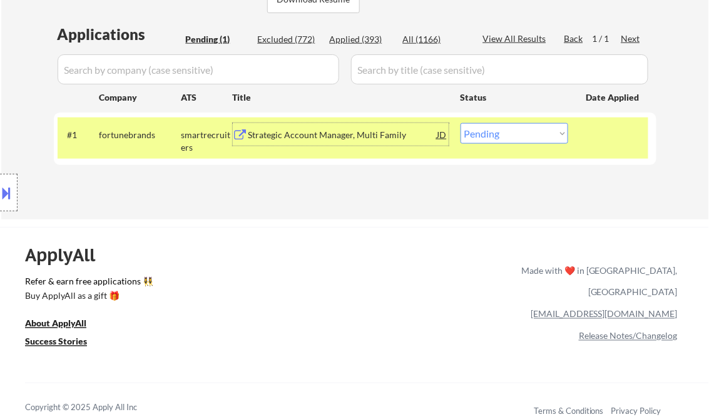
click at [362, 135] on div "Strategic Account Manager, Multi Family" at bounding box center [342, 135] width 189 height 13
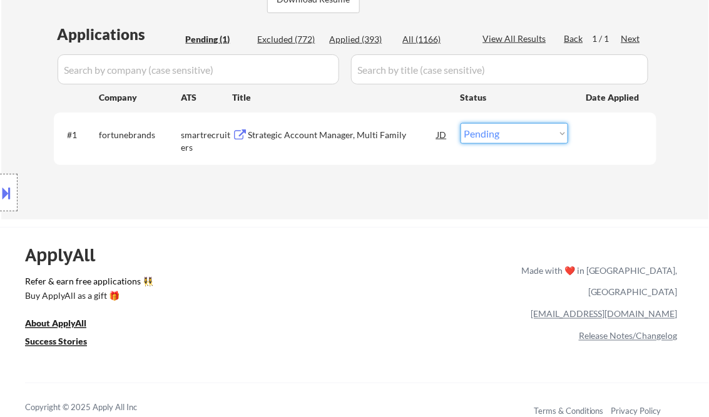
drag, startPoint x: 506, startPoint y: 135, endPoint x: 516, endPoint y: 142, distance: 12.1
click at [506, 135] on select "Choose an option... Pending Applied Excluded (Questions) Excluded (Expired) Exc…" at bounding box center [515, 133] width 108 height 21
select select ""excluded__salary_""
click at [461, 123] on select "Choose an option... Pending Applied Excluded (Questions) Excluded (Expired) Exc…" at bounding box center [515, 133] width 108 height 21
click at [379, 253] on div "ApplyAll Refer & earn free applications 👯‍♀️ Buy ApplyAll as a gift 🎁 About App…" at bounding box center [354, 335] width 709 height 198
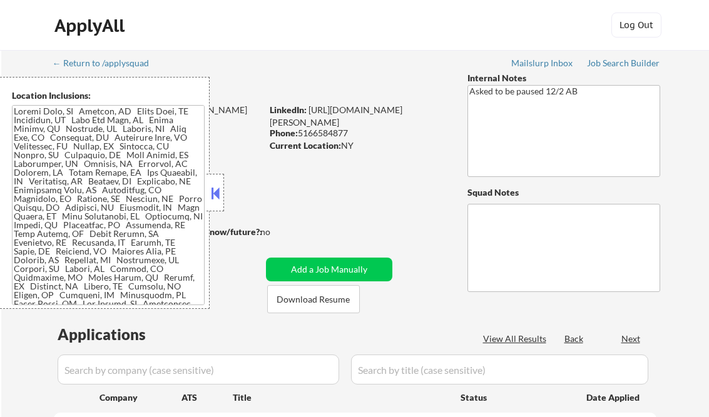
scroll to position [300, 0]
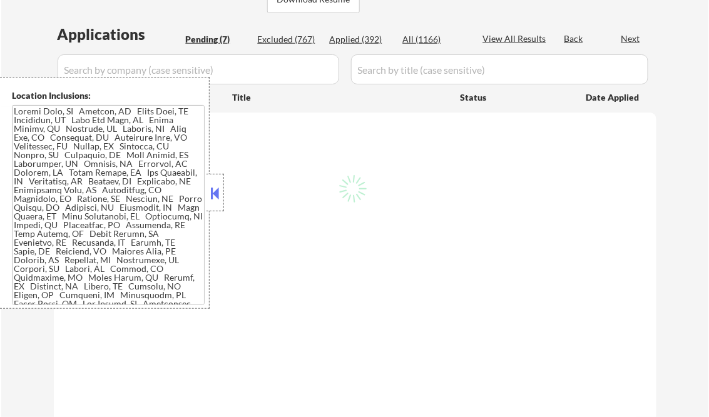
select select ""pending""
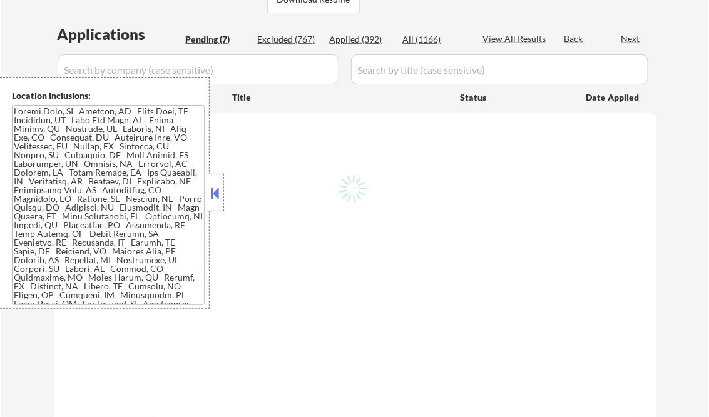
select select ""pending""
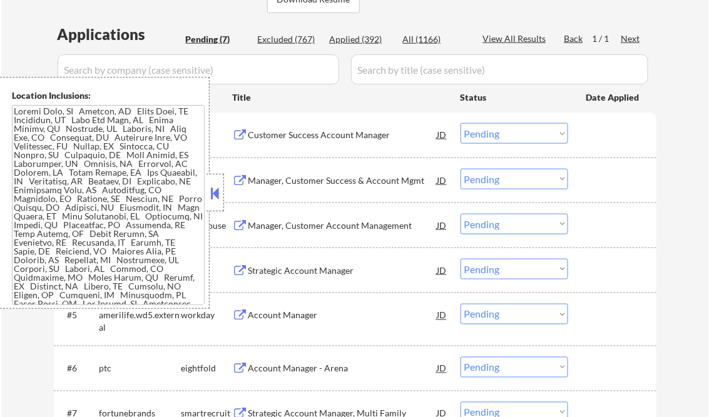
scroll to position [250, 0]
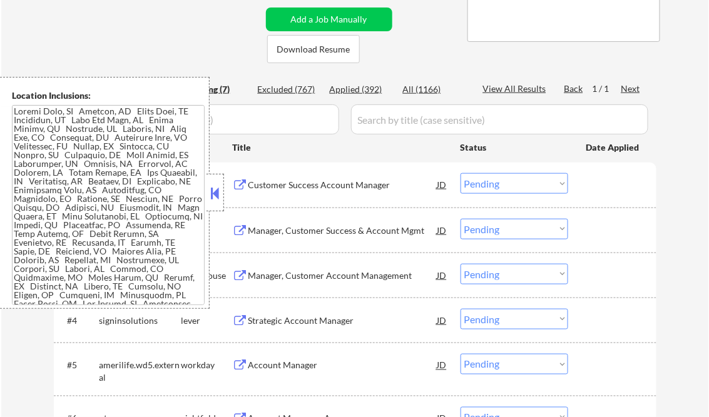
click at [211, 189] on button at bounding box center [215, 193] width 14 height 19
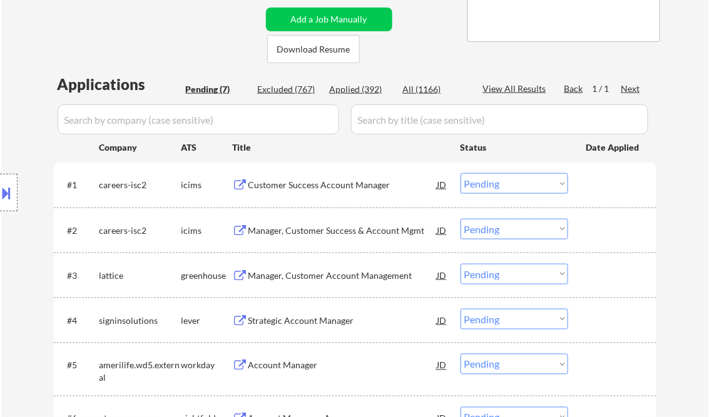
click at [366, 89] on div "Applied (392)" at bounding box center [361, 89] width 63 height 13
select select ""applied""
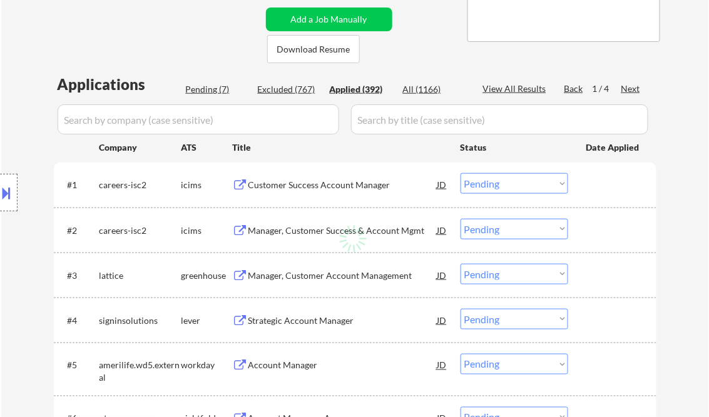
select select ""applied""
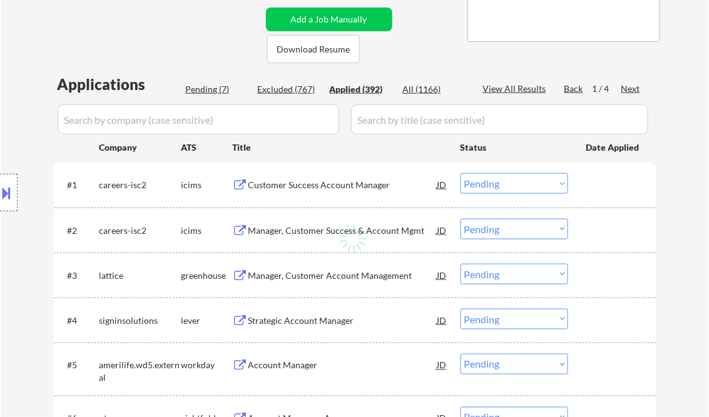
select select ""applied""
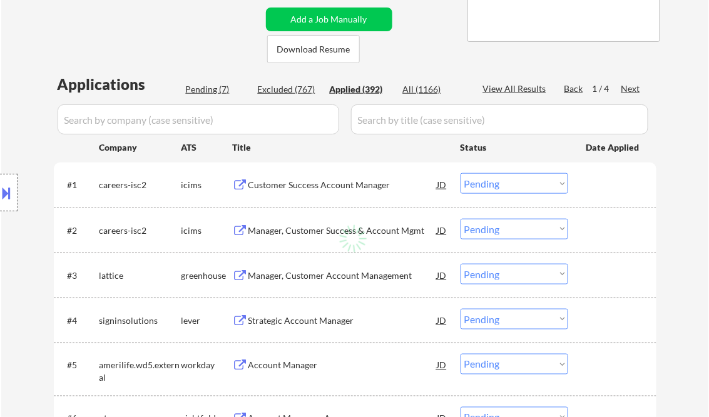
select select ""applied""
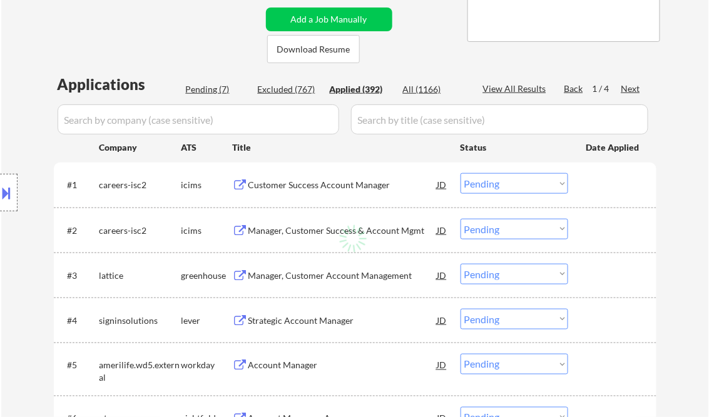
select select ""applied""
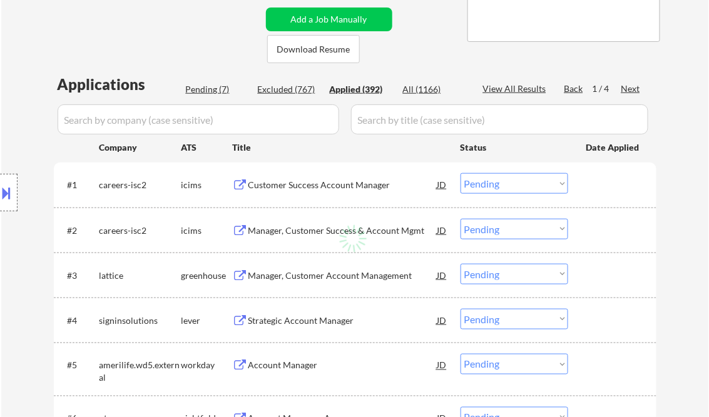
select select ""applied""
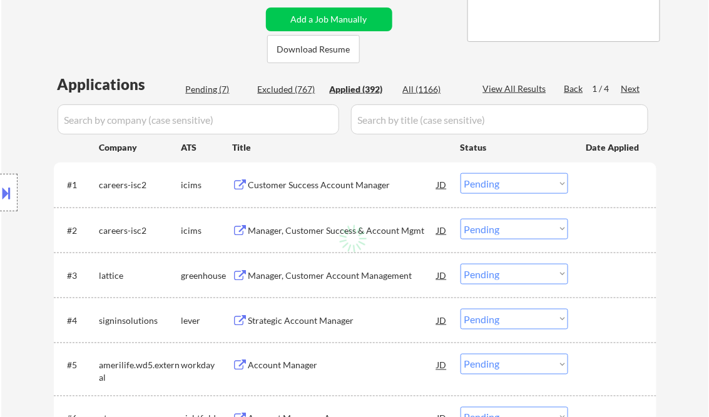
select select ""applied""
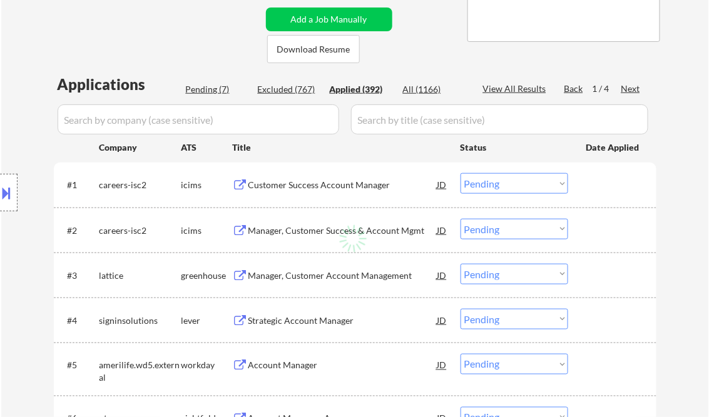
select select ""applied""
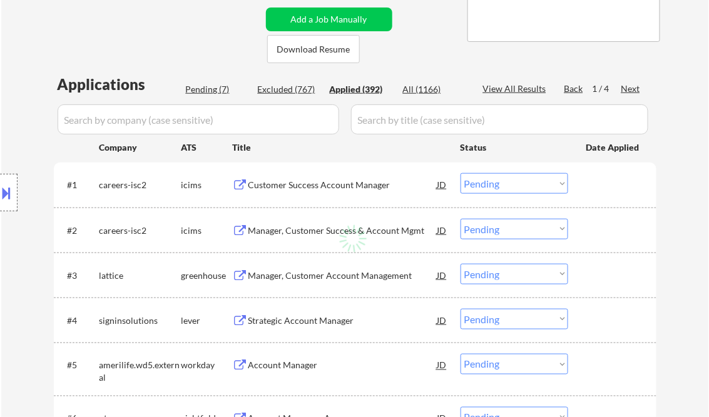
select select ""applied""
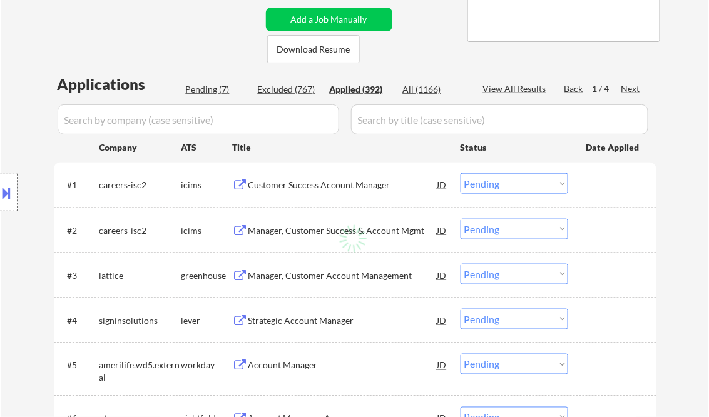
select select ""applied""
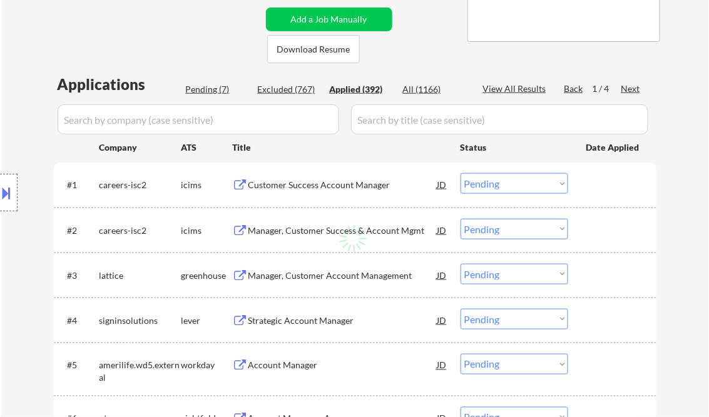
select select ""applied""
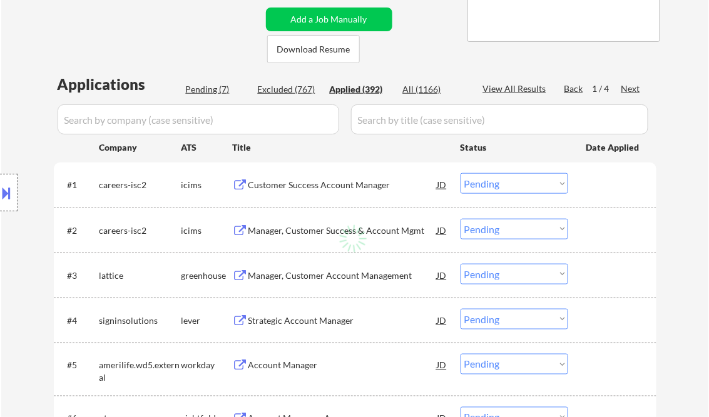
select select ""applied""
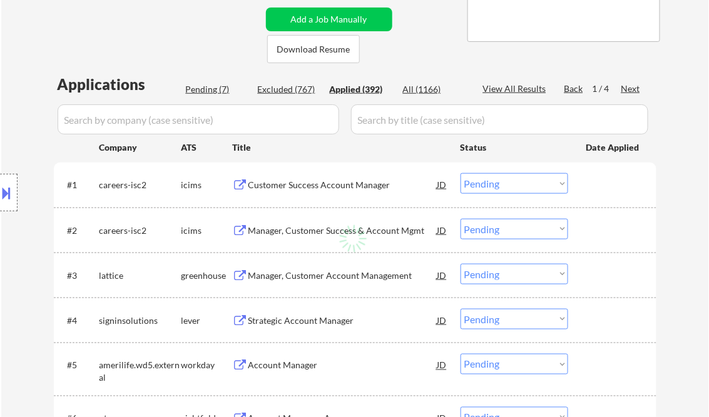
select select ""applied""
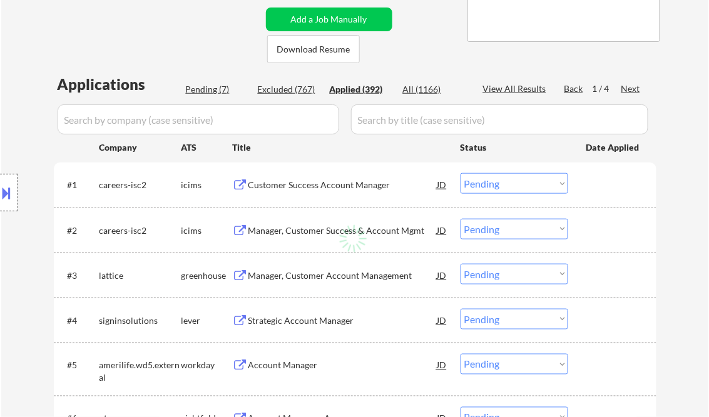
select select ""applied""
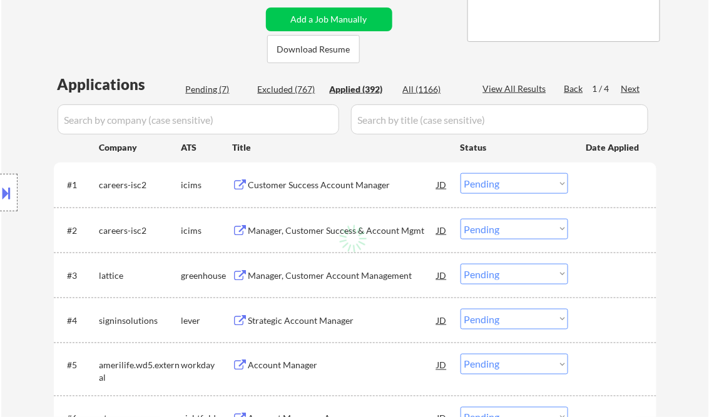
select select ""applied""
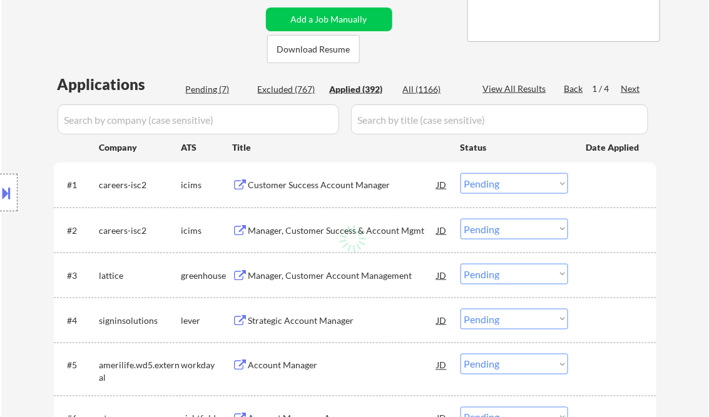
select select ""applied""
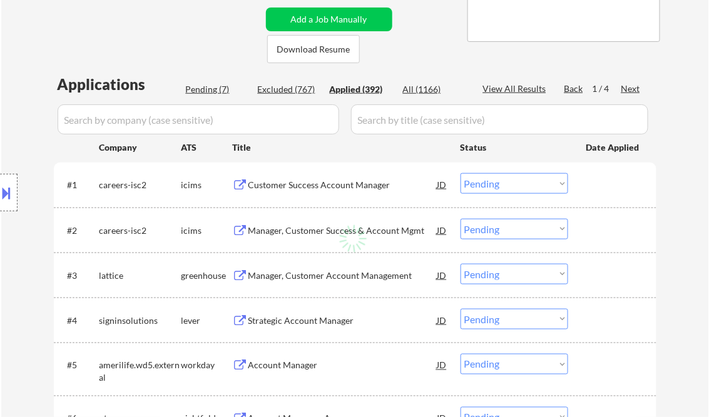
select select ""applied""
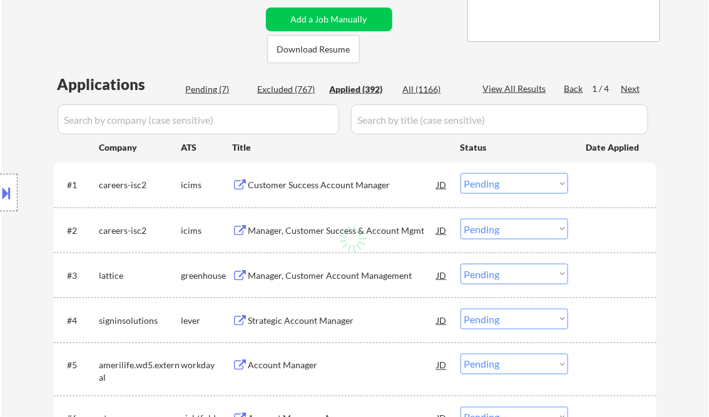
select select ""applied""
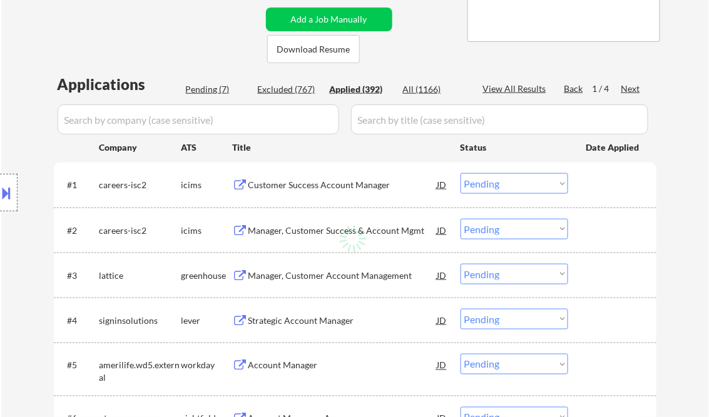
select select ""applied""
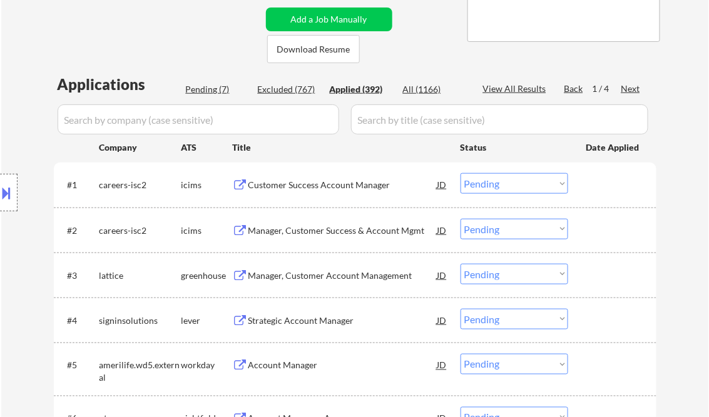
select select ""applied""
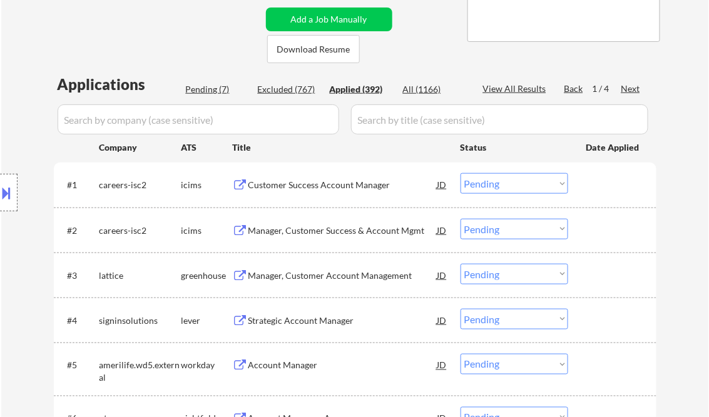
select select ""applied""
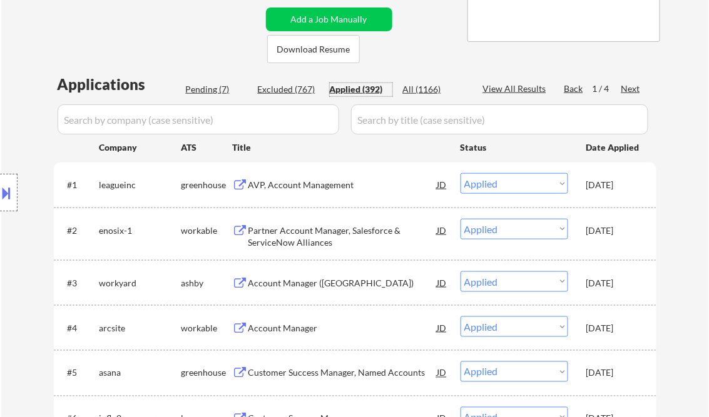
click at [517, 91] on div "View All Results" at bounding box center [516, 89] width 67 height 13
select select ""applied""
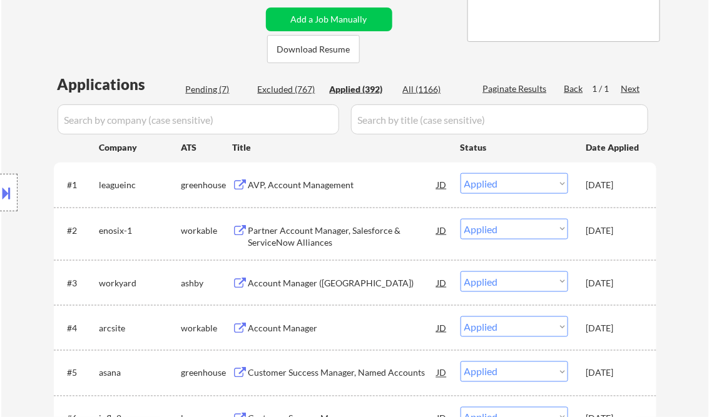
select select ""applied""
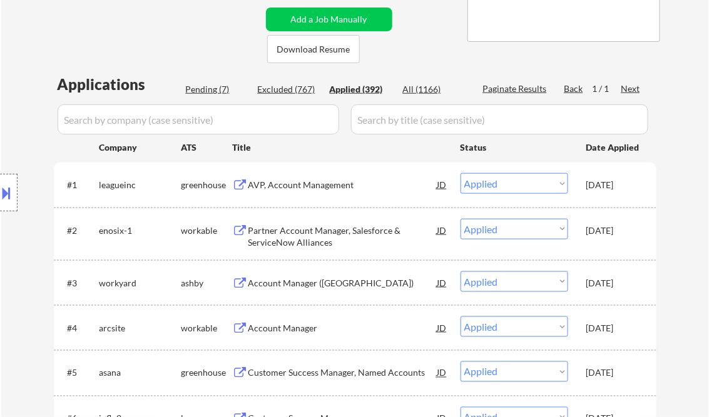
select select ""applied""
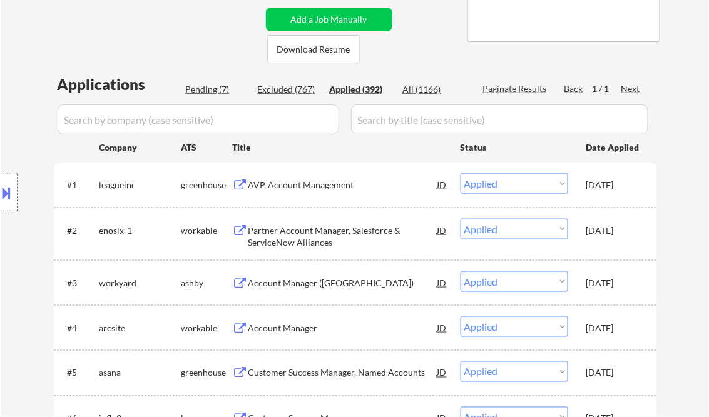
select select ""applied""
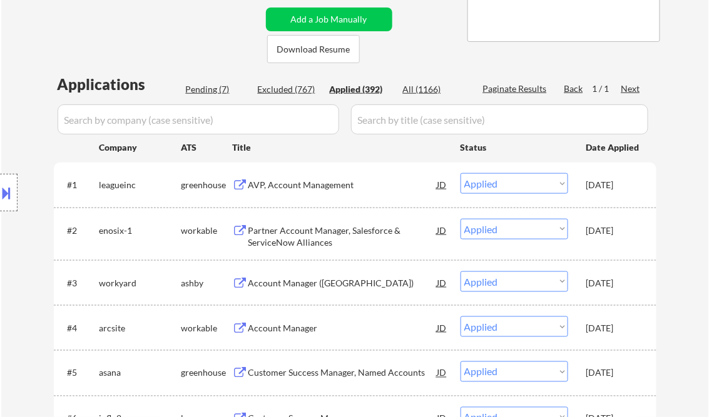
select select ""applied""
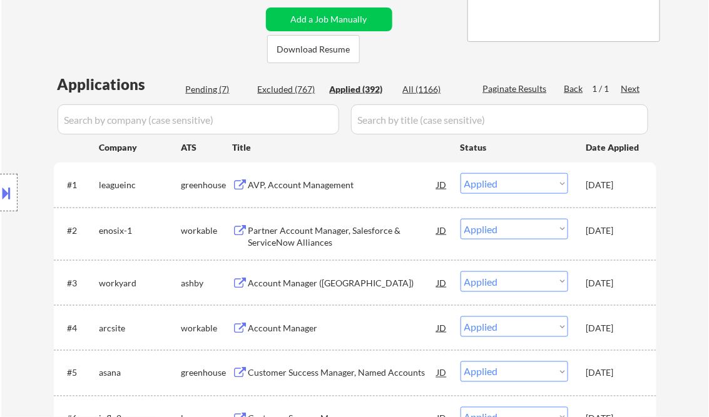
select select ""applied""
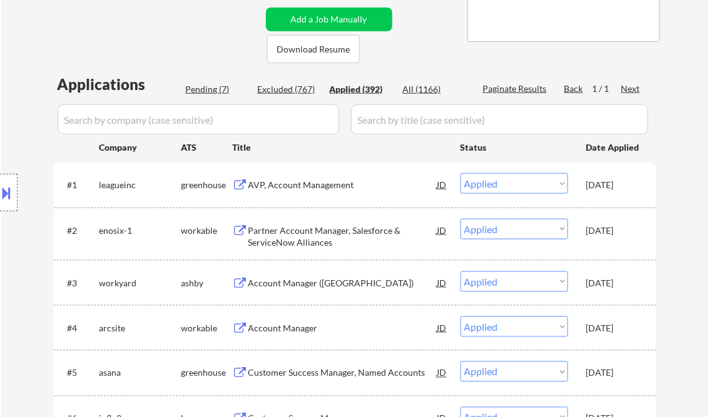
select select ""applied""
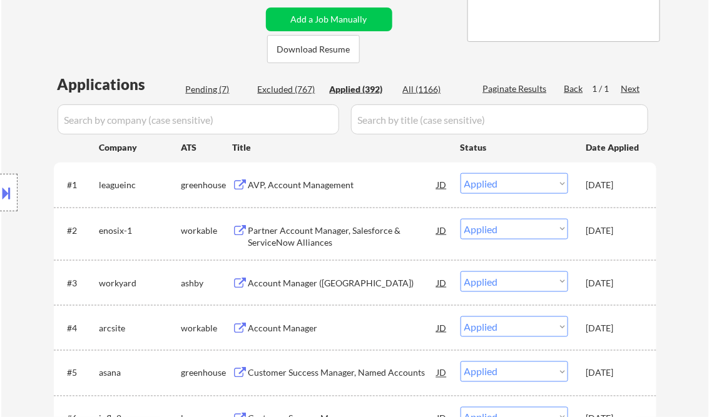
select select ""applied""
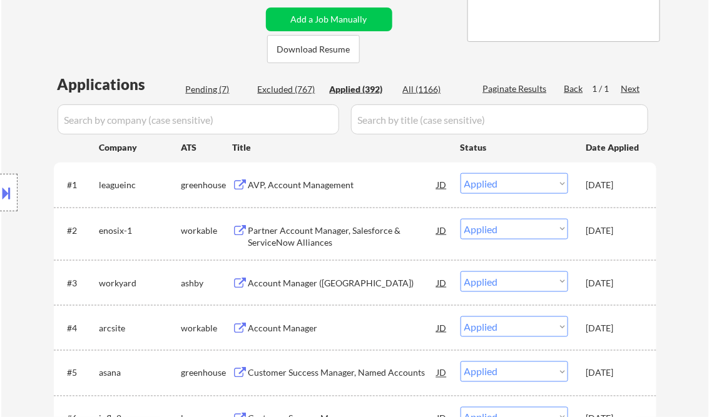
select select ""applied""
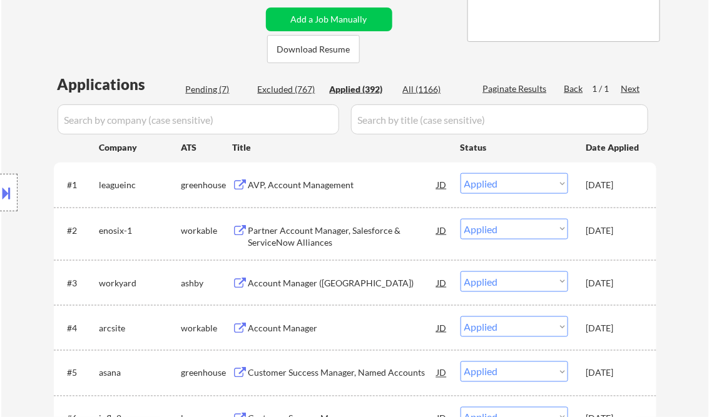
select select ""applied""
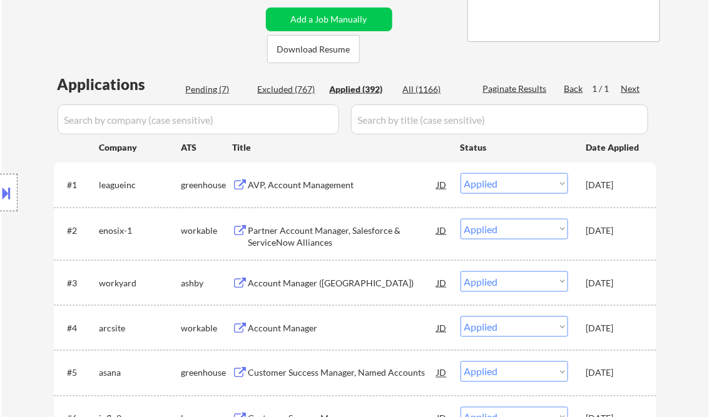
select select ""applied""
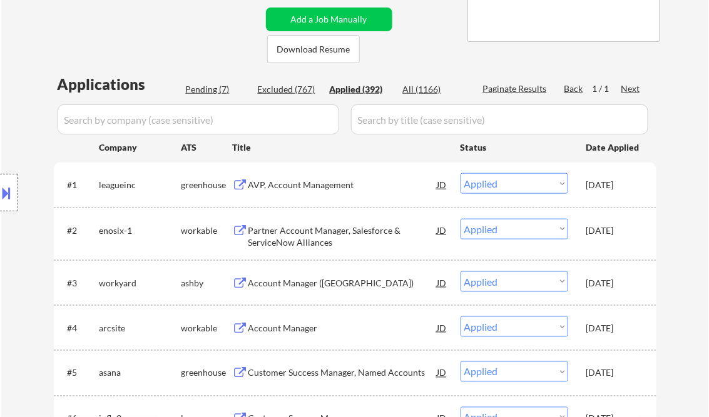
select select ""applied""
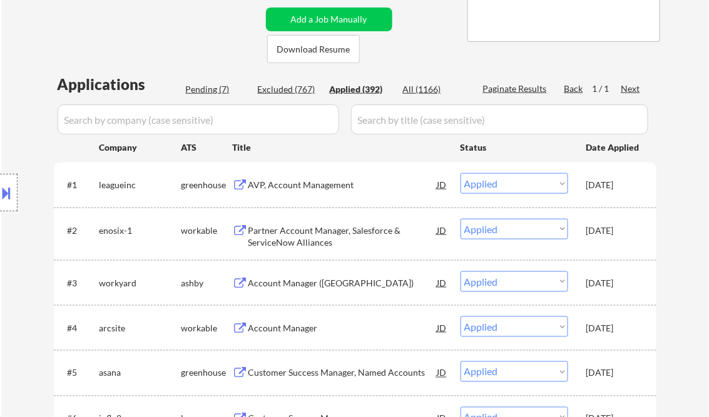
select select ""applied""
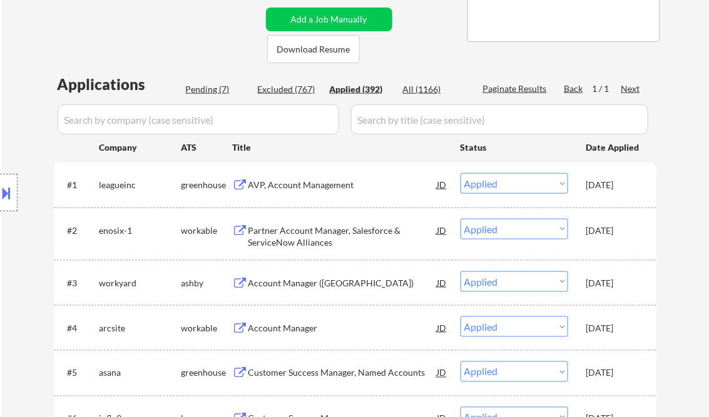
select select ""applied""
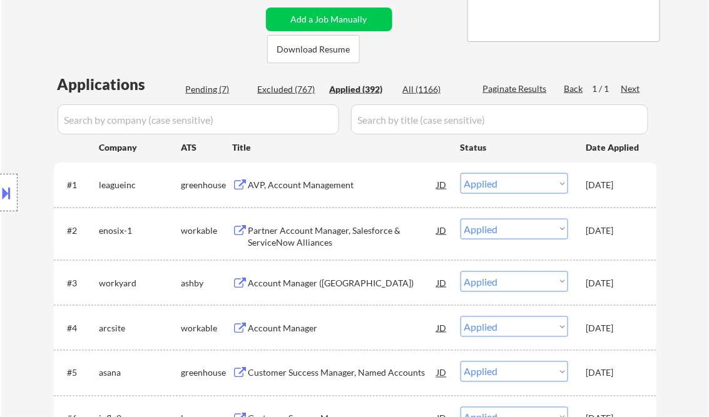
select select ""applied""
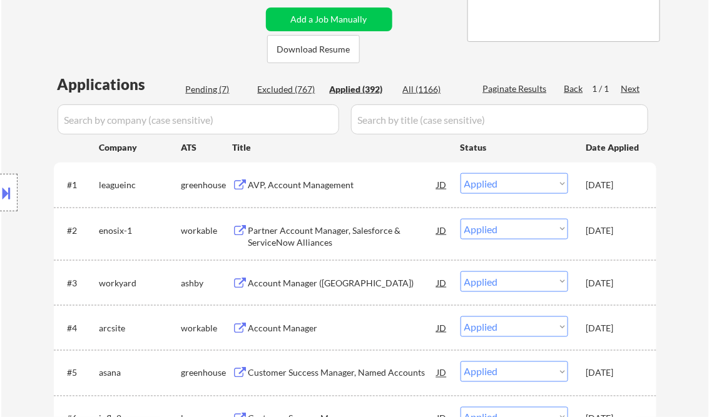
select select ""applied""
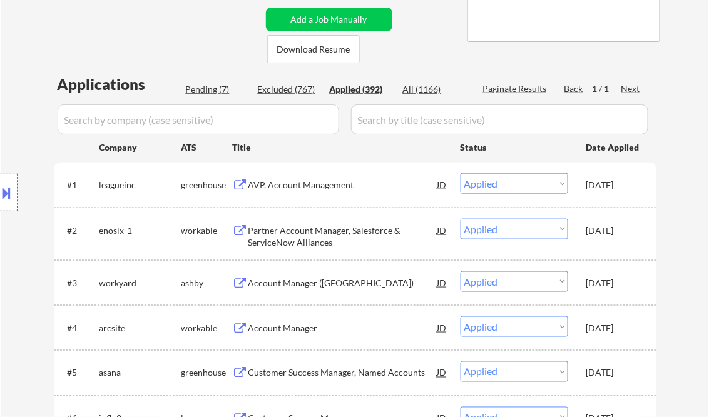
select select ""applied""
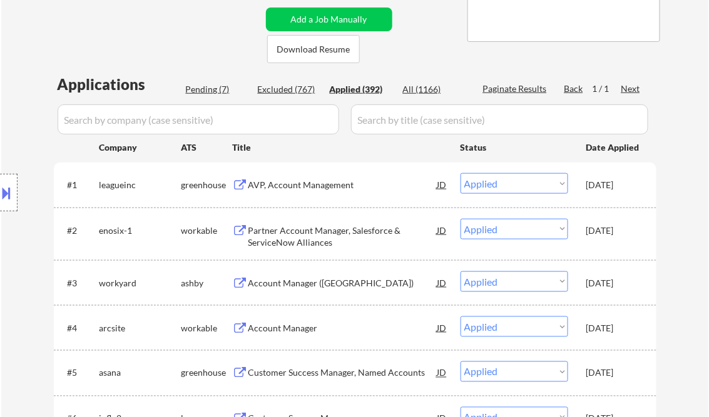
select select ""applied""
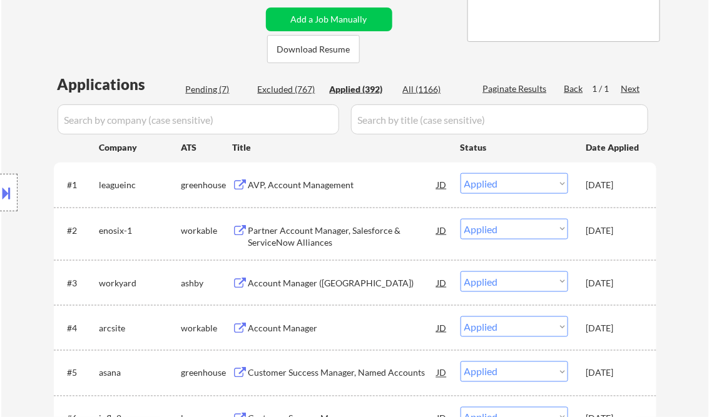
select select ""applied""
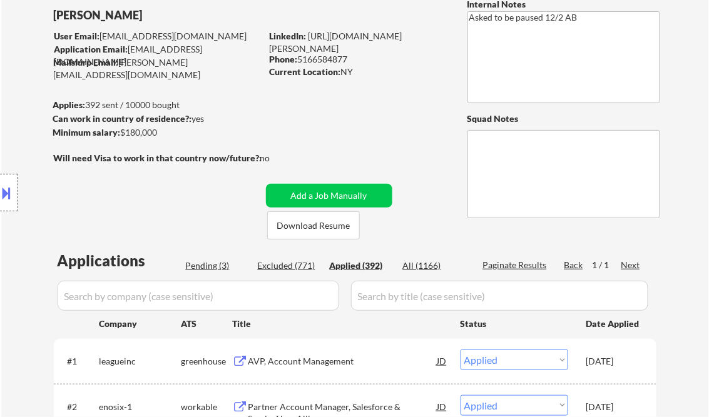
scroll to position [50, 0]
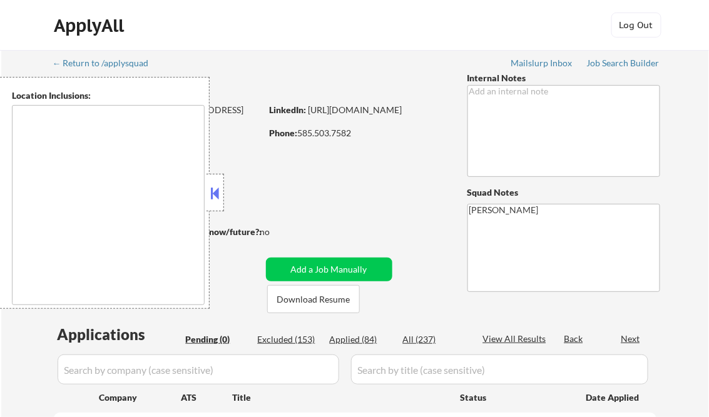
type textarea "[GEOGRAPHIC_DATA], [GEOGRAPHIC_DATA] [GEOGRAPHIC_DATA], [GEOGRAPHIC_DATA] [GEOG…"
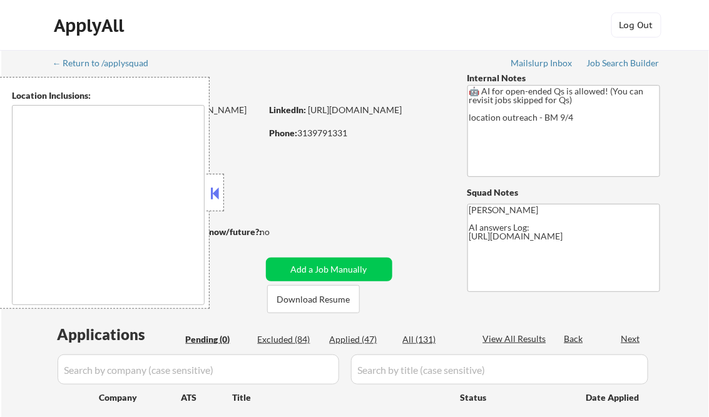
type textarea "remote"
click at [220, 193] on button at bounding box center [215, 193] width 14 height 19
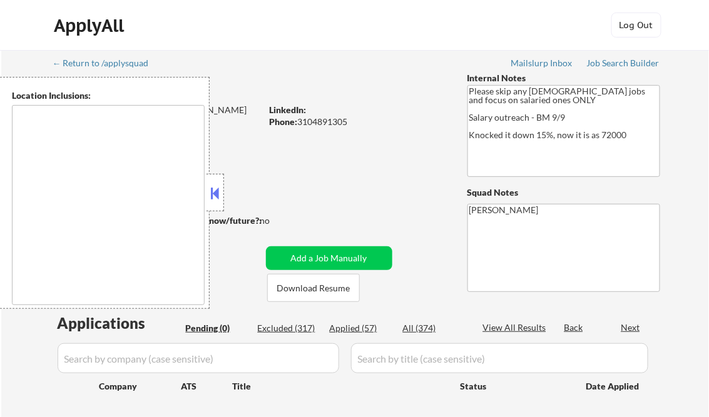
type textarea "[GEOGRAPHIC_DATA], [GEOGRAPHIC_DATA] [GEOGRAPHIC_DATA], [GEOGRAPHIC_DATA] [GEOG…"
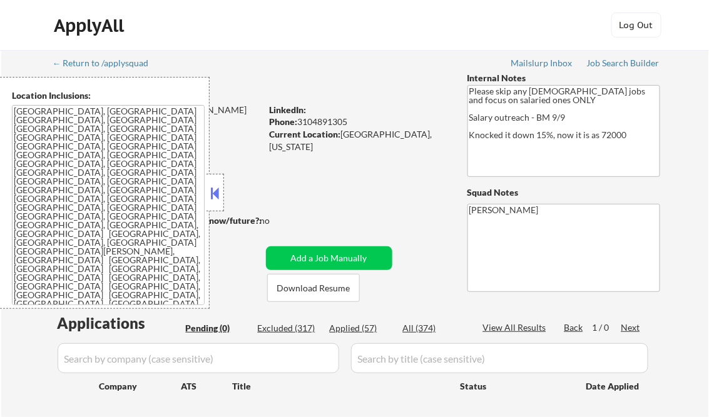
click at [219, 188] on button at bounding box center [215, 193] width 14 height 19
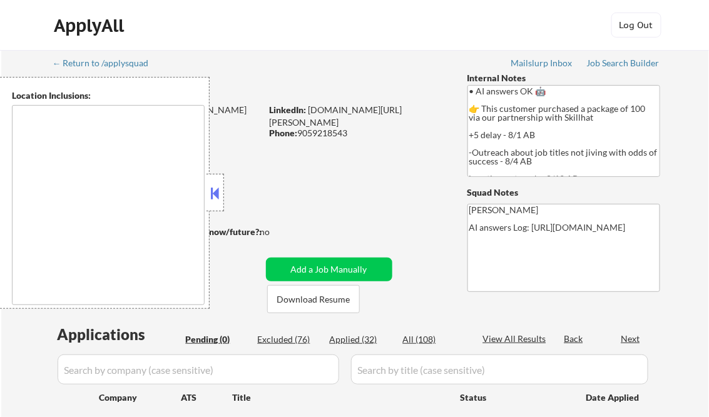
type textarea "[GEOGRAPHIC_DATA], ON [GEOGRAPHIC_DATA], ON [GEOGRAPHIC_DATA], ON [GEOGRAPHIC_D…"
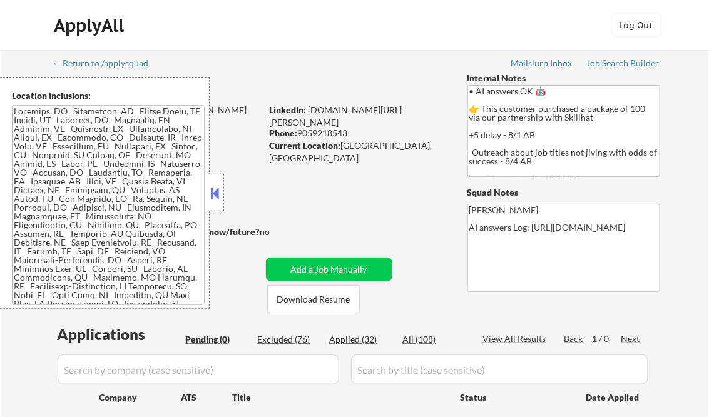
click at [215, 191] on button at bounding box center [215, 193] width 14 height 19
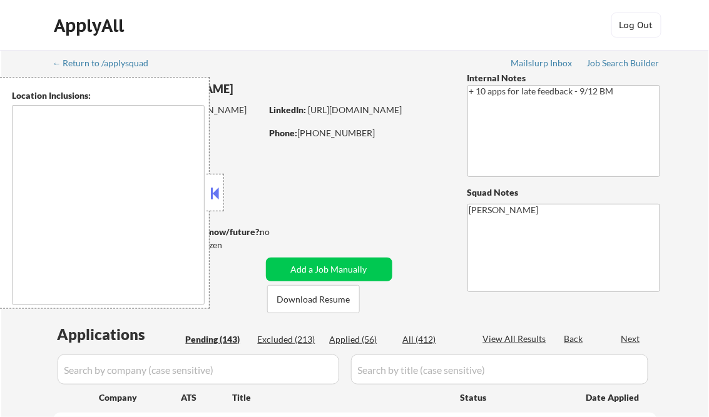
type textarea "[GEOGRAPHIC_DATA], [GEOGRAPHIC_DATA] [GEOGRAPHIC_DATA], [GEOGRAPHIC_DATA] [GEOG…"
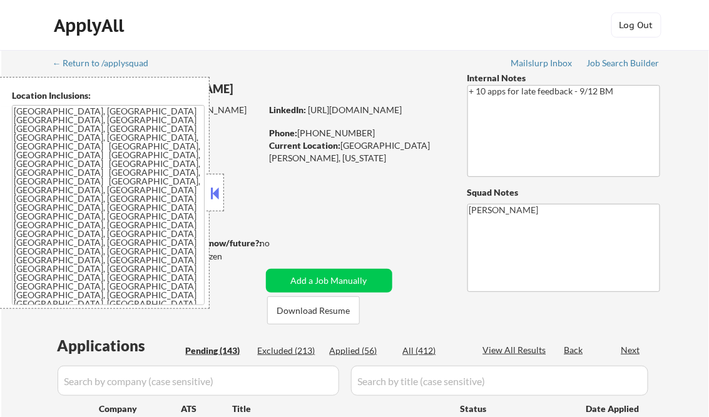
click at [211, 192] on button at bounding box center [215, 193] width 14 height 19
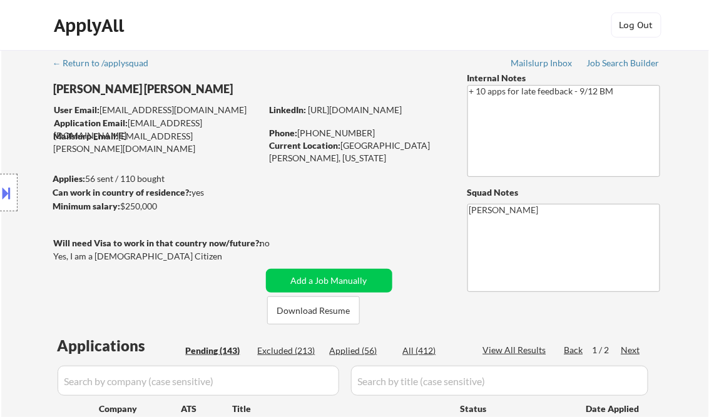
select select ""pending""
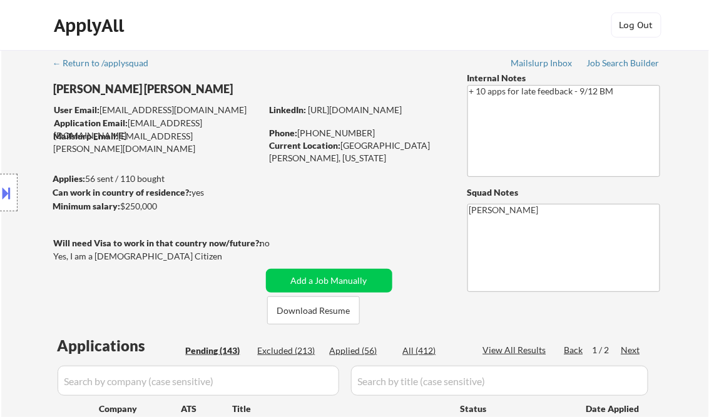
select select ""pending""
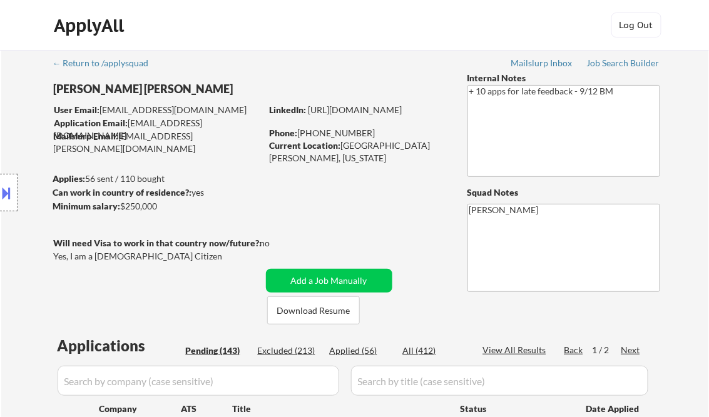
select select ""pending""
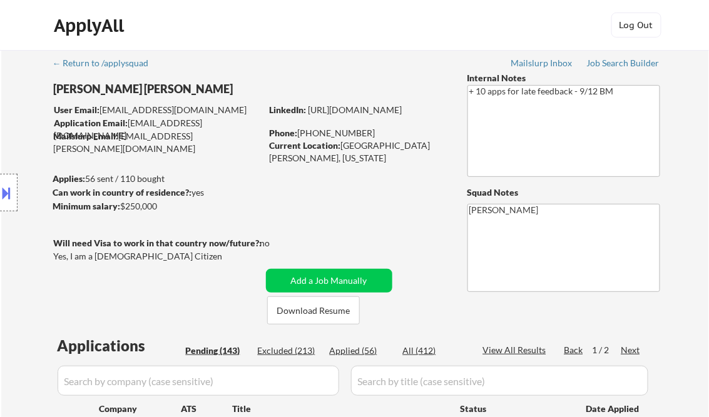
select select ""pending""
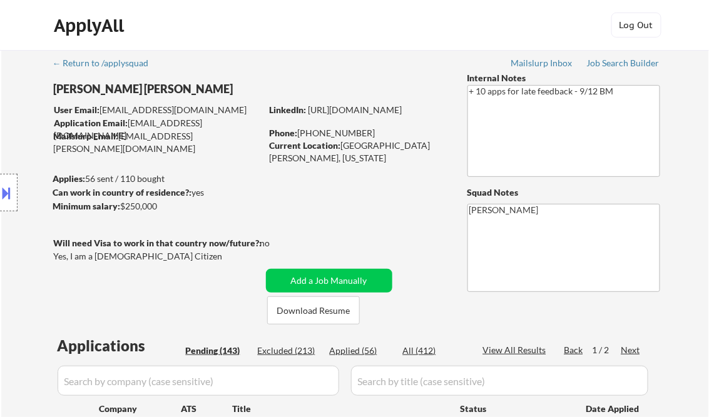
select select ""pending""
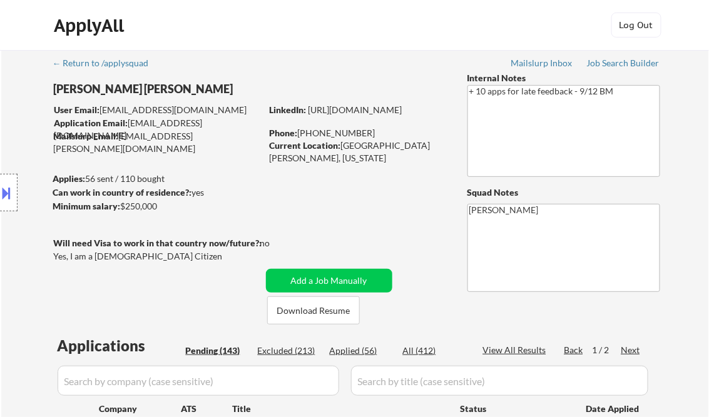
select select ""pending""
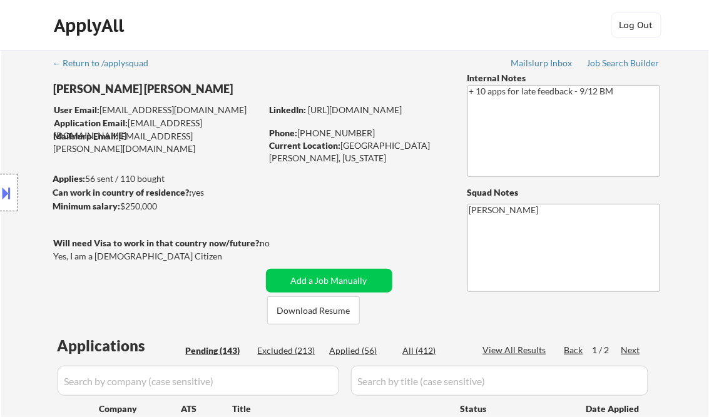
select select ""pending""
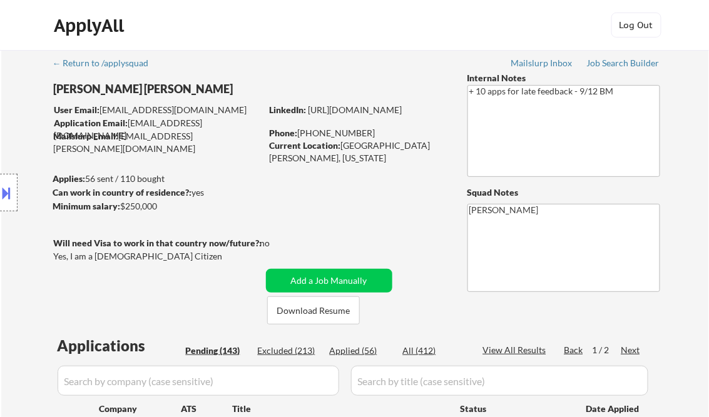
select select ""pending""
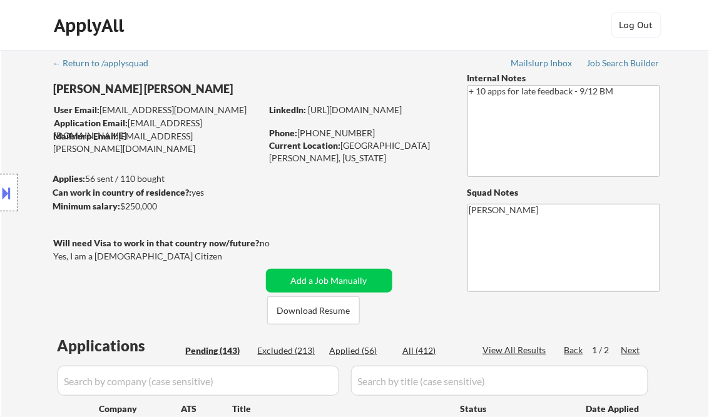
select select ""pending""
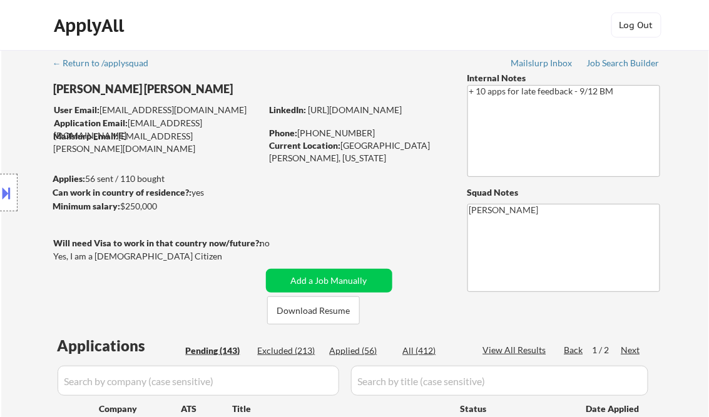
select select ""pending""
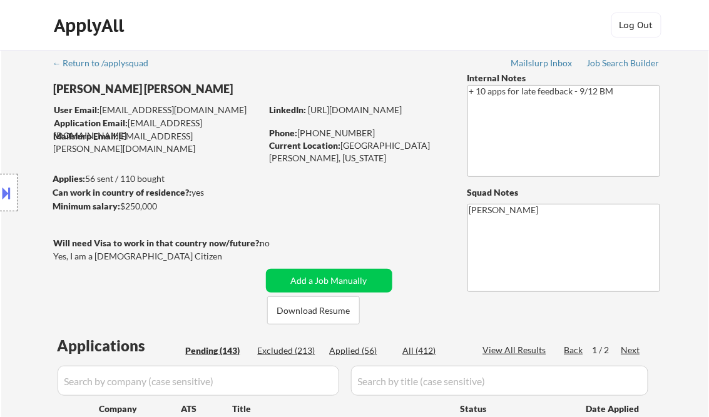
select select ""pending""
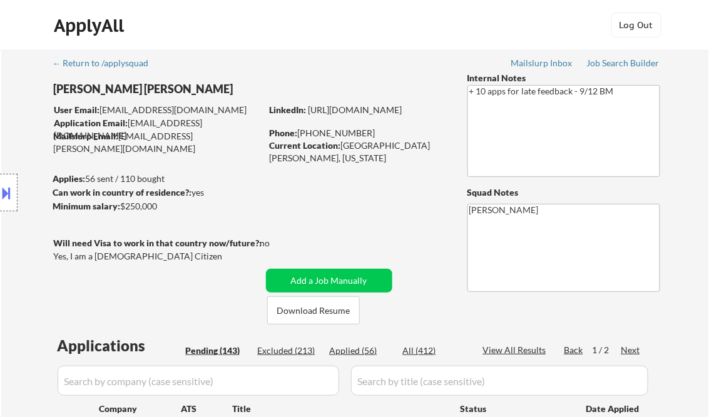
select select ""pending""
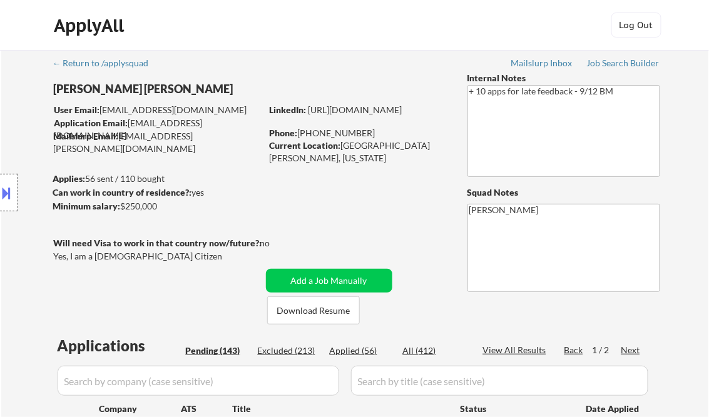
select select ""pending""
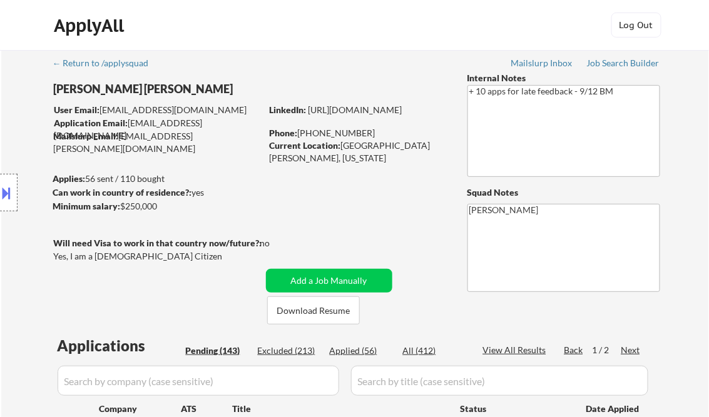
select select ""pending""
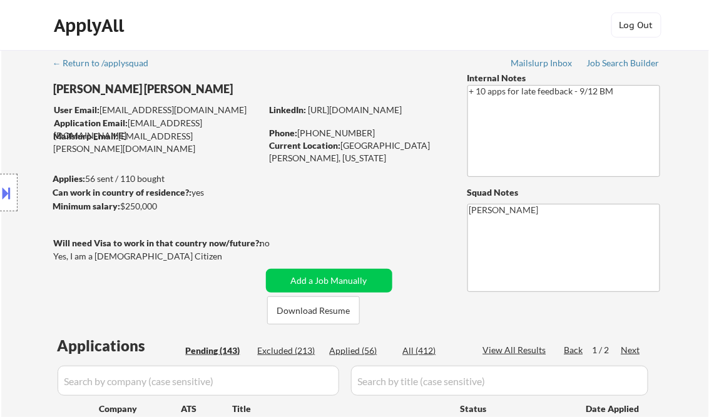
select select ""pending""
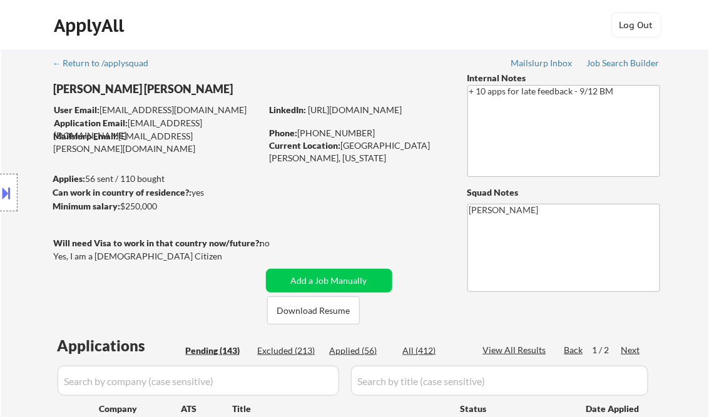
select select ""pending""
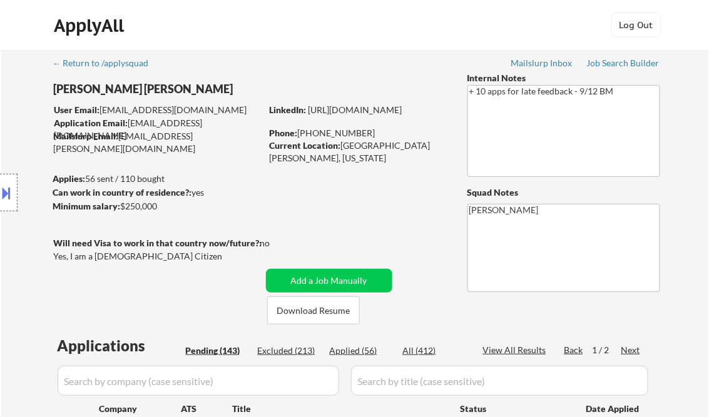
select select ""pending""
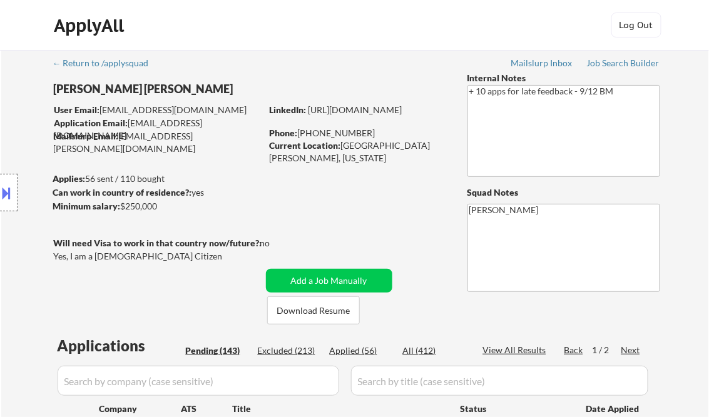
select select ""pending""
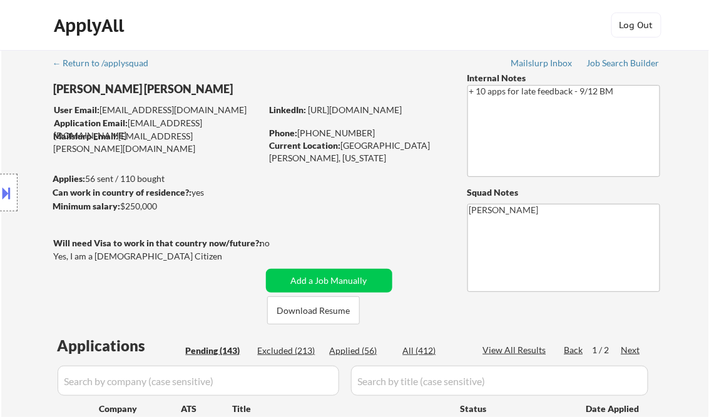
select select ""pending""
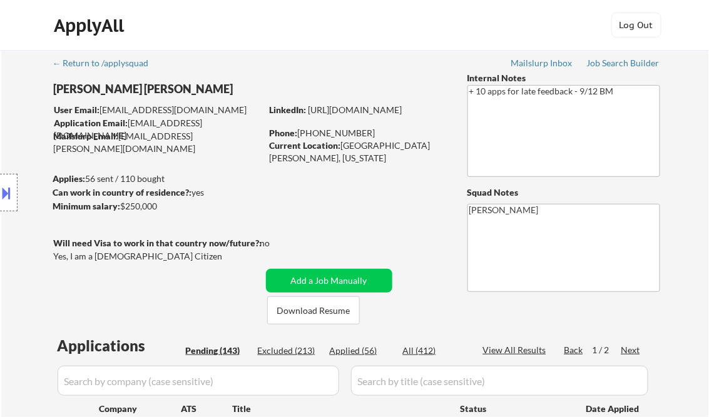
select select ""pending""
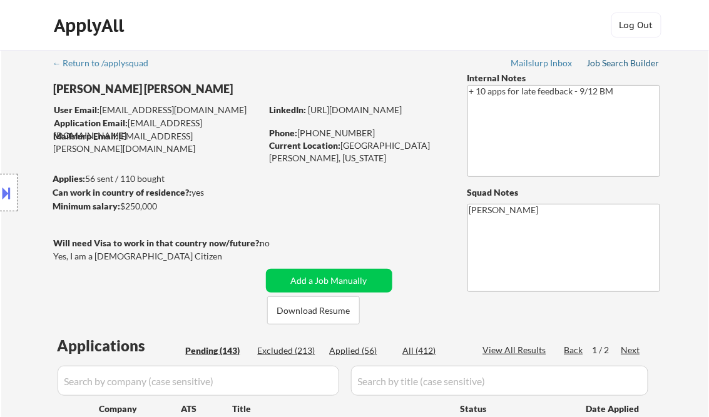
click at [620, 63] on div "Job Search Builder" at bounding box center [623, 63] width 73 height 9
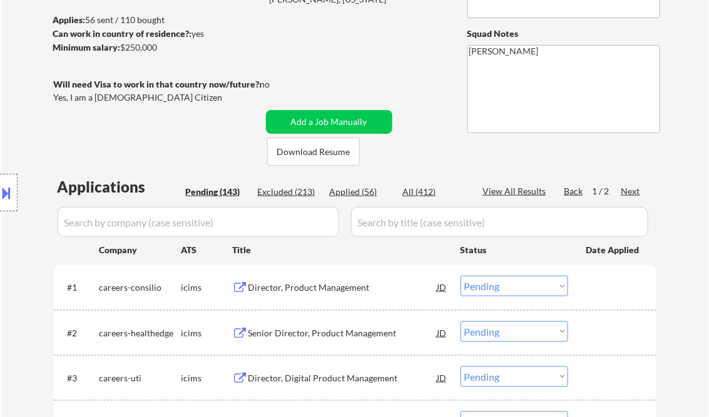
scroll to position [250, 0]
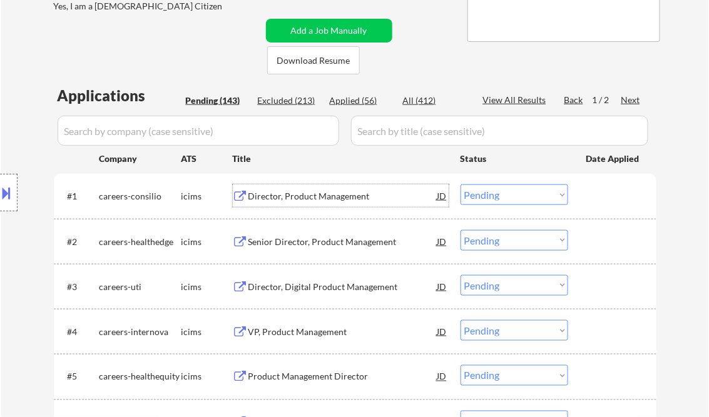
click at [332, 190] on div "Director, Product Management" at bounding box center [342, 196] width 189 height 13
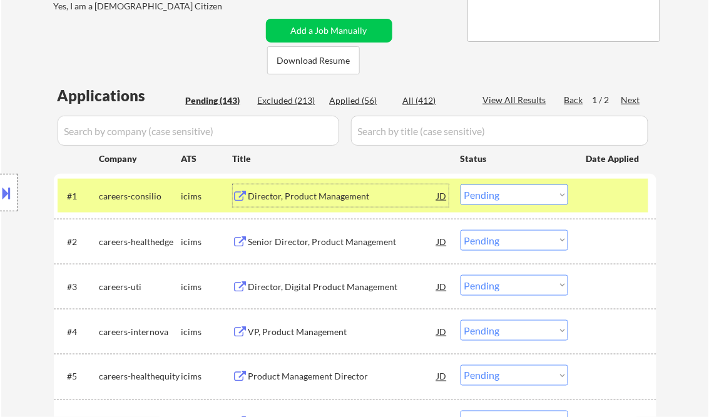
drag, startPoint x: 503, startPoint y: 191, endPoint x: 507, endPoint y: 205, distance: 14.3
click at [503, 191] on select "Choose an option... Pending Applied Excluded (Questions) Excluded (Expired) Exc…" at bounding box center [515, 195] width 108 height 21
click at [461, 185] on select "Choose an option... Pending Applied Excluded (Questions) Excluded (Expired) Exc…" at bounding box center [515, 195] width 108 height 21
click at [334, 244] on div "Senior Director, Product Management" at bounding box center [342, 242] width 189 height 13
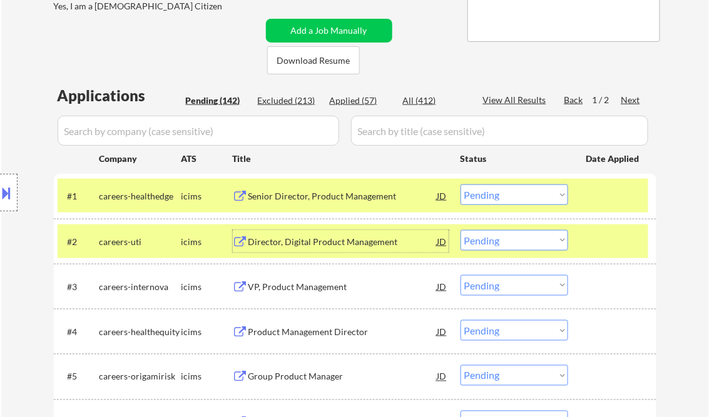
drag, startPoint x: 493, startPoint y: 192, endPoint x: 505, endPoint y: 205, distance: 17.3
click at [493, 192] on select "Choose an option... Pending Applied Excluded (Questions) Excluded (Expired) Exc…" at bounding box center [515, 195] width 108 height 21
click at [461, 185] on select "Choose an option... Pending Applied Excluded (Questions) Excluded (Expired) Exc…" at bounding box center [515, 195] width 108 height 21
click at [609, 194] on div at bounding box center [613, 196] width 55 height 23
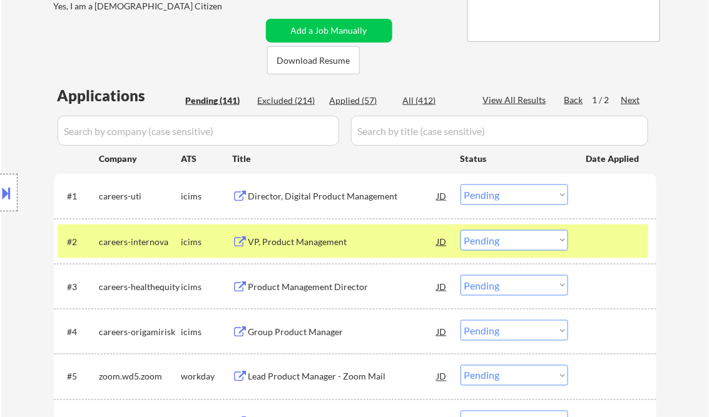
click at [608, 232] on div at bounding box center [613, 241] width 55 height 23
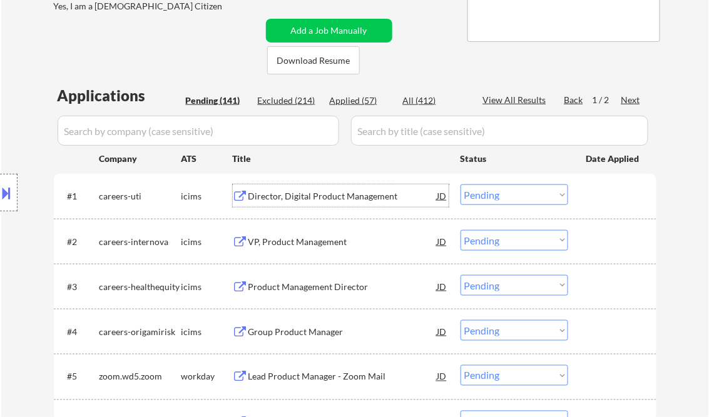
click at [317, 201] on div "Director, Digital Product Management" at bounding box center [342, 196] width 189 height 13
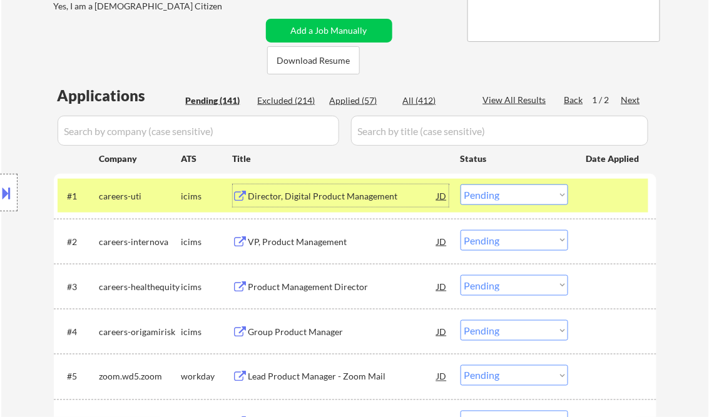
drag, startPoint x: 486, startPoint y: 194, endPoint x: 494, endPoint y: 201, distance: 10.7
click at [486, 194] on select "Choose an option... Pending Applied Excluded (Questions) Excluded (Expired) Exc…" at bounding box center [515, 195] width 108 height 21
click at [461, 185] on select "Choose an option... Pending Applied Excluded (Questions) Excluded (Expired) Exc…" at bounding box center [515, 195] width 108 height 21
click at [298, 242] on div "VP, Product Management" at bounding box center [342, 242] width 189 height 13
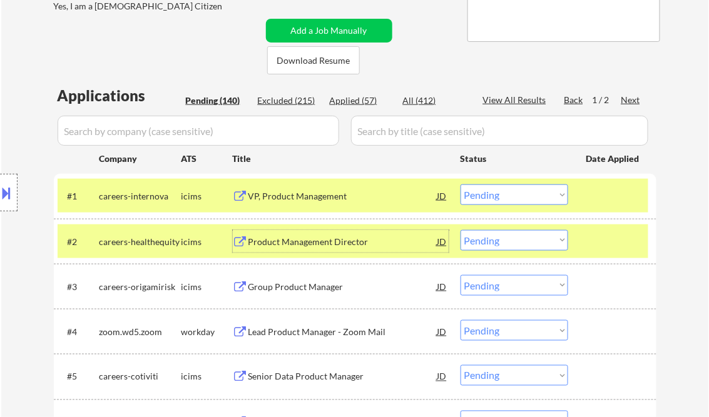
click at [512, 202] on select "Choose an option... Pending Applied Excluded (Questions) Excluded (Expired) Exc…" at bounding box center [515, 195] width 108 height 21
click at [461, 185] on select "Choose an option... Pending Applied Excluded (Questions) Excluded (Expired) Exc…" at bounding box center [515, 195] width 108 height 21
drag, startPoint x: 604, startPoint y: 232, endPoint x: 615, endPoint y: 228, distance: 11.9
click at [604, 232] on div at bounding box center [613, 241] width 55 height 23
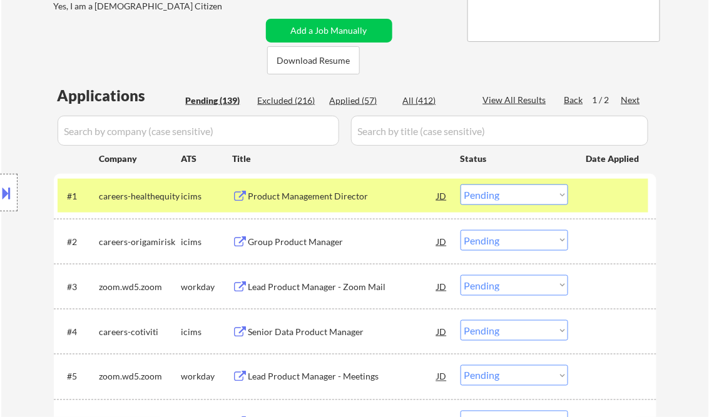
click at [609, 202] on div at bounding box center [613, 196] width 55 height 23
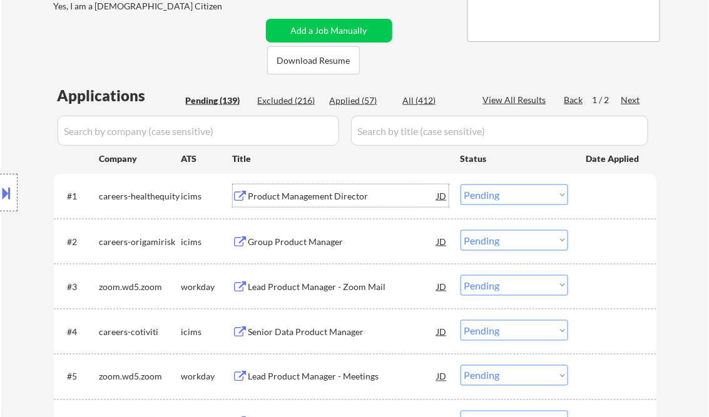
click at [342, 191] on div "Product Management Director" at bounding box center [342, 196] width 189 height 13
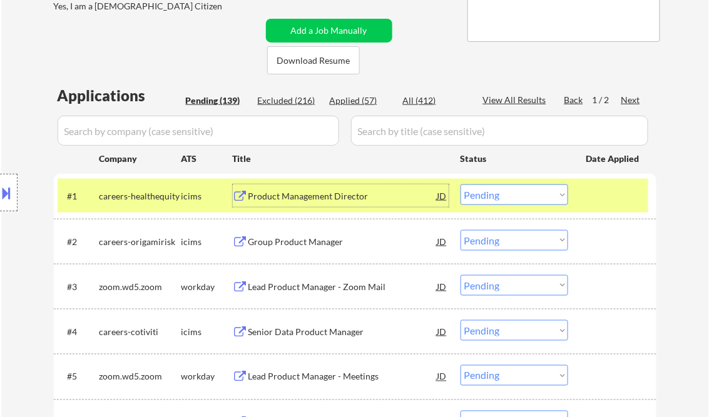
drag, startPoint x: 489, startPoint y: 195, endPoint x: 496, endPoint y: 206, distance: 12.3
click at [489, 195] on select "Choose an option... Pending Applied Excluded (Questions) Excluded (Expired) Exc…" at bounding box center [515, 195] width 108 height 21
click at [461, 185] on select "Choose an option... Pending Applied Excluded (Questions) Excluded (Expired) Exc…" at bounding box center [515, 195] width 108 height 21
click at [300, 242] on div "Group Product Manager" at bounding box center [342, 242] width 189 height 13
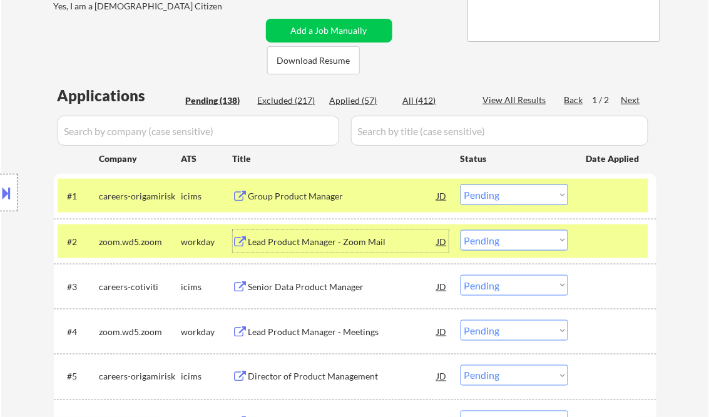
drag, startPoint x: 511, startPoint y: 195, endPoint x: 522, endPoint y: 206, distance: 15.9
click at [511, 195] on select "Choose an option... Pending Applied Excluded (Questions) Excluded (Expired) Exc…" at bounding box center [515, 195] width 108 height 21
click at [461, 185] on select "Choose an option... Pending Applied Excluded (Questions) Excluded (Expired) Exc…" at bounding box center [515, 195] width 108 height 21
click at [587, 191] on div at bounding box center [613, 196] width 55 height 23
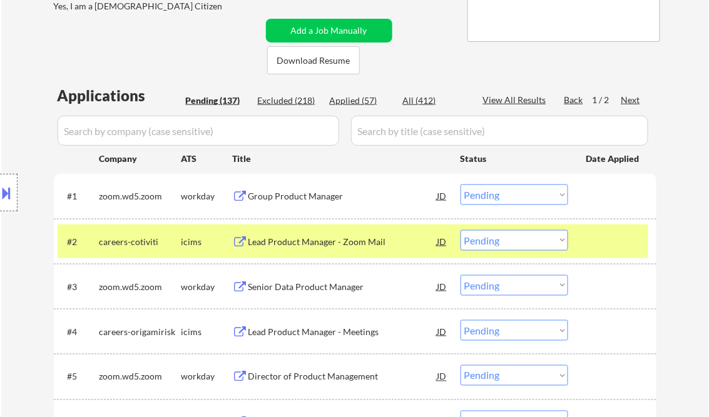
click at [297, 195] on div "Group Product Manager" at bounding box center [342, 196] width 189 height 13
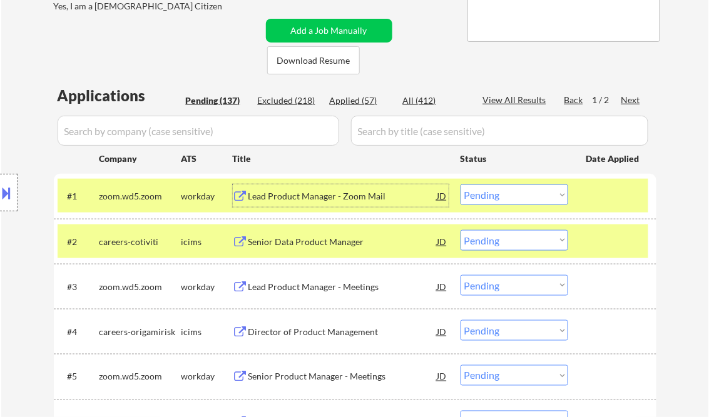
drag, startPoint x: 499, startPoint y: 190, endPoint x: 528, endPoint y: 205, distance: 32.5
click at [500, 190] on select "Choose an option... Pending Applied Excluded (Questions) Excluded (Expired) Exc…" at bounding box center [515, 195] width 108 height 21
click at [461, 185] on select "Choose an option... Pending Applied Excluded (Questions) Excluded (Expired) Exc…" at bounding box center [515, 195] width 108 height 21
click at [329, 204] on div "Lead Product Manager - Zoom Mail" at bounding box center [342, 196] width 189 height 23
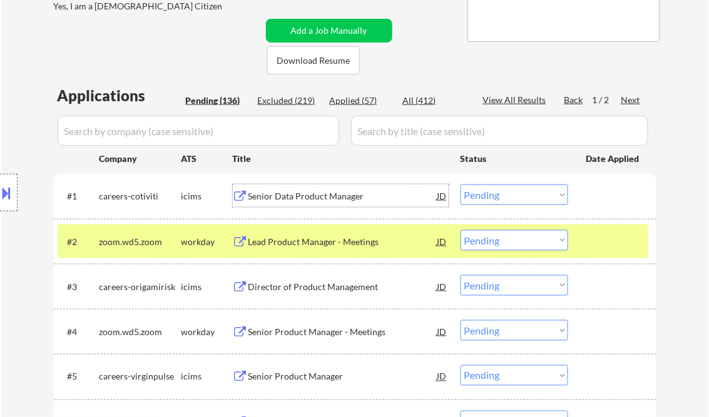
click at [492, 190] on select "Choose an option... Pending Applied Excluded (Questions) Excluded (Expired) Exc…" at bounding box center [515, 195] width 108 height 21
click at [461, 185] on select "Choose an option... Pending Applied Excluded (Questions) Excluded (Expired) Exc…" at bounding box center [515, 195] width 108 height 21
click at [336, 200] on div "Lead Product Manager - Meetings" at bounding box center [342, 196] width 189 height 13
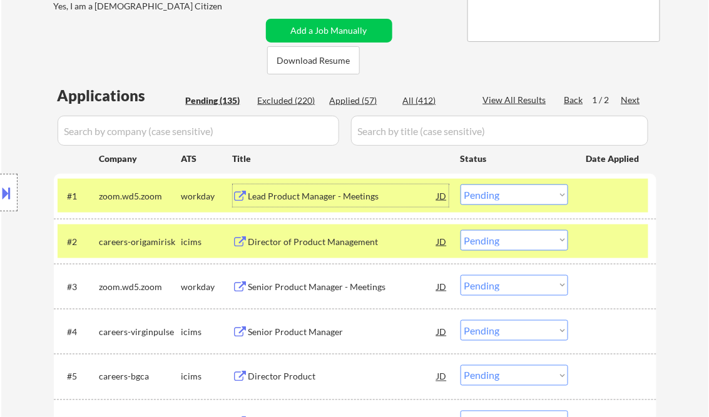
drag, startPoint x: 500, startPoint y: 190, endPoint x: 519, endPoint y: 205, distance: 24.9
click at [500, 190] on select "Choose an option... Pending Applied Excluded (Questions) Excluded (Expired) Exc…" at bounding box center [515, 195] width 108 height 21
click at [461, 185] on select "Choose an option... Pending Applied Excluded (Questions) Excluded (Expired) Exc…" at bounding box center [515, 195] width 108 height 21
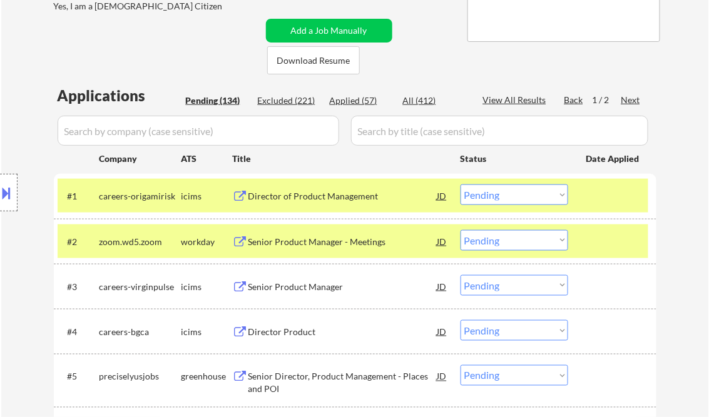
click at [325, 195] on div "Director of Product Management" at bounding box center [342, 196] width 189 height 13
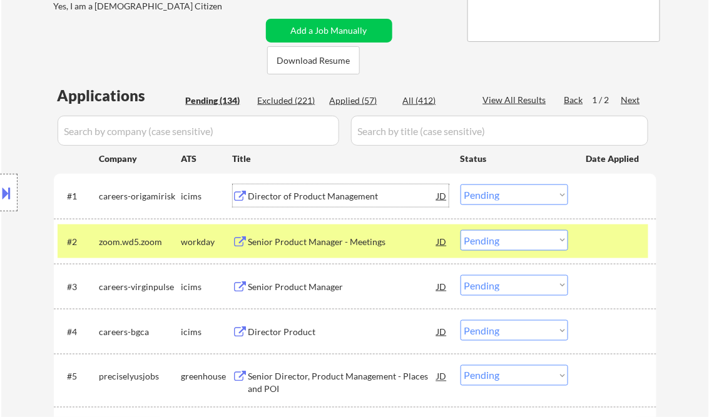
drag, startPoint x: 494, startPoint y: 193, endPoint x: 519, endPoint y: 202, distance: 26.7
click at [494, 192] on select "Choose an option... Pending Applied Excluded (Questions) Excluded (Expired) Exc…" at bounding box center [515, 195] width 108 height 21
click at [461, 185] on select "Choose an option... Pending Applied Excluded (Questions) Excluded (Expired) Exc…" at bounding box center [515, 195] width 108 height 21
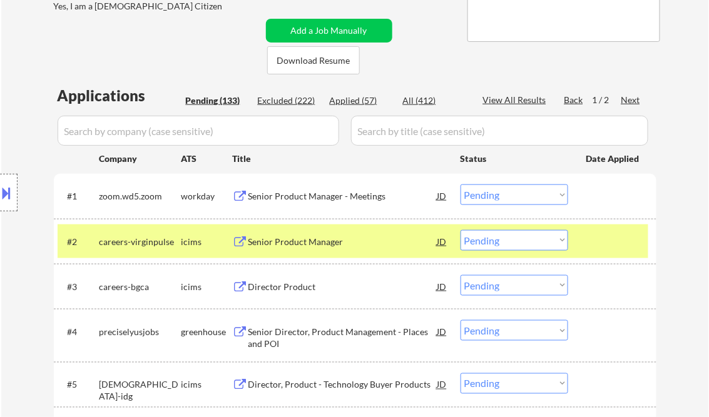
click at [344, 195] on div "Senior Product Manager - Meetings" at bounding box center [342, 196] width 189 height 13
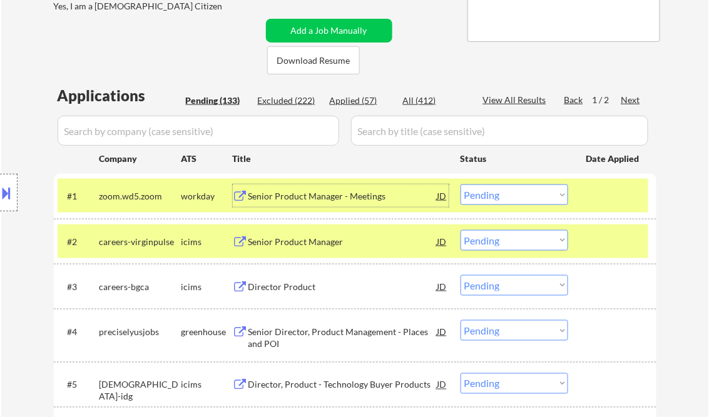
drag, startPoint x: 494, startPoint y: 190, endPoint x: 506, endPoint y: 203, distance: 18.1
click at [494, 190] on select "Choose an option... Pending Applied Excluded (Questions) Excluded (Expired) Exc…" at bounding box center [515, 195] width 108 height 21
click at [461, 185] on select "Choose an option... Pending Applied Excluded (Questions) Excluded (Expired) Exc…" at bounding box center [515, 195] width 108 height 21
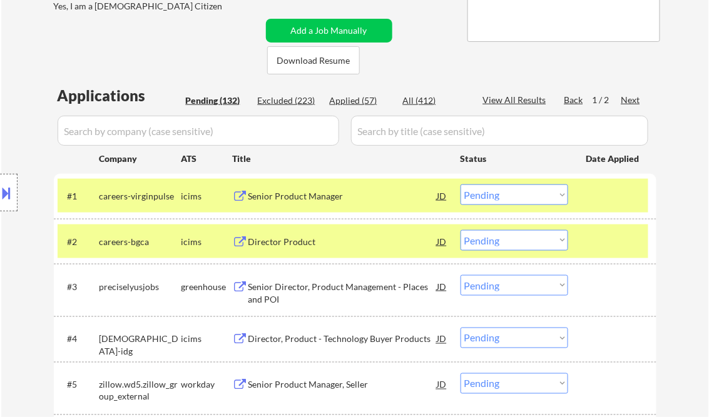
click at [300, 195] on div "Senior Product Manager" at bounding box center [342, 196] width 189 height 13
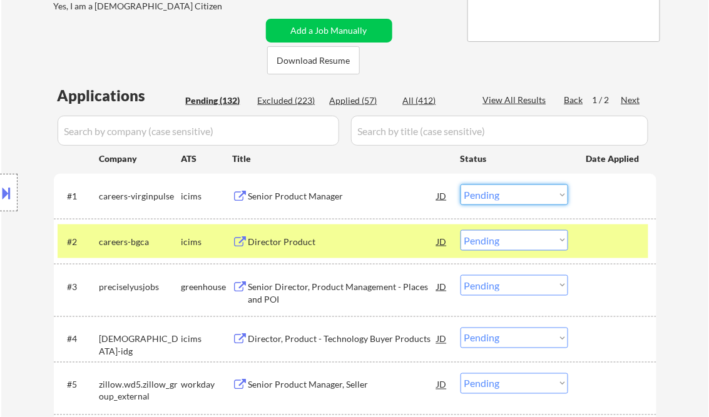
drag, startPoint x: 494, startPoint y: 199, endPoint x: 506, endPoint y: 205, distance: 12.6
click at [494, 199] on select "Choose an option... Pending Applied Excluded (Questions) Excluded (Expired) Exc…" at bounding box center [515, 195] width 108 height 21
click at [461, 185] on select "Choose an option... Pending Applied Excluded (Questions) Excluded (Expired) Exc…" at bounding box center [515, 195] width 108 height 21
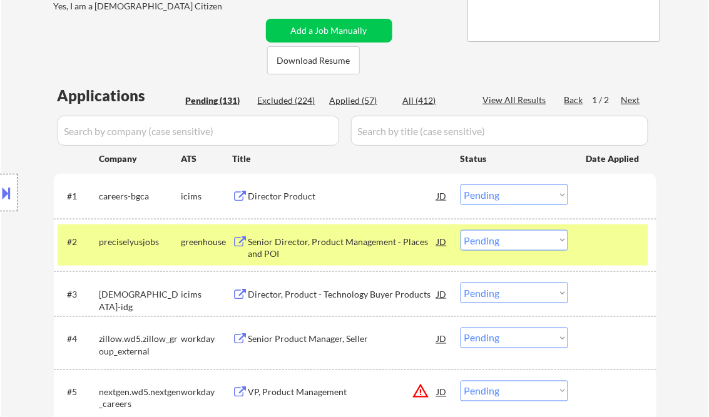
click at [302, 200] on div "Director Product" at bounding box center [342, 196] width 189 height 13
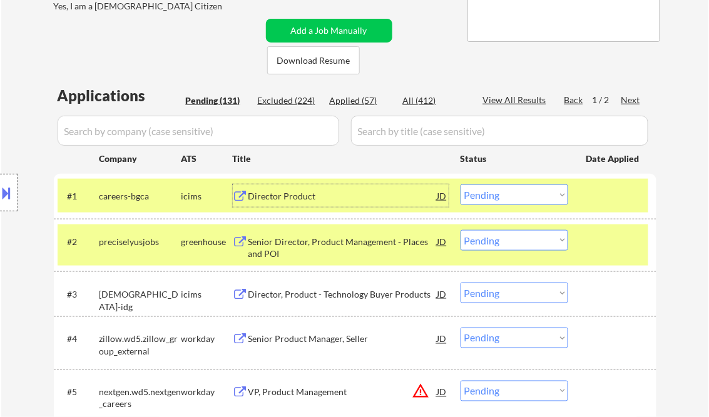
drag, startPoint x: 493, startPoint y: 199, endPoint x: 507, endPoint y: 206, distance: 15.7
click at [493, 199] on select "Choose an option... Pending Applied Excluded (Questions) Excluded (Expired) Exc…" at bounding box center [515, 195] width 108 height 21
click at [461, 185] on select "Choose an option... Pending Applied Excluded (Questions) Excluded (Expired) Exc…" at bounding box center [515, 195] width 108 height 21
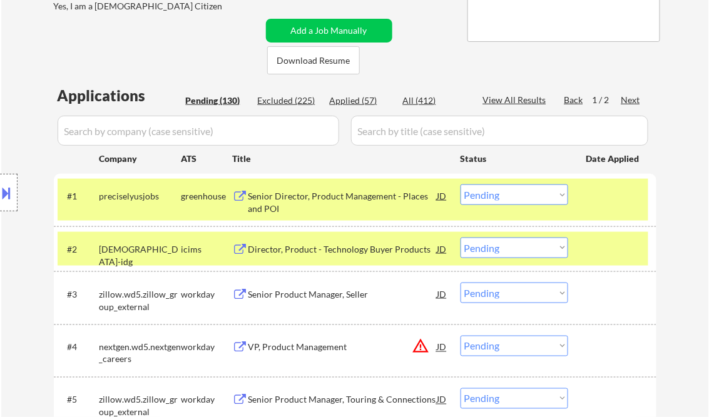
click at [329, 201] on div "Senior Director, Product Management - Places and POI" at bounding box center [342, 202] width 189 height 24
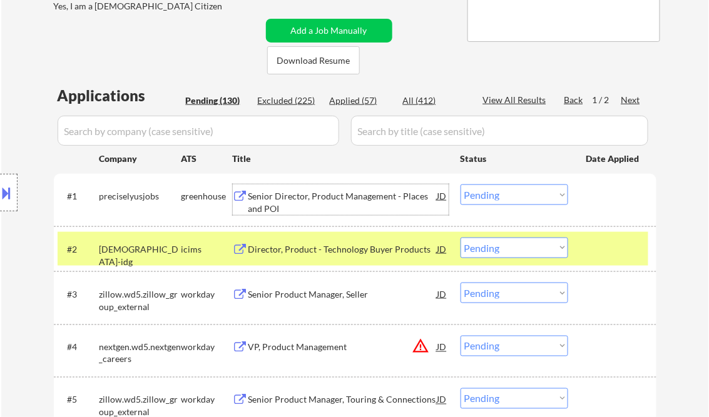
drag, startPoint x: 496, startPoint y: 198, endPoint x: 521, endPoint y: 205, distance: 26.0
click at [496, 198] on select "Choose an option... Pending Applied Excluded (Questions) Excluded (Expired) Exc…" at bounding box center [515, 195] width 108 height 21
click at [461, 185] on select "Choose an option... Pending Applied Excluded (Questions) Excluded (Expired) Exc…" at bounding box center [515, 195] width 108 height 21
click at [352, 245] on div "Director, Product - Technology Buyer Products" at bounding box center [342, 249] width 189 height 13
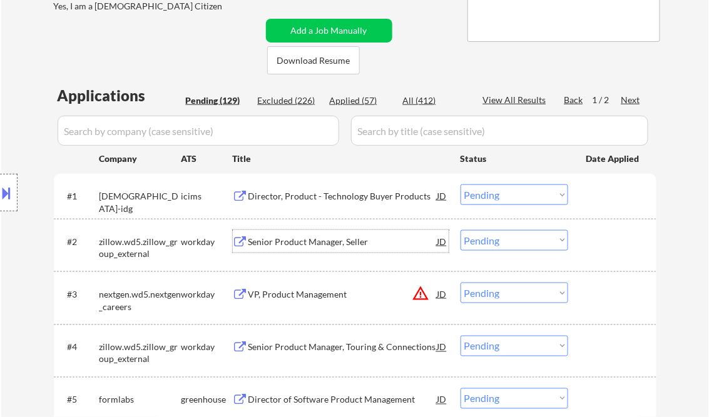
click at [1, 191] on button at bounding box center [7, 193] width 14 height 21
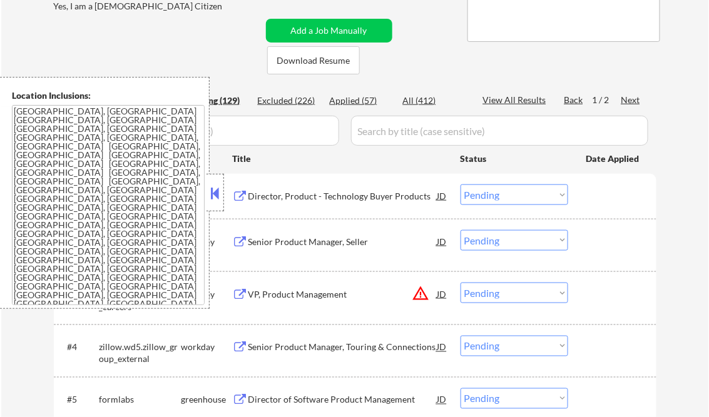
click at [216, 188] on button at bounding box center [215, 193] width 14 height 19
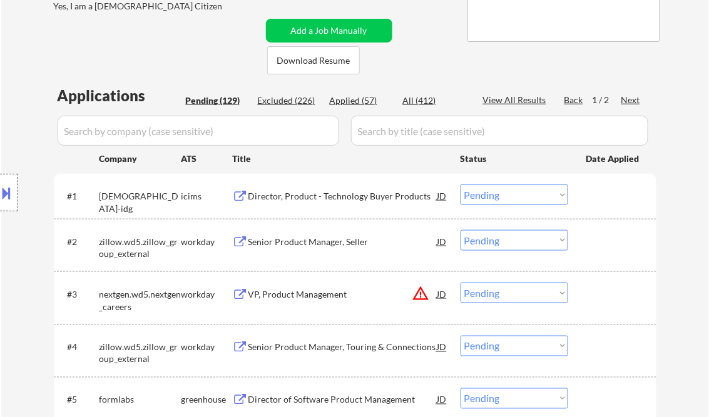
click at [6, 196] on button at bounding box center [7, 193] width 14 height 21
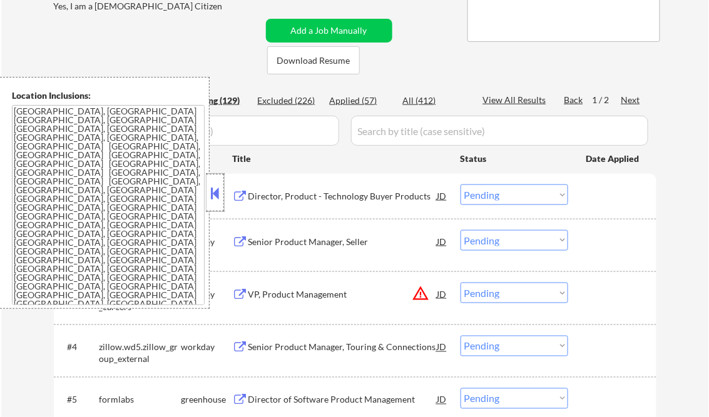
click at [223, 193] on div at bounding box center [215, 193] width 18 height 38
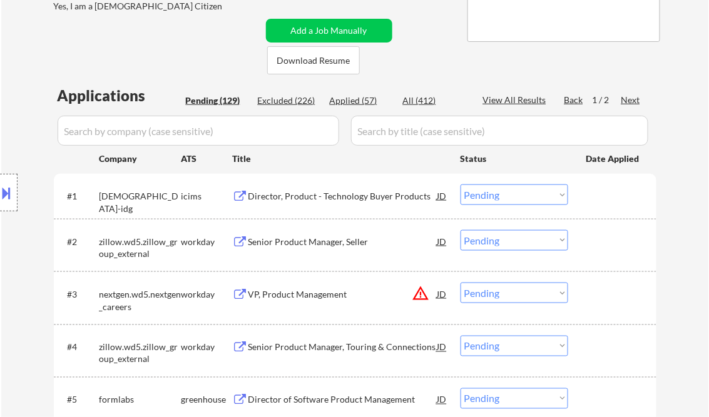
click at [517, 196] on select "Choose an option... Pending Applied Excluded (Questions) Excluded (Expired) Exc…" at bounding box center [515, 195] width 108 height 21
click at [461, 185] on select "Choose an option... Pending Applied Excluded (Questions) Excluded (Expired) Exc…" at bounding box center [515, 195] width 108 height 21
select select ""pending""
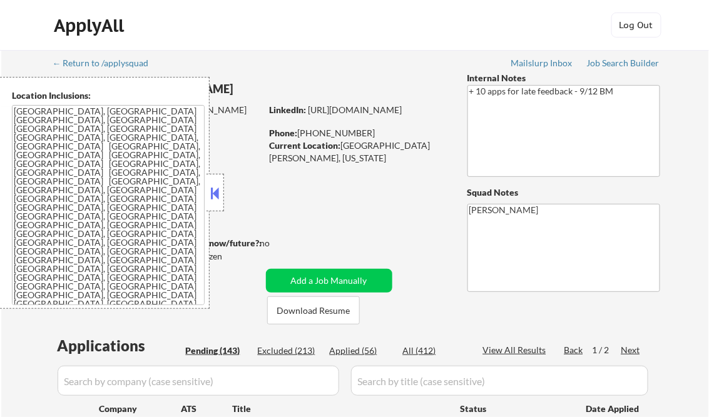
click at [210, 198] on button at bounding box center [215, 193] width 14 height 19
select select ""pending""
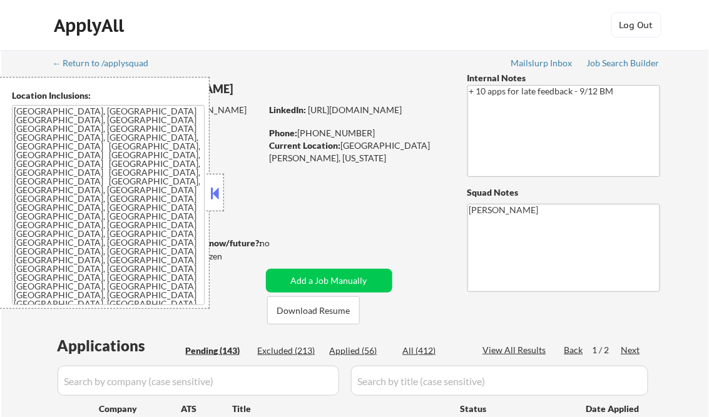
select select ""pending""
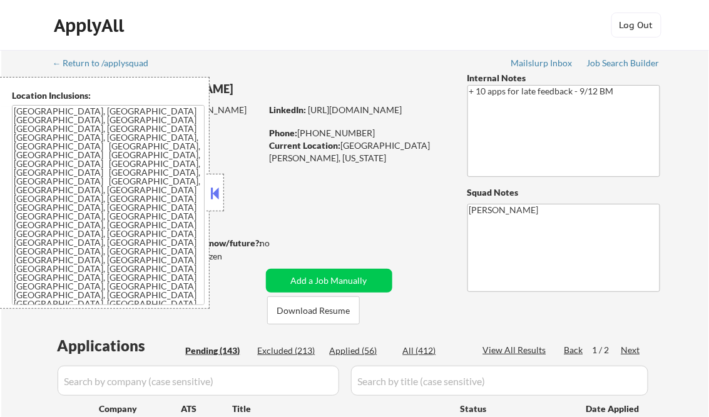
select select ""pending""
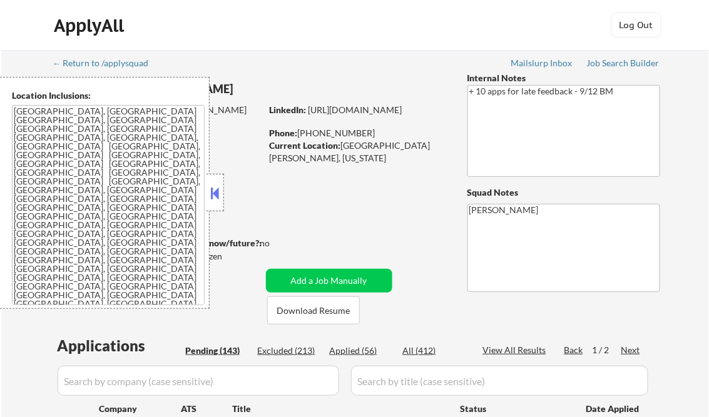
select select ""pending""
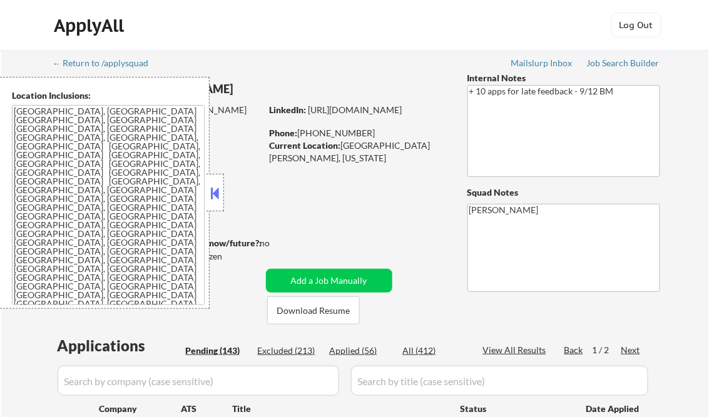
select select ""pending""
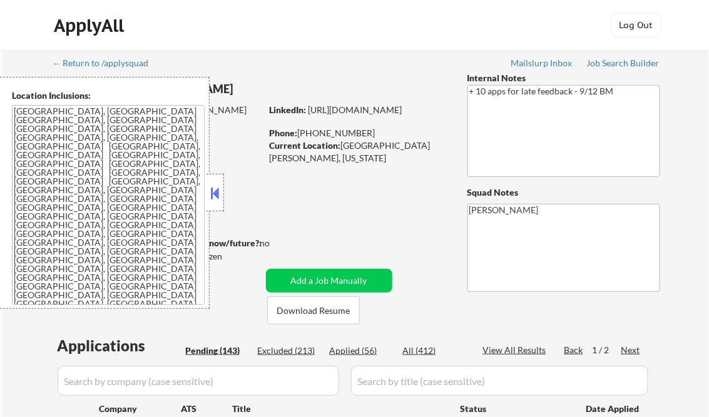
select select ""pending""
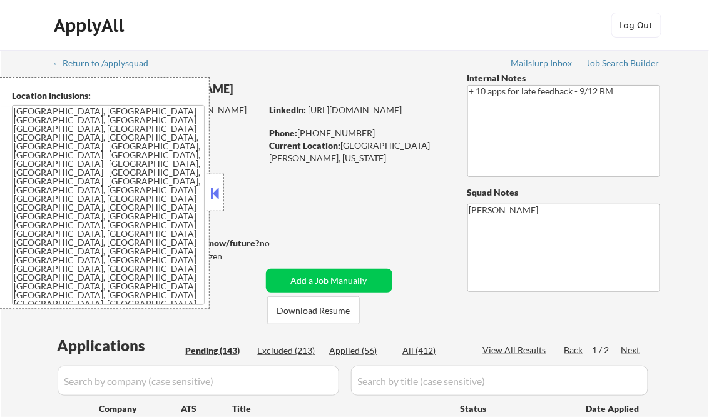
select select ""pending""
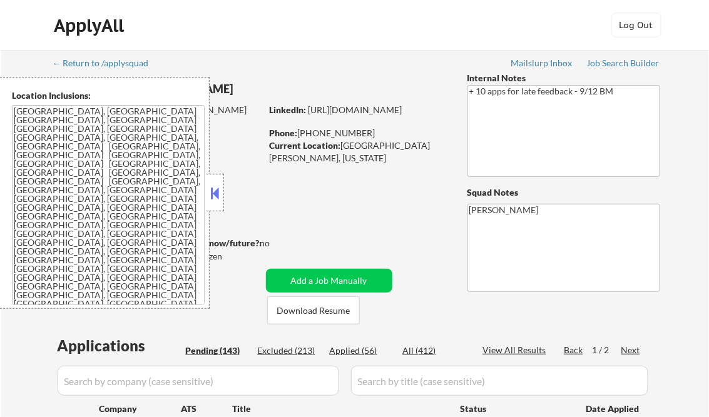
select select ""pending""
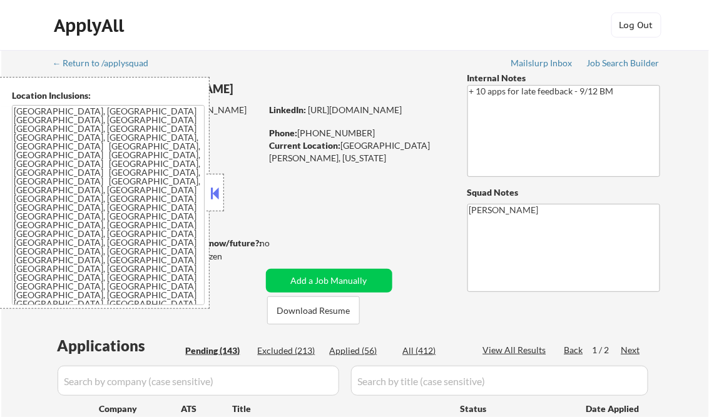
select select ""pending""
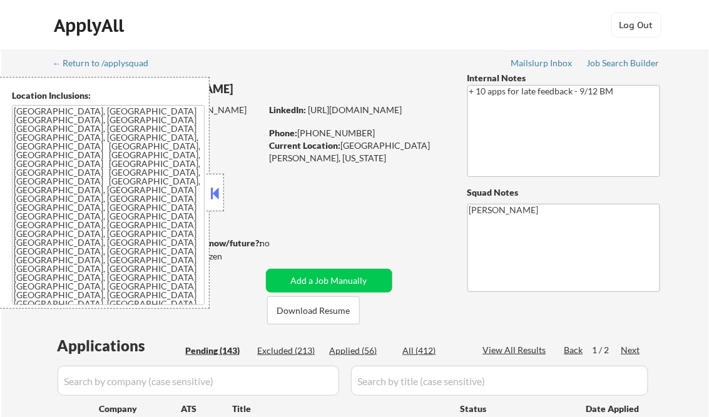
select select ""pending""
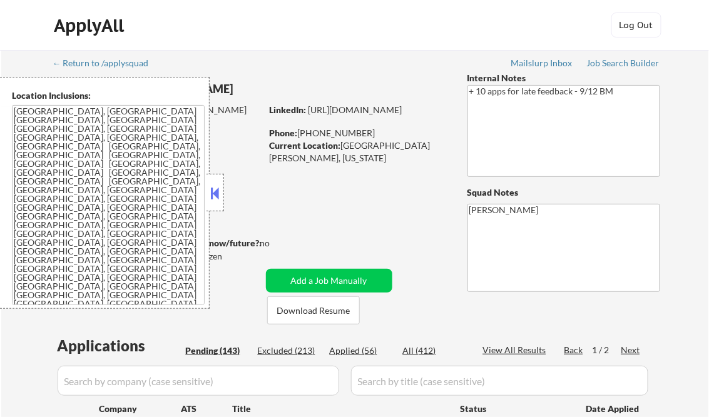
select select ""pending""
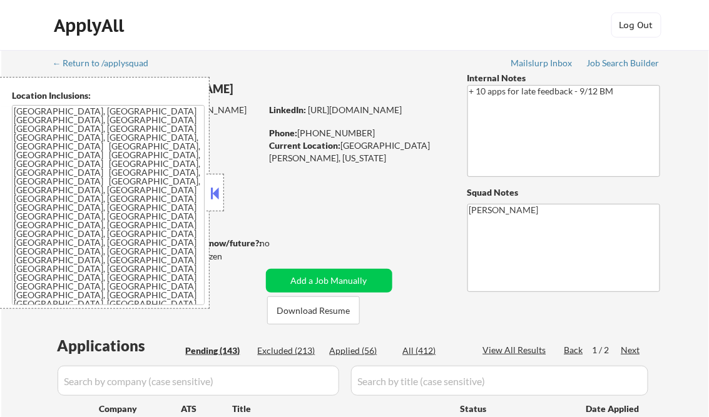
select select ""pending""
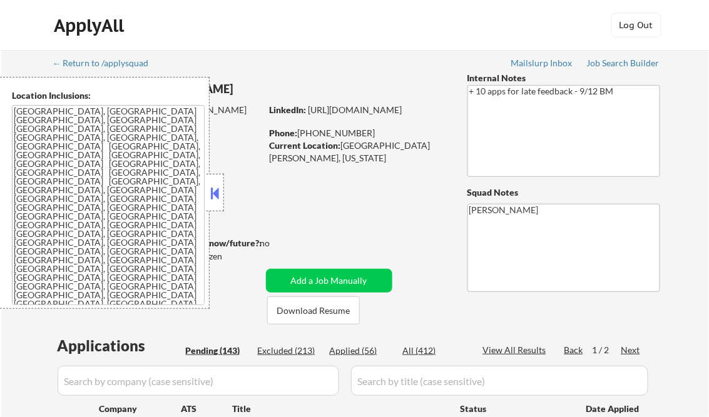
select select ""pending""
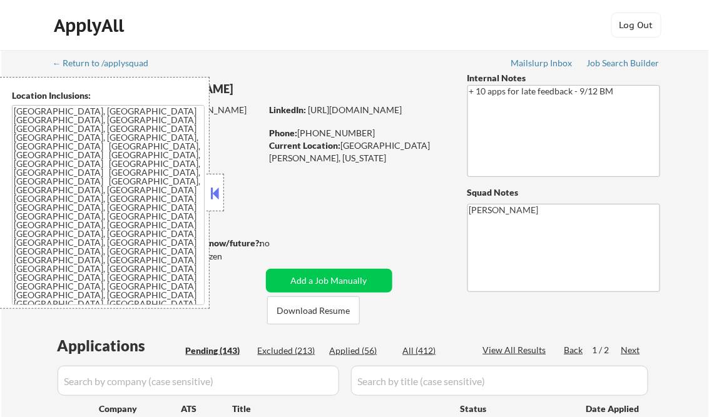
select select ""pending""
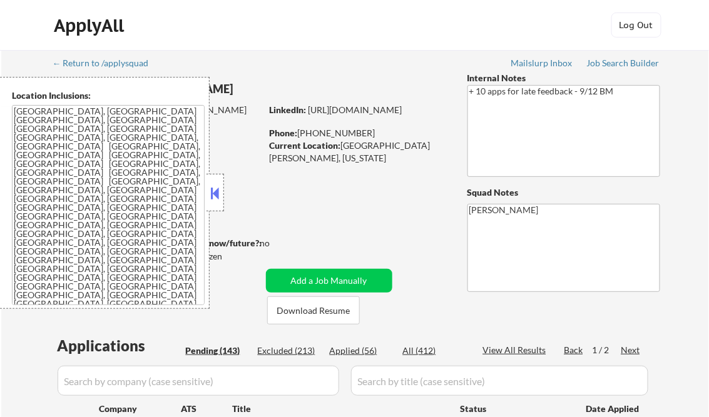
select select ""pending""
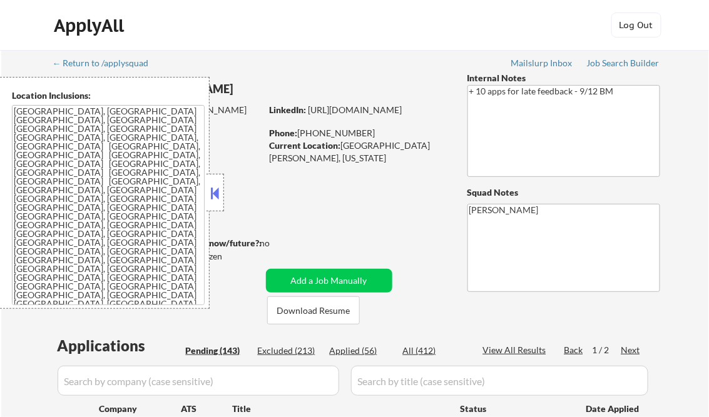
select select ""pending""
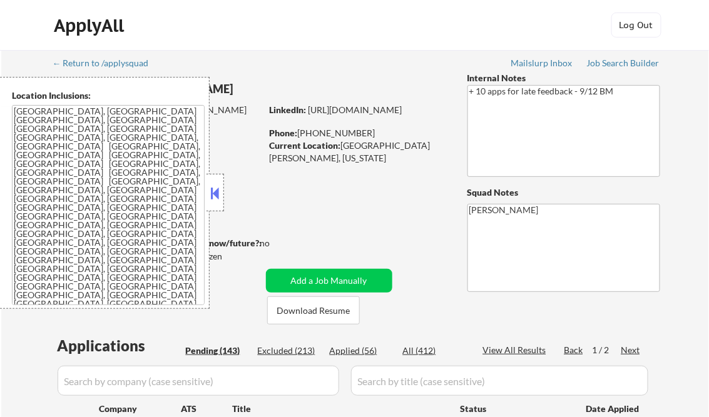
select select ""pending""
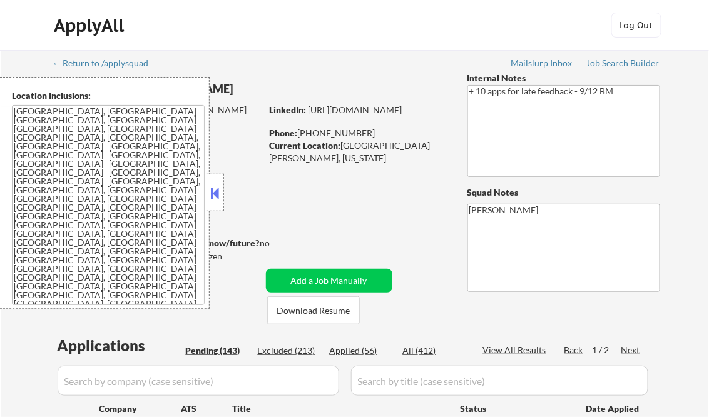
select select ""pending""
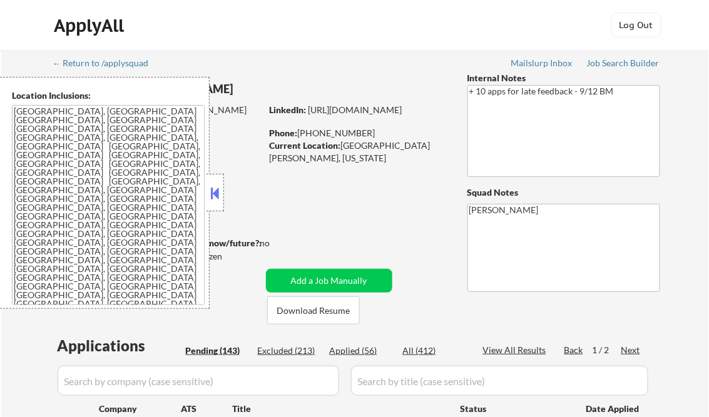
select select ""pending""
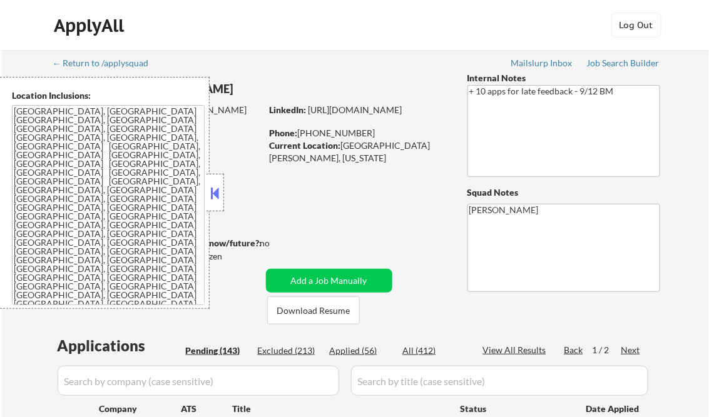
select select ""pending""
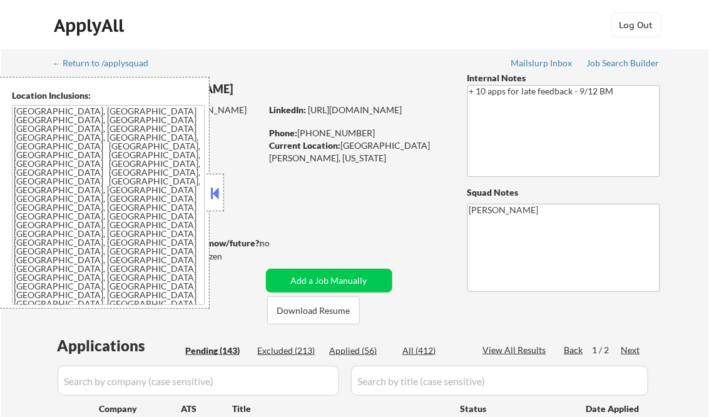
select select ""pending""
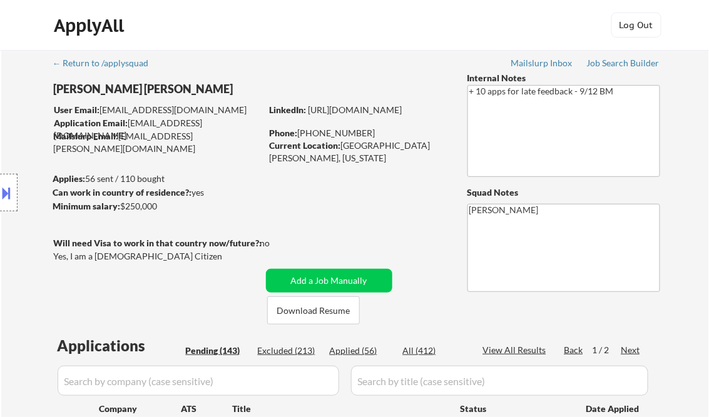
click at [215, 190] on div "Location Inclusions: [GEOGRAPHIC_DATA], [GEOGRAPHIC_DATA] [GEOGRAPHIC_DATA], [G…" at bounding box center [112, 193] width 224 height 232
click at [354, 350] on div "Applied (56)" at bounding box center [361, 351] width 63 height 13
select select ""applied""
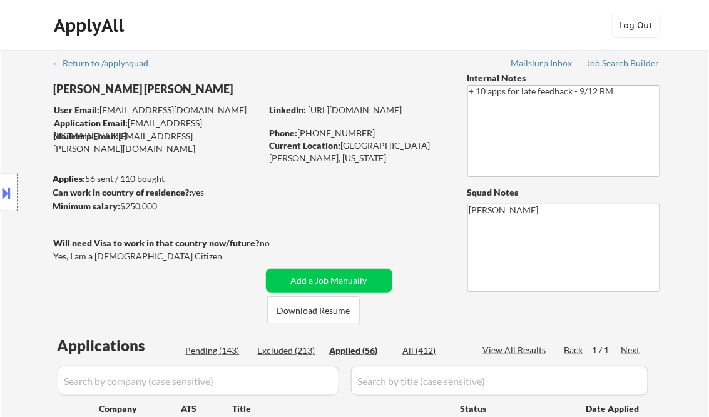
select select ""applied""
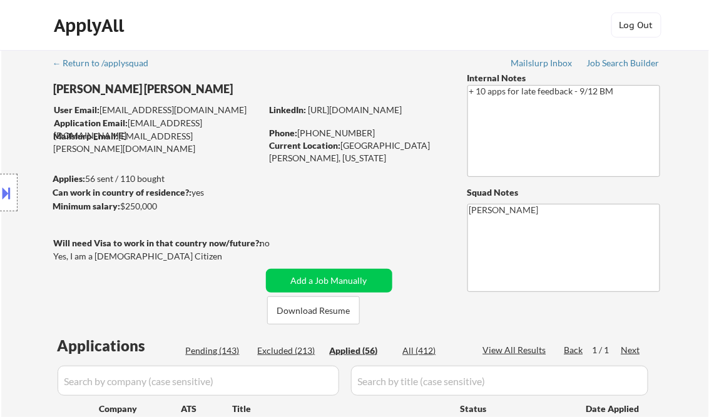
select select ""applied""
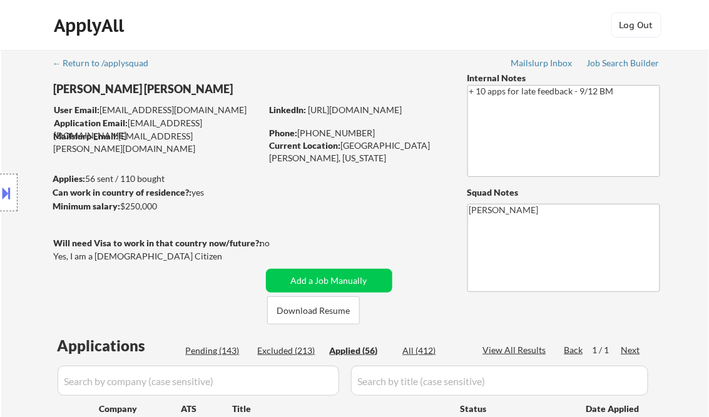
select select ""applied""
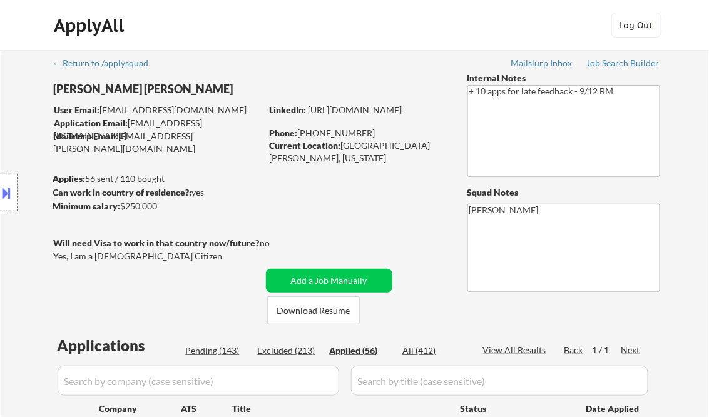
select select ""applied""
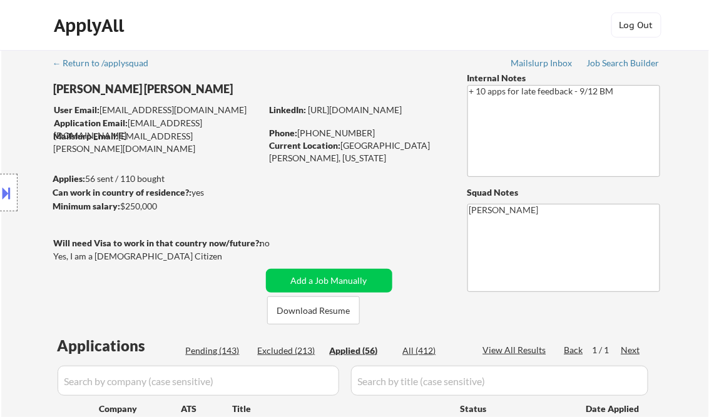
select select ""applied""
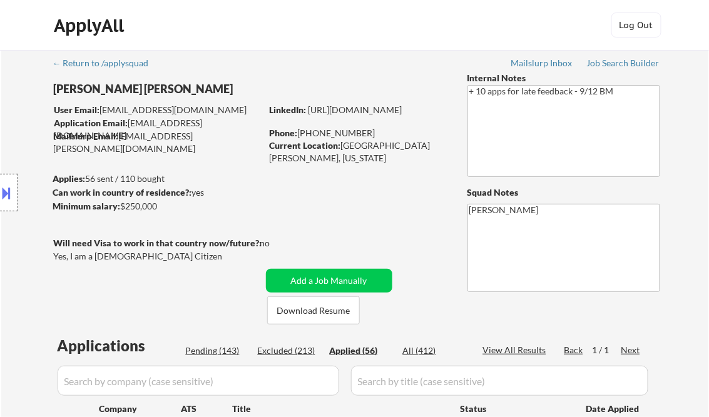
select select ""applied""
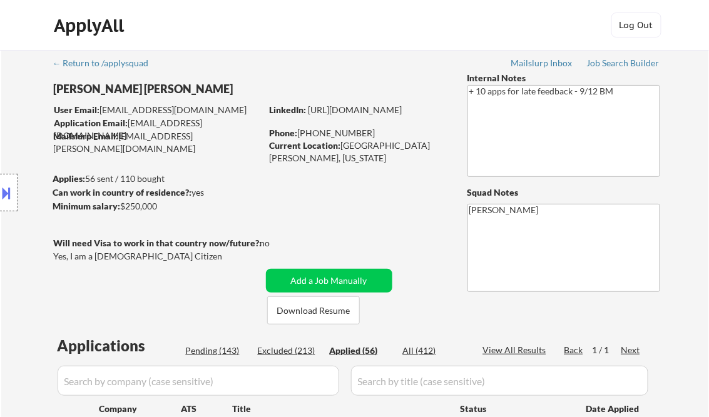
select select ""applied""
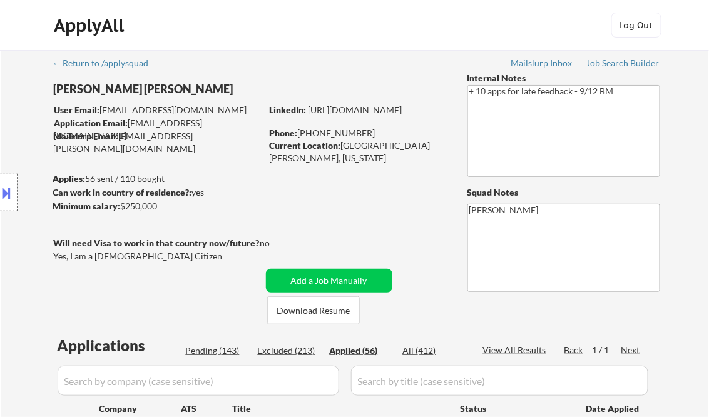
select select ""applied""
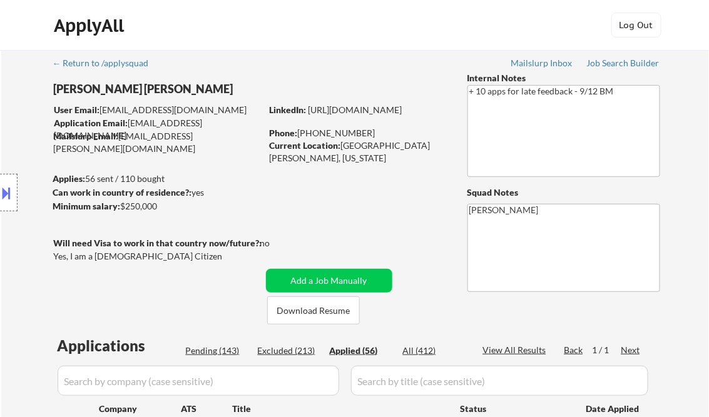
select select ""applied""
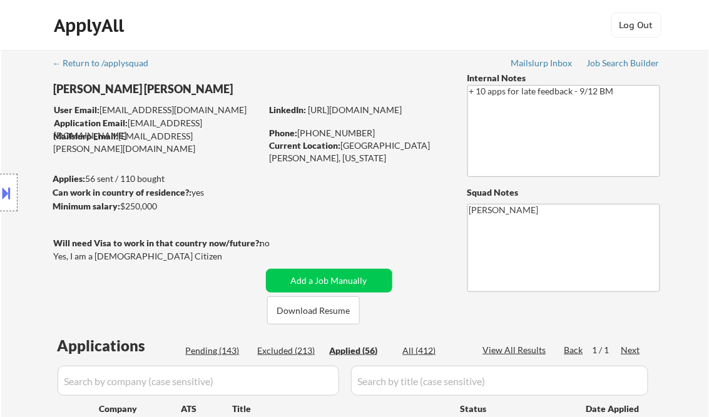
select select ""applied""
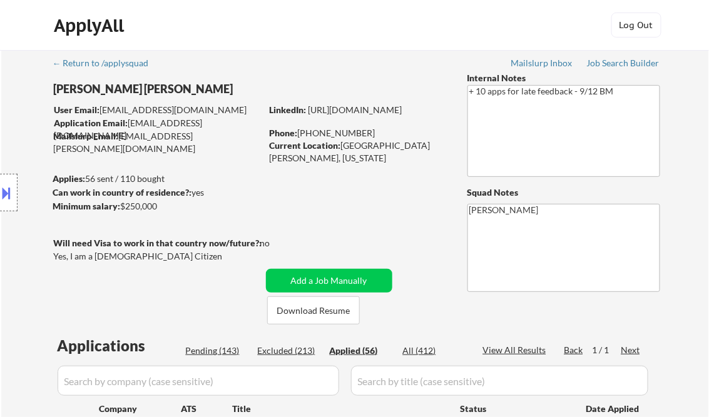
select select ""applied""
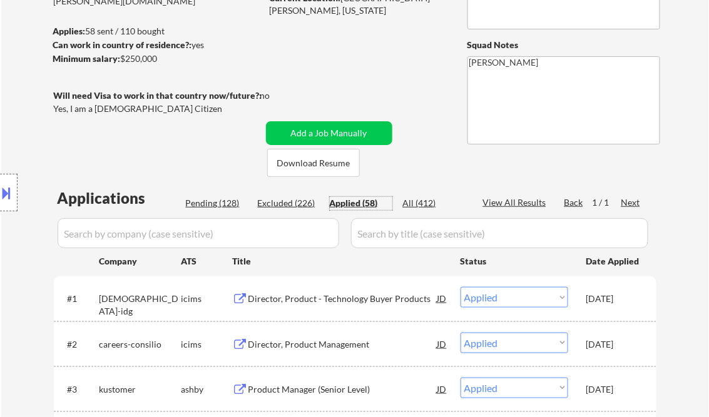
scroll to position [150, 0]
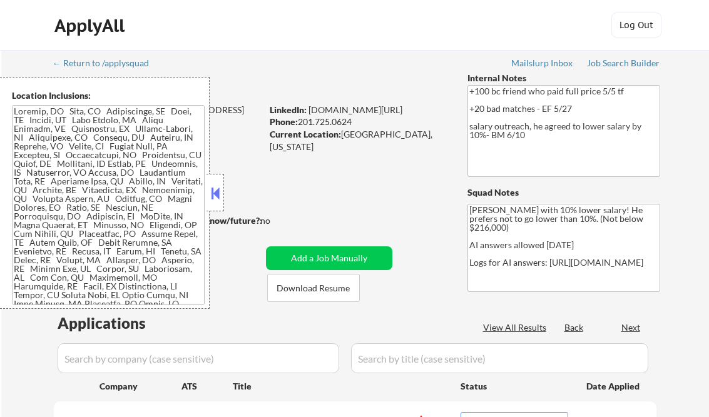
select select ""pending""
click at [367, 325] on div "Applied (309)" at bounding box center [361, 328] width 63 height 13
click at [524, 326] on div "View All Results" at bounding box center [516, 328] width 67 height 13
select select ""applied""
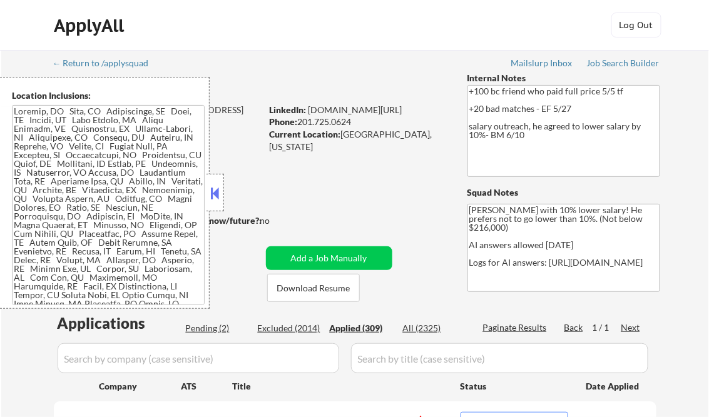
select select ""applied""
click at [216, 195] on button at bounding box center [215, 193] width 14 height 19
select select ""applied""
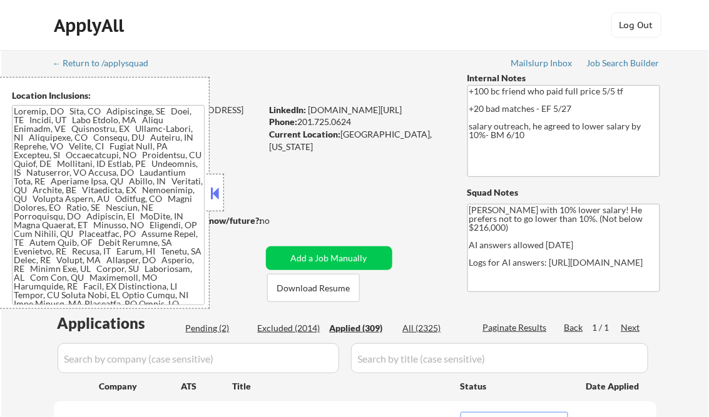
select select ""applied""
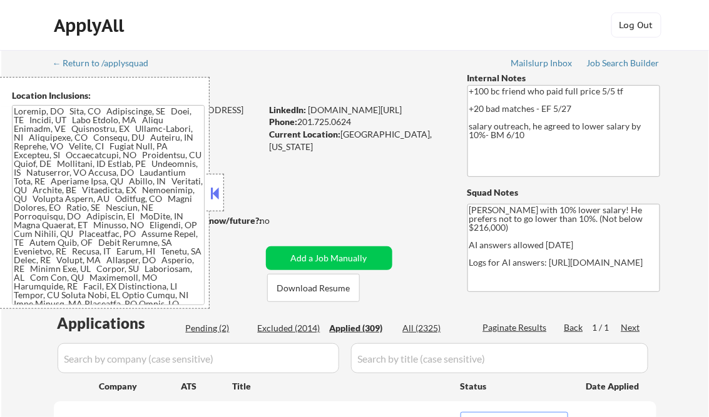
select select ""applied""
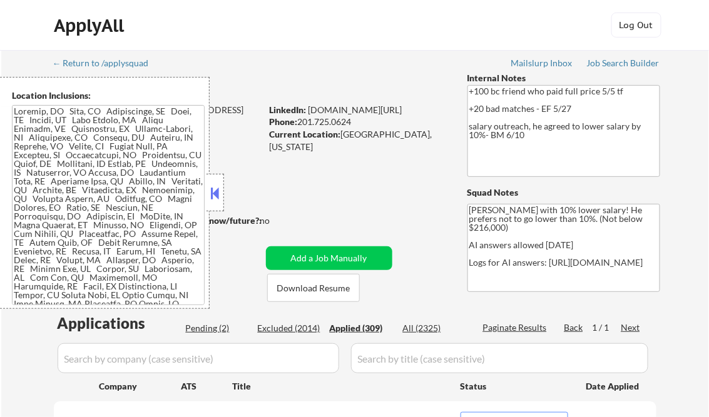
select select ""applied""
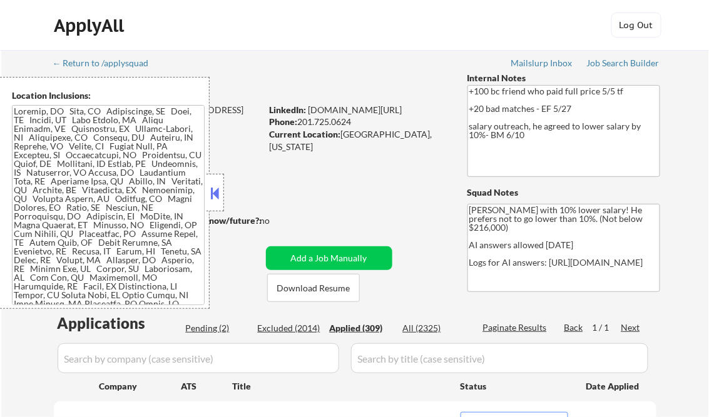
select select ""applied""
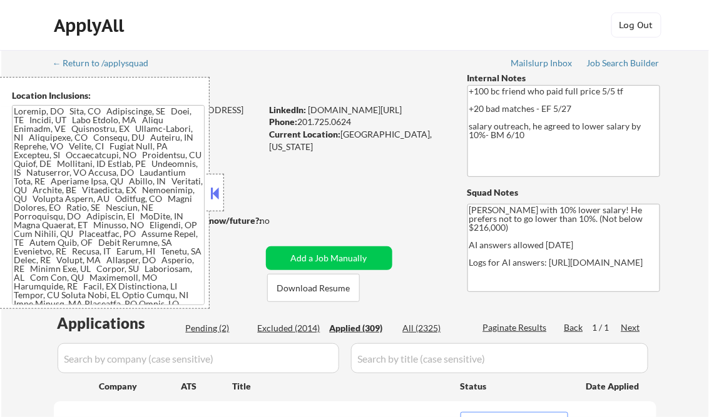
select select ""applied""
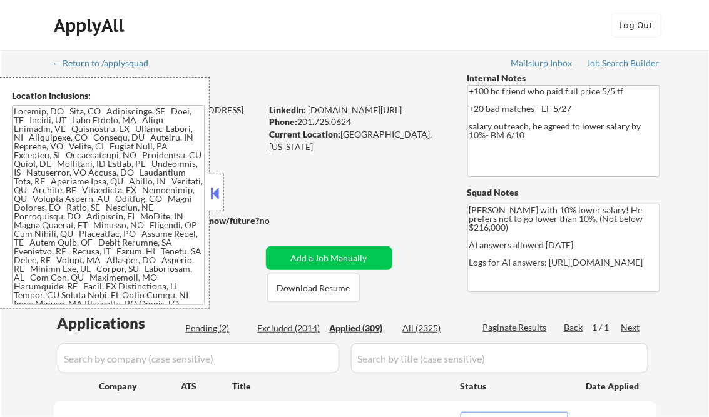
select select ""applied""
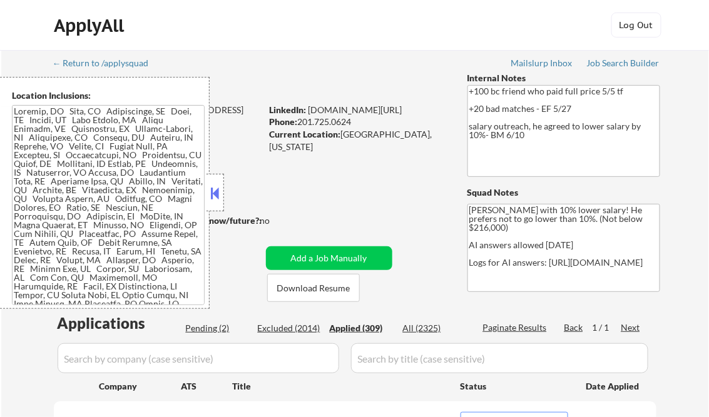
select select ""applied""
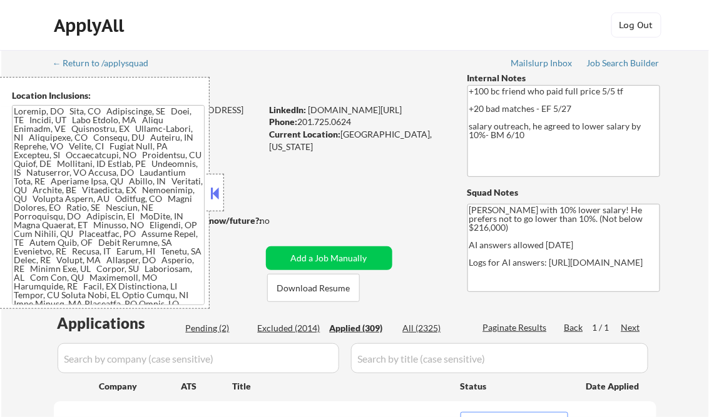
select select ""applied""
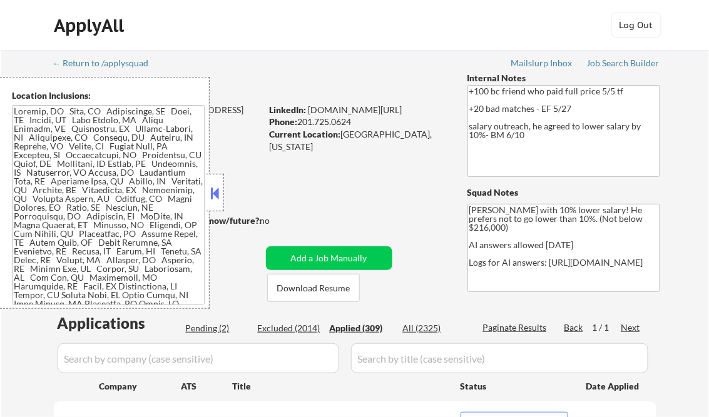
select select ""applied""
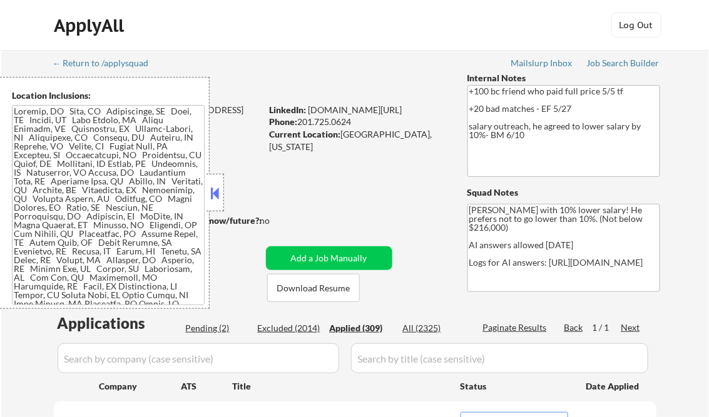
select select ""applied""
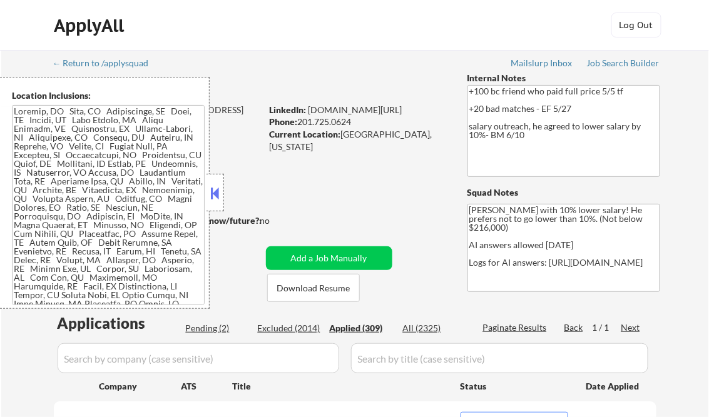
select select ""applied""
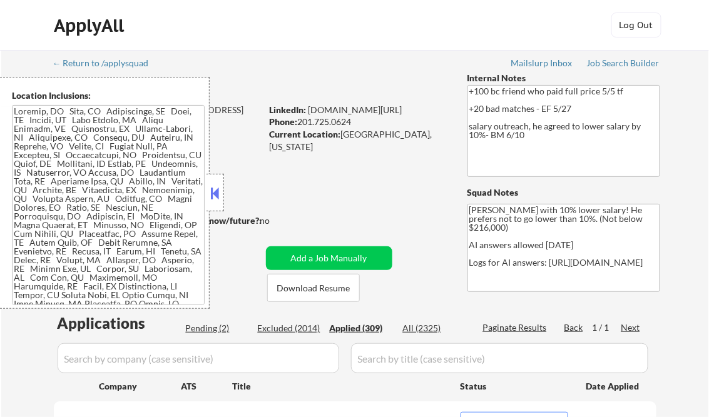
select select ""applied""
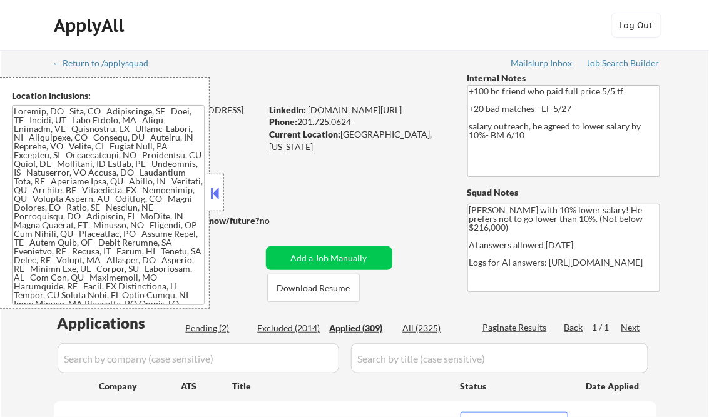
select select ""applied""
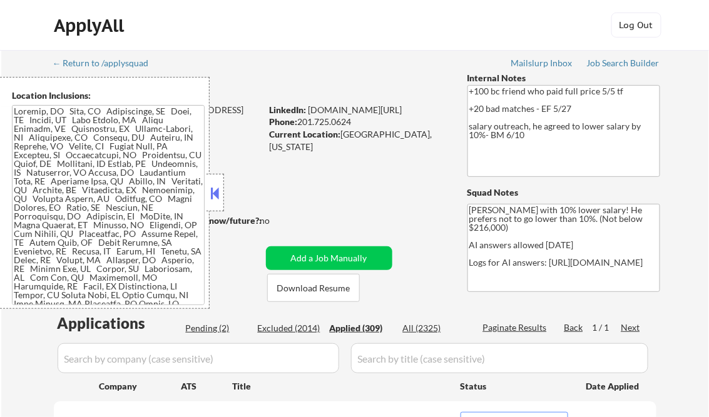
select select ""applied""
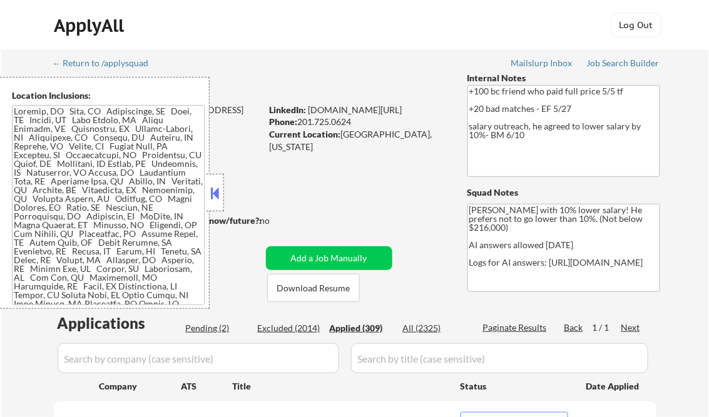
select select ""applied""
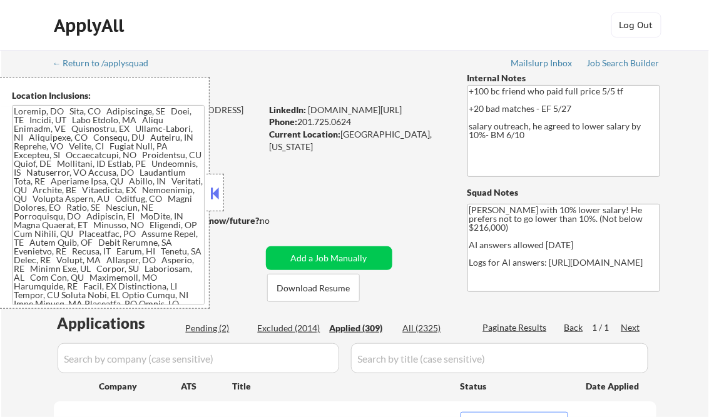
select select ""applied""
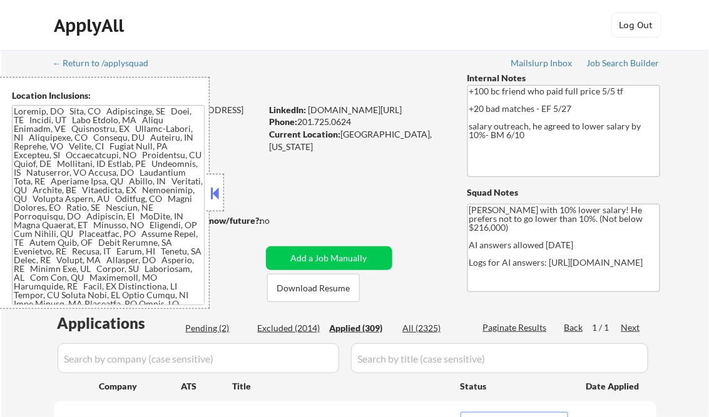
select select ""applied""
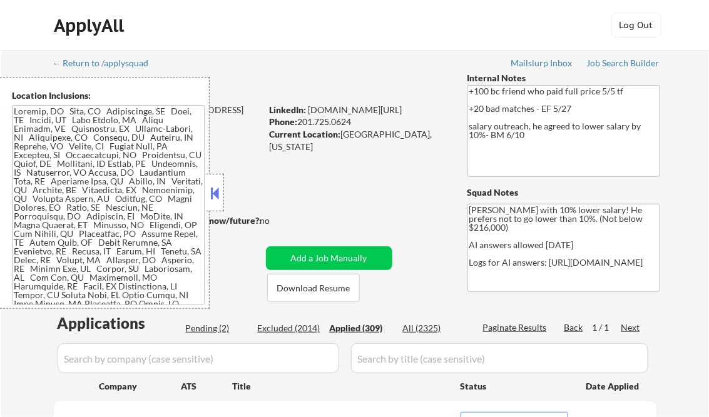
select select ""applied""
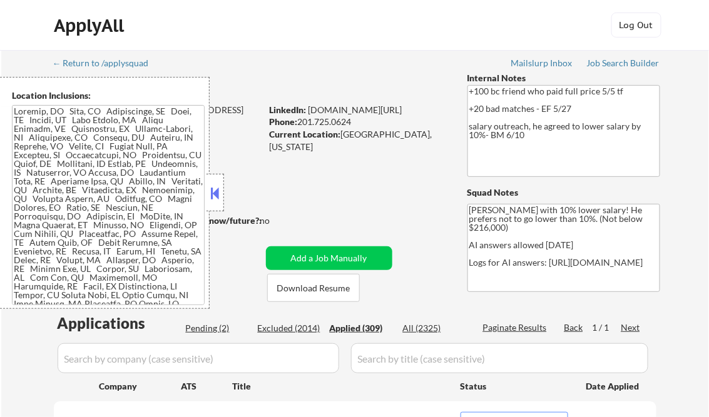
select select ""applied""
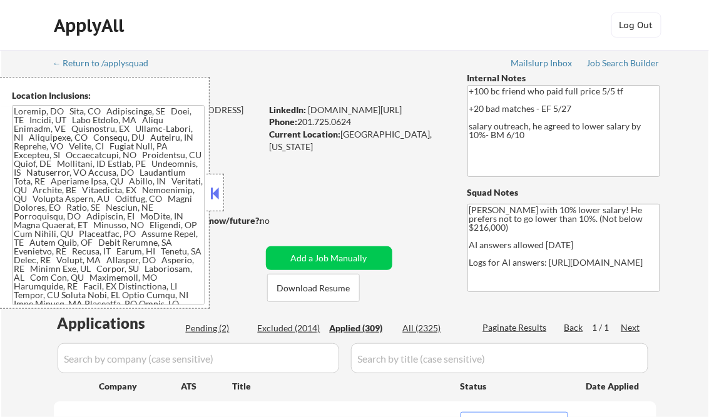
select select ""applied""
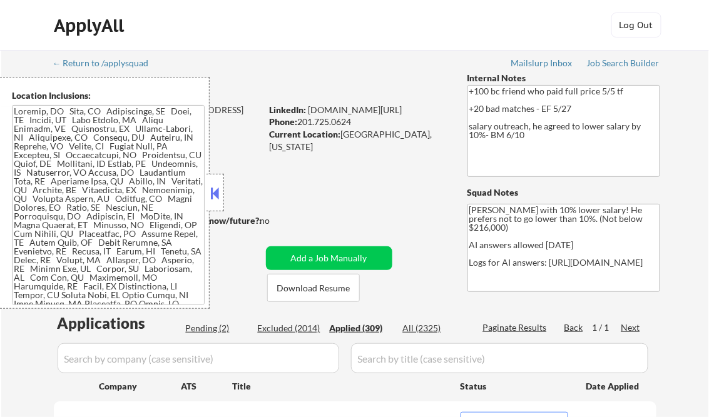
select select ""applied""
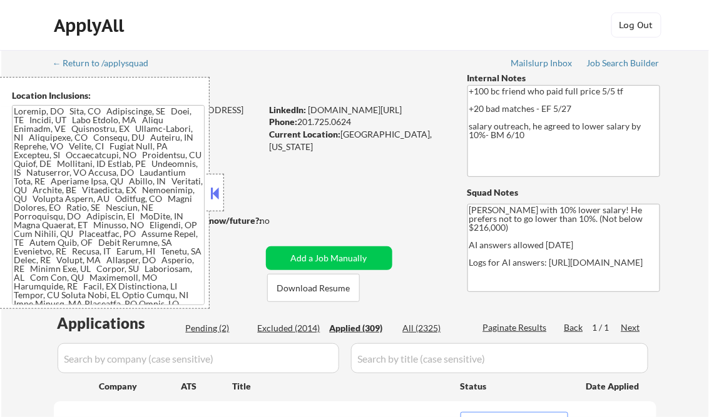
select select ""applied""
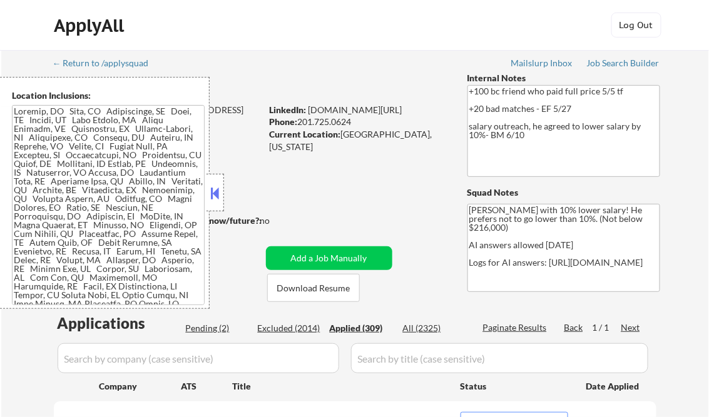
select select ""applied""
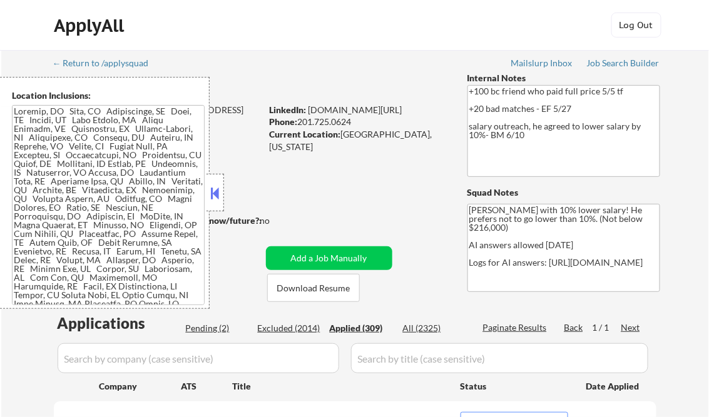
select select ""applied""
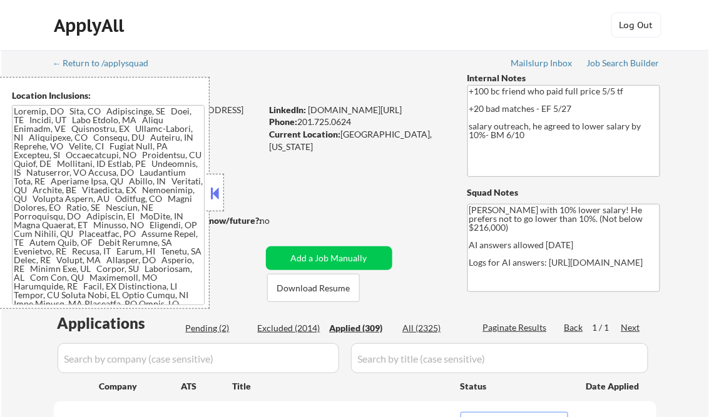
select select ""applied""
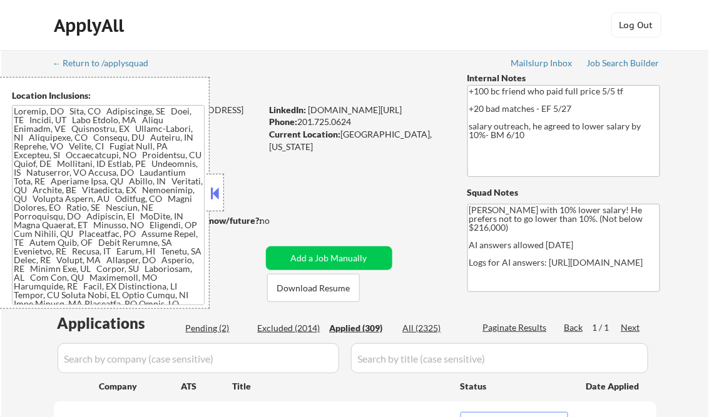
select select ""applied""
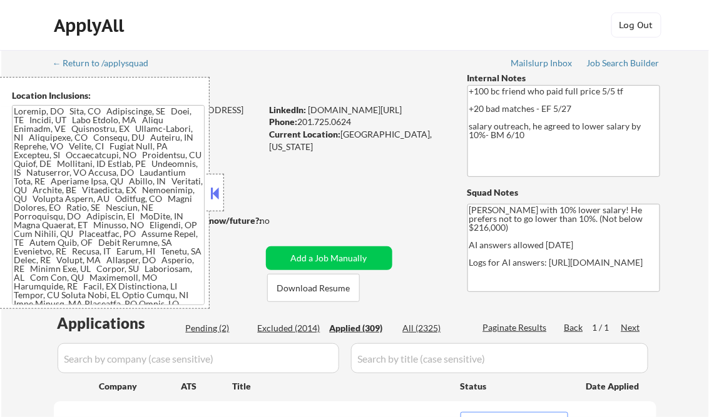
select select ""applied""
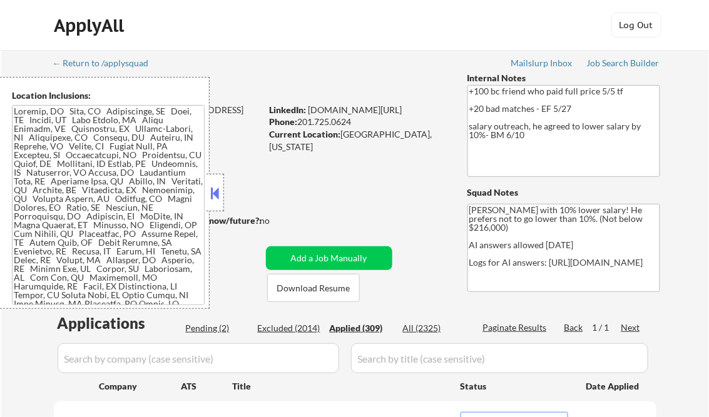
select select ""applied""
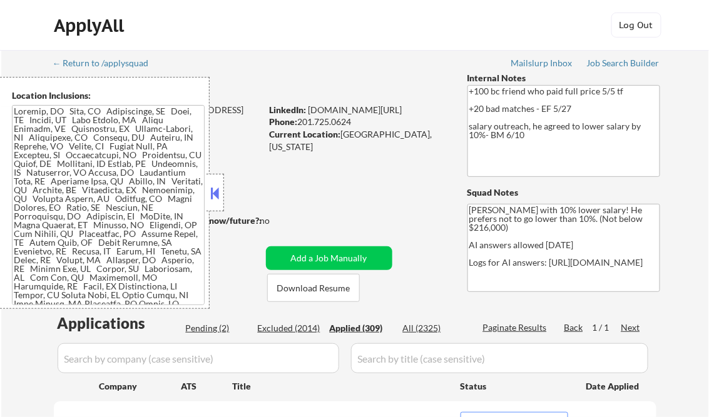
select select ""applied""
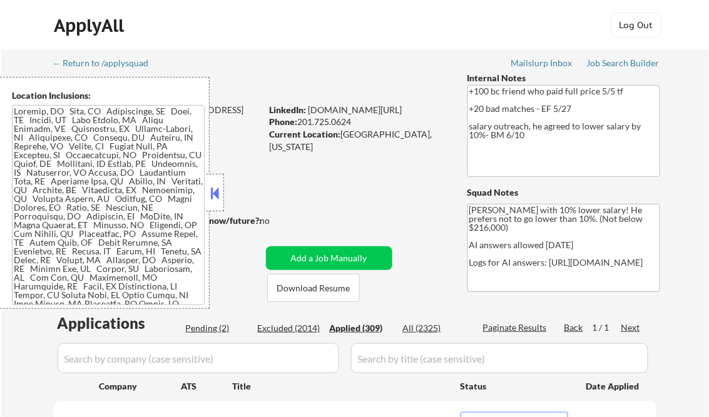
select select ""applied""
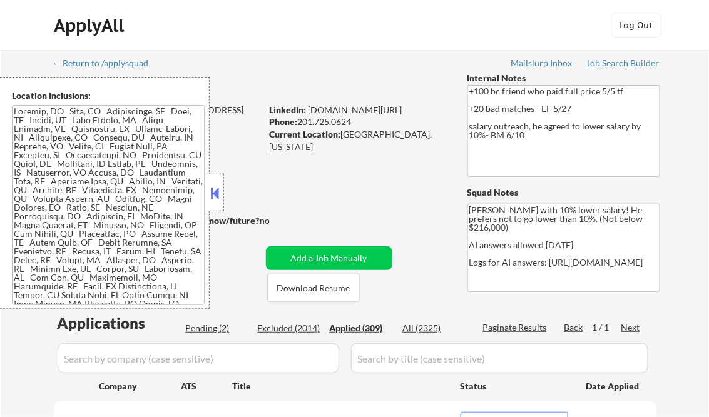
select select ""applied""
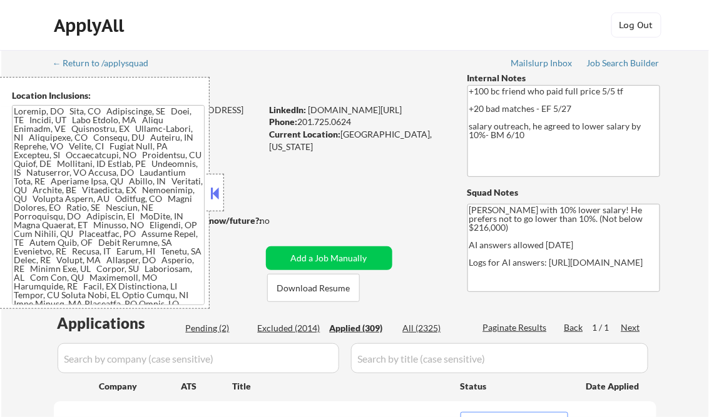
select select ""applied""
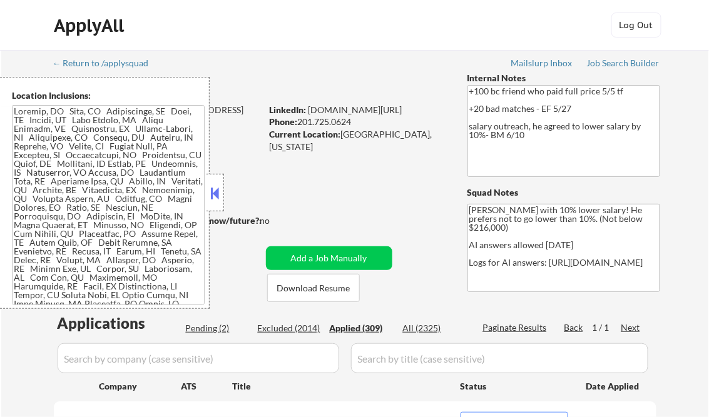
select select ""applied""
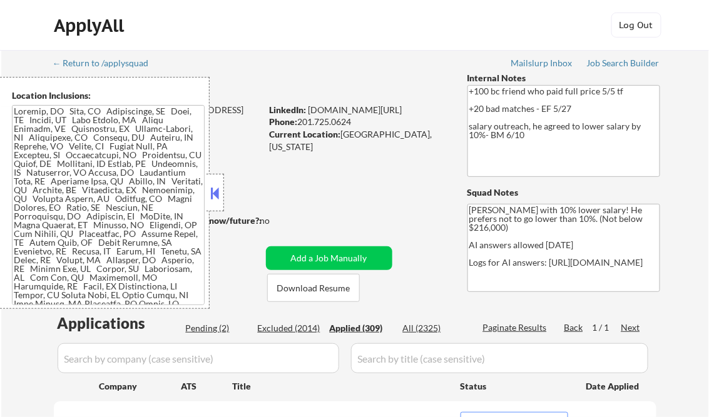
select select ""applied""
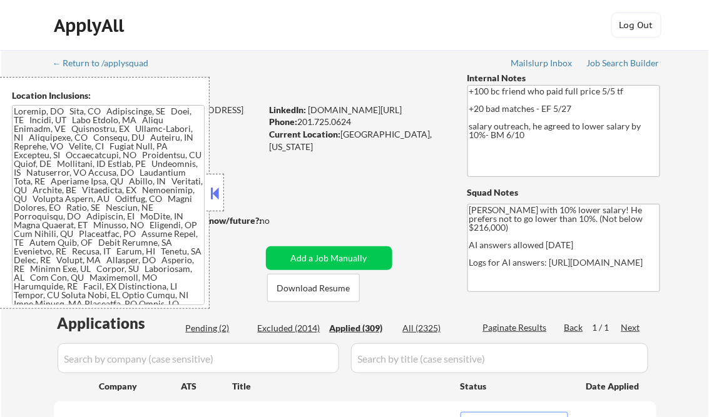
select select ""applied""
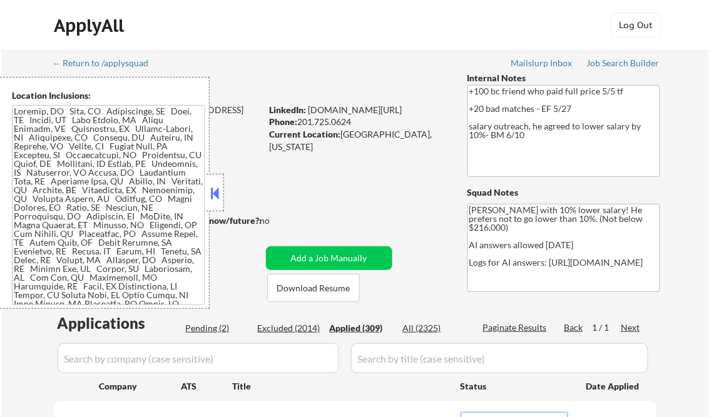
select select ""applied""
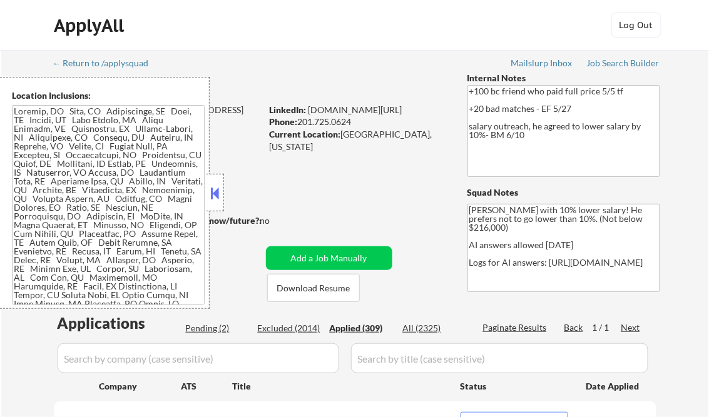
select select ""applied""
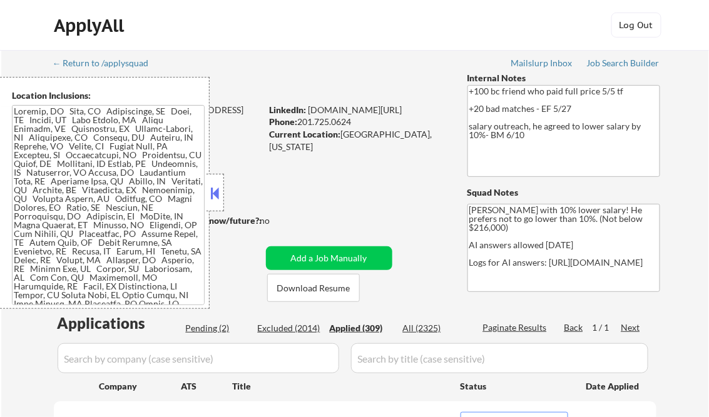
select select ""applied""
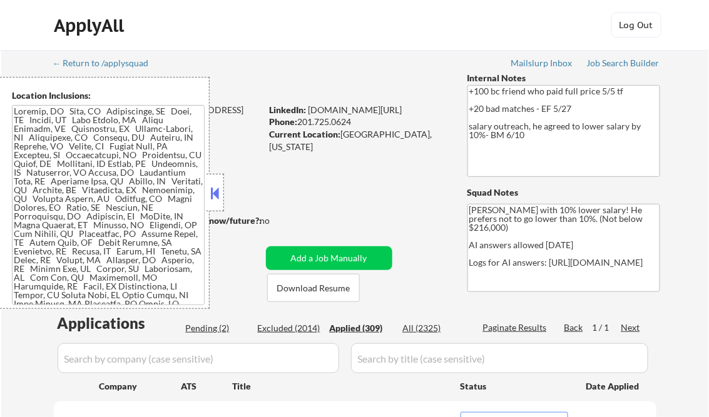
select select ""applied""
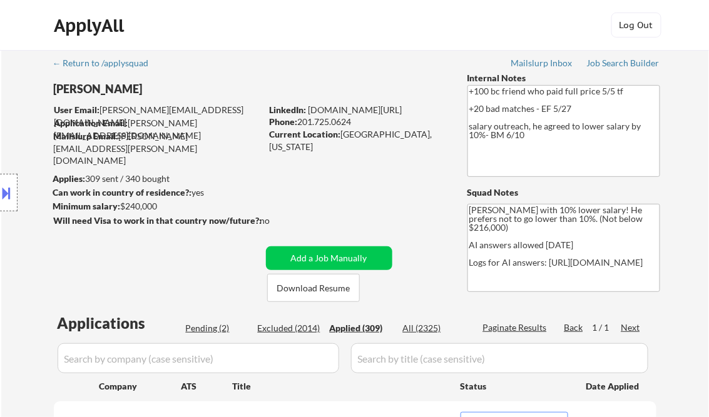
scroll to position [592, 0]
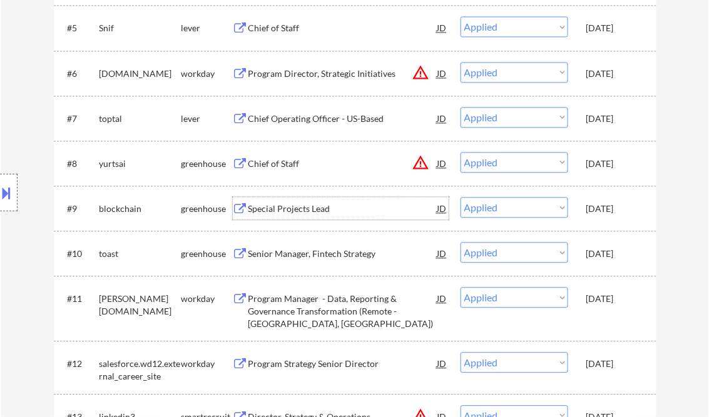
click at [298, 210] on div "Special Projects Lead" at bounding box center [342, 209] width 189 height 13
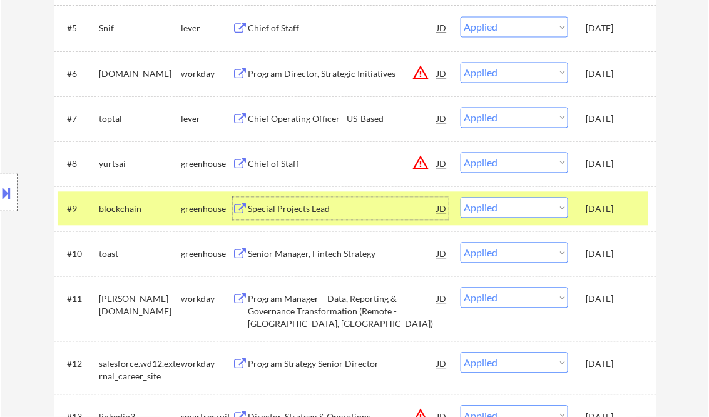
click at [9, 183] on button at bounding box center [7, 193] width 14 height 21
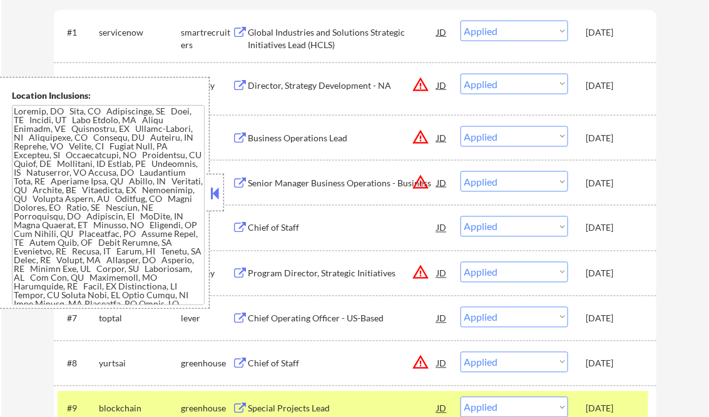
scroll to position [9595, 0]
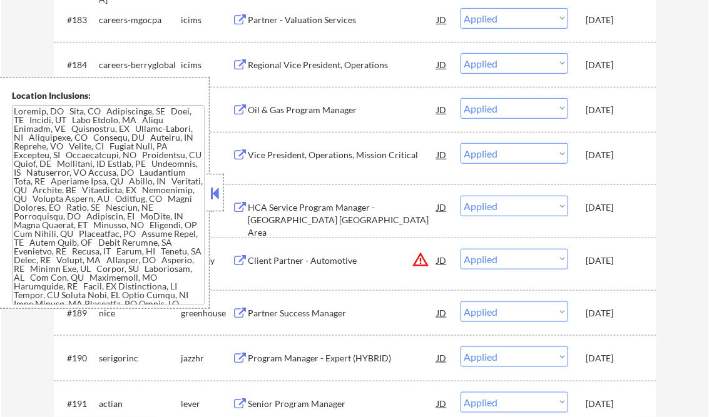
click at [216, 191] on button at bounding box center [215, 193] width 14 height 19
